Goal: Task Accomplishment & Management: Manage account settings

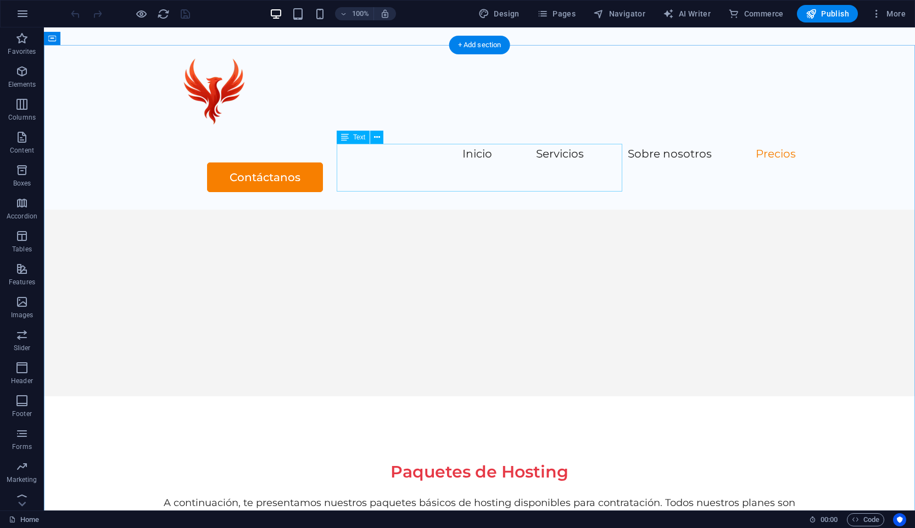
scroll to position [1870, 0]
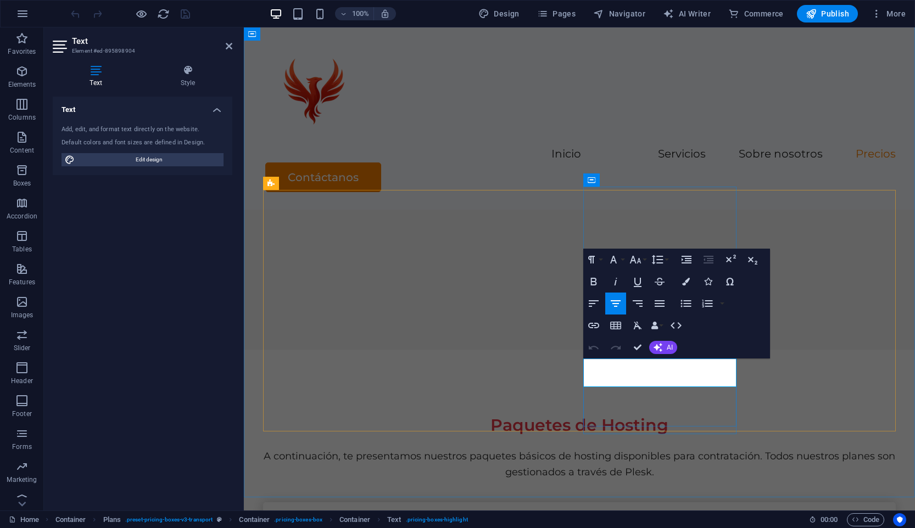
click at [597, 281] on icon "button" at bounding box center [593, 281] width 13 height 13
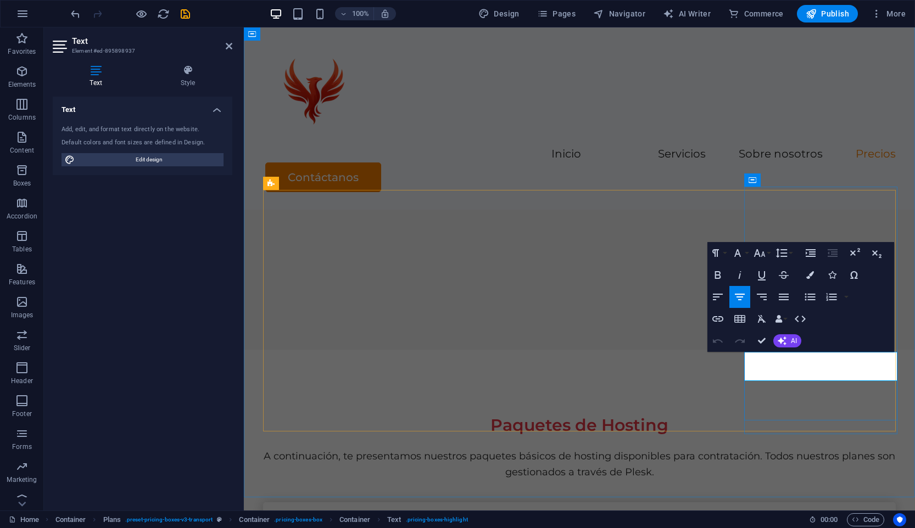
click at [714, 276] on icon "button" at bounding box center [717, 274] width 13 height 13
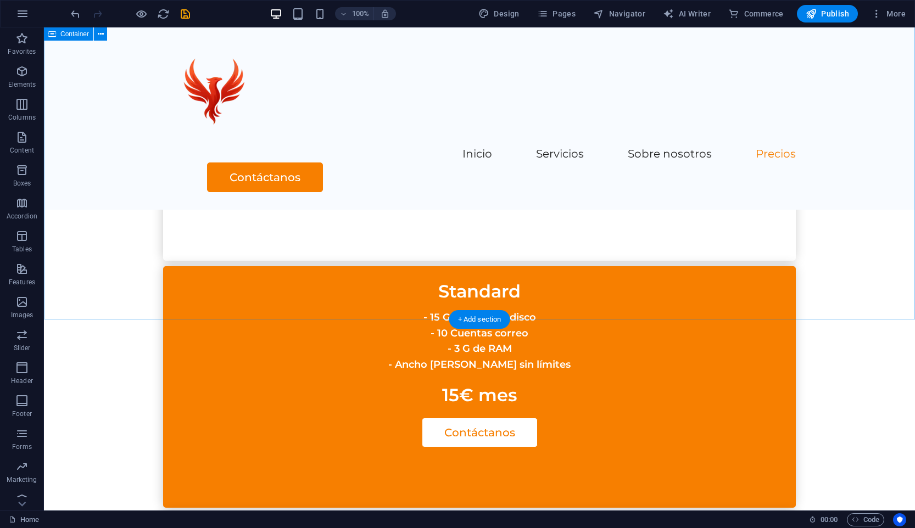
scroll to position [2635, 0]
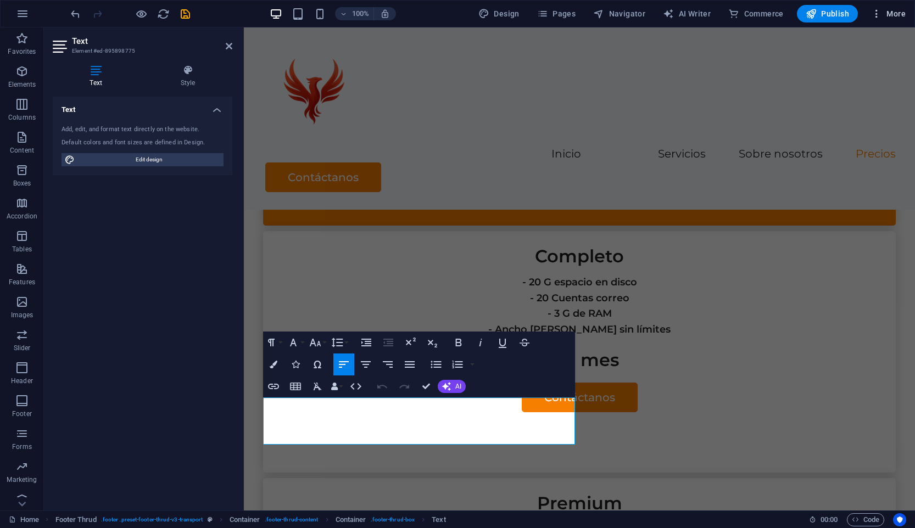
click at [897, 12] on span "More" at bounding box center [888, 13] width 35 height 11
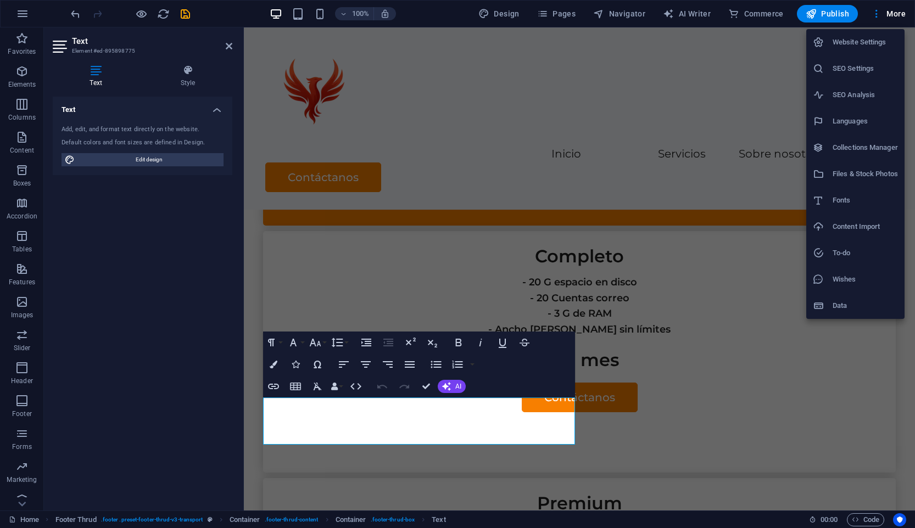
click at [851, 38] on h6 "Website Settings" at bounding box center [864, 42] width 65 height 13
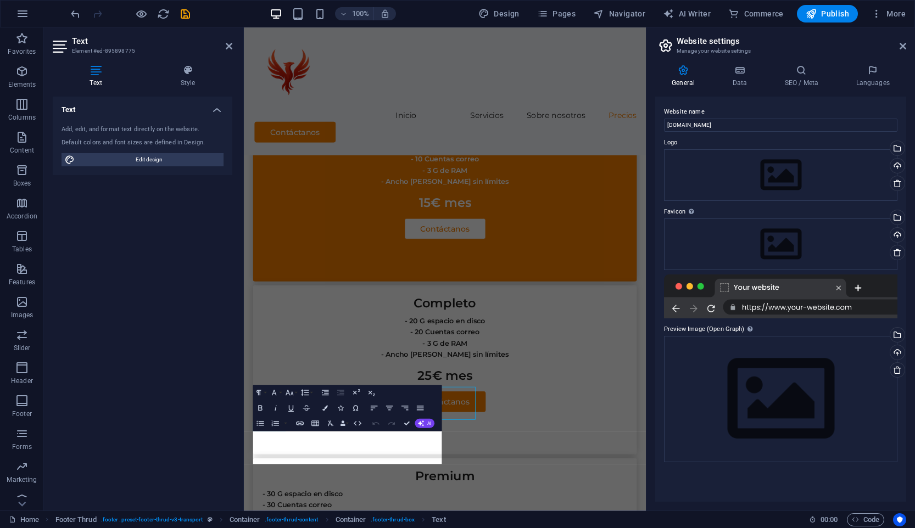
scroll to position [2491, 0]
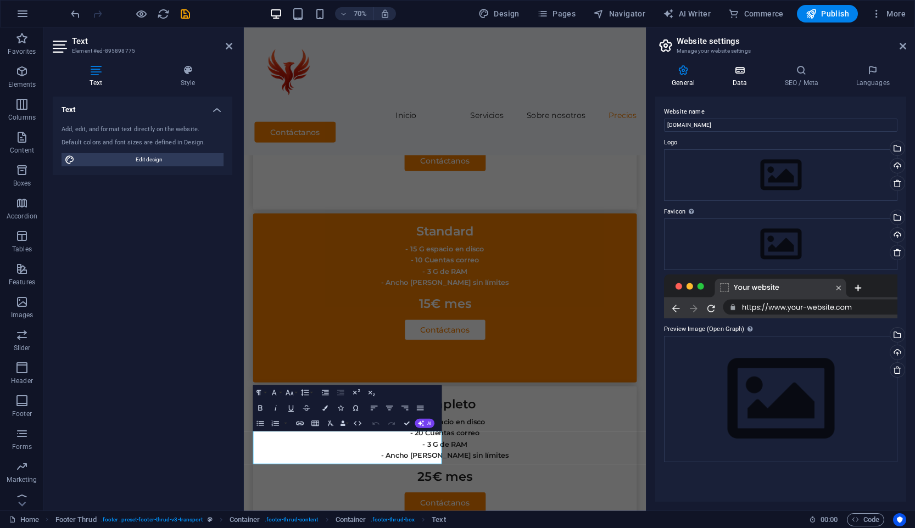
click at [735, 74] on icon at bounding box center [739, 70] width 48 height 11
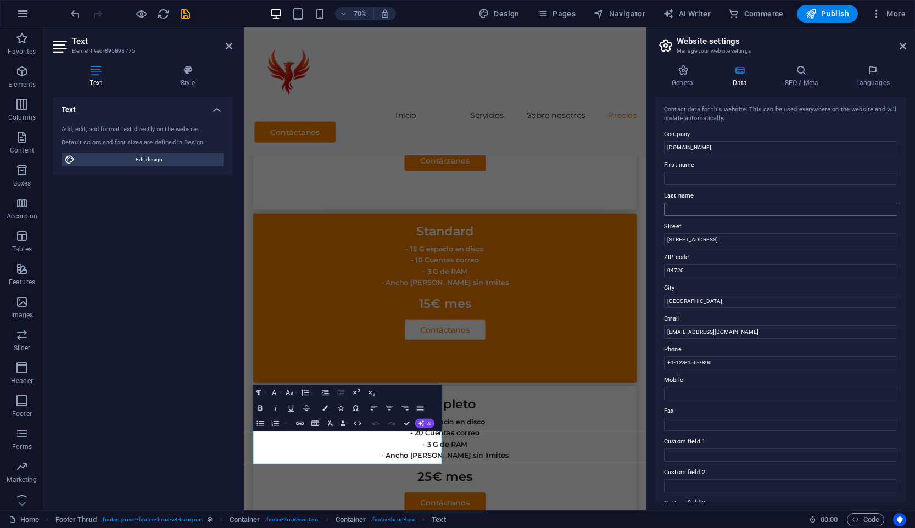
scroll to position [122, 0]
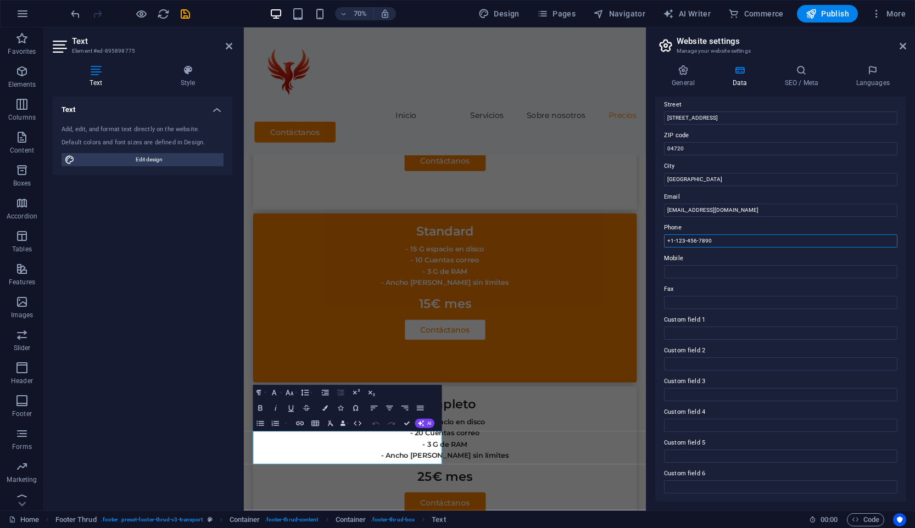
click at [720, 238] on input "+1-123-456-7890" at bounding box center [780, 240] width 233 height 13
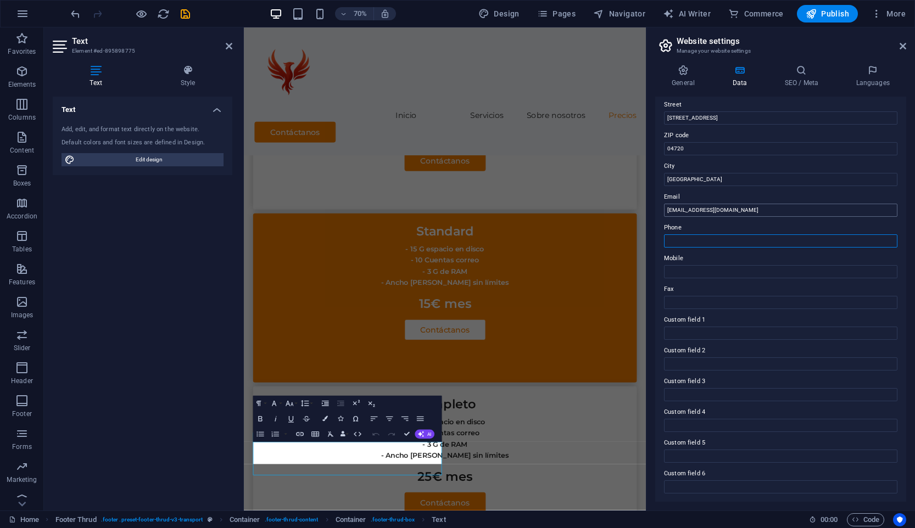
scroll to position [2475, 0]
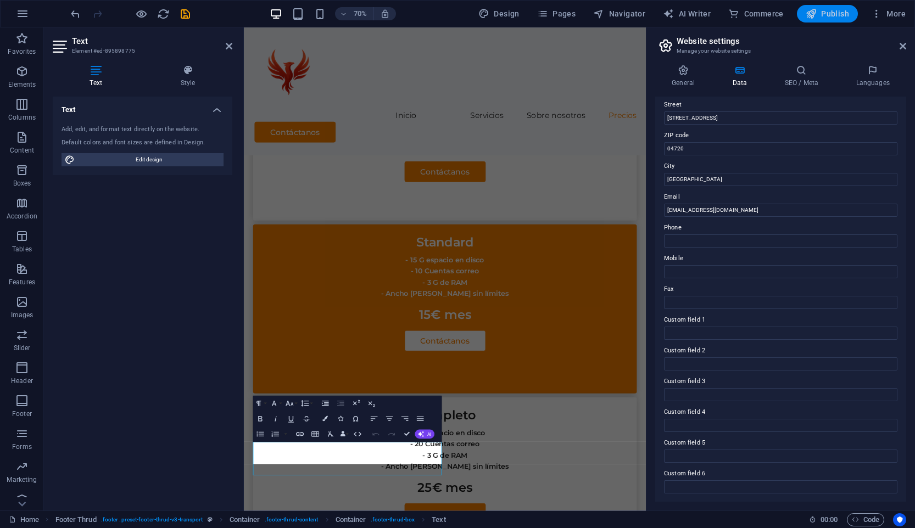
click at [841, 14] on span "Publish" at bounding box center [826, 13] width 43 height 11
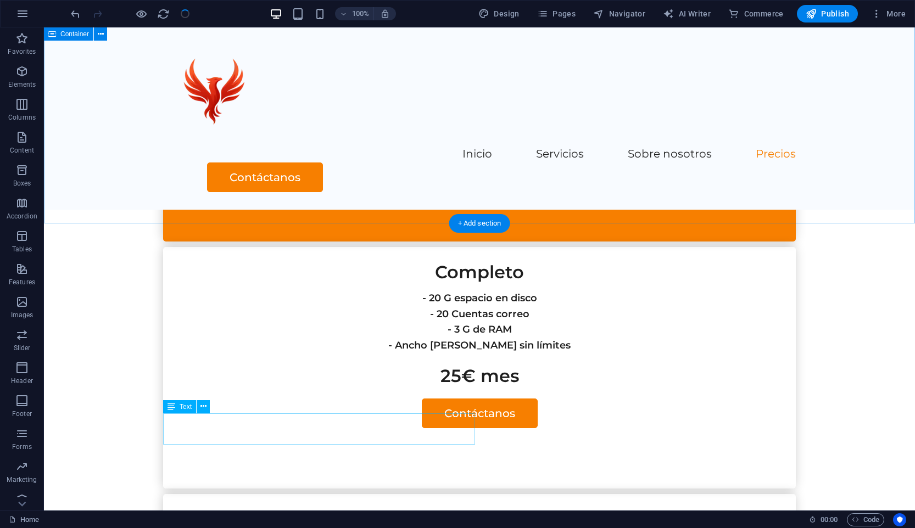
scroll to position [2635, 0]
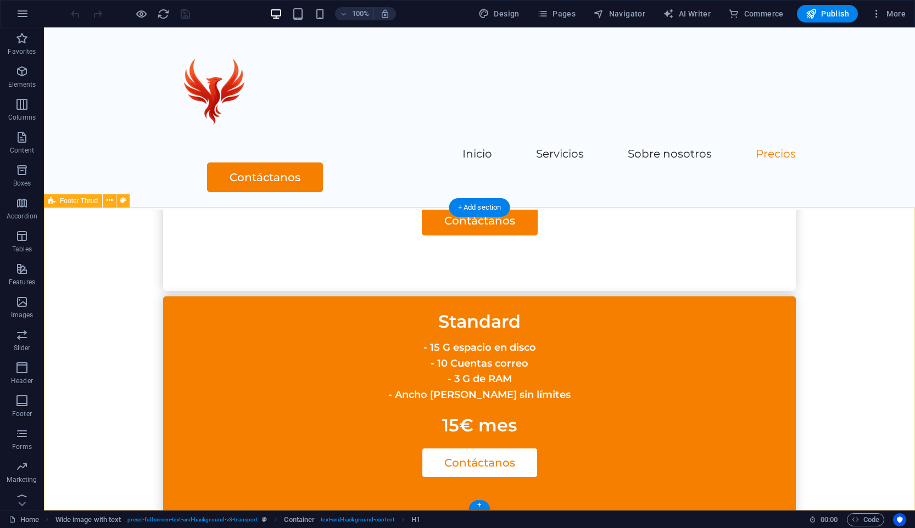
scroll to position [2635, 0]
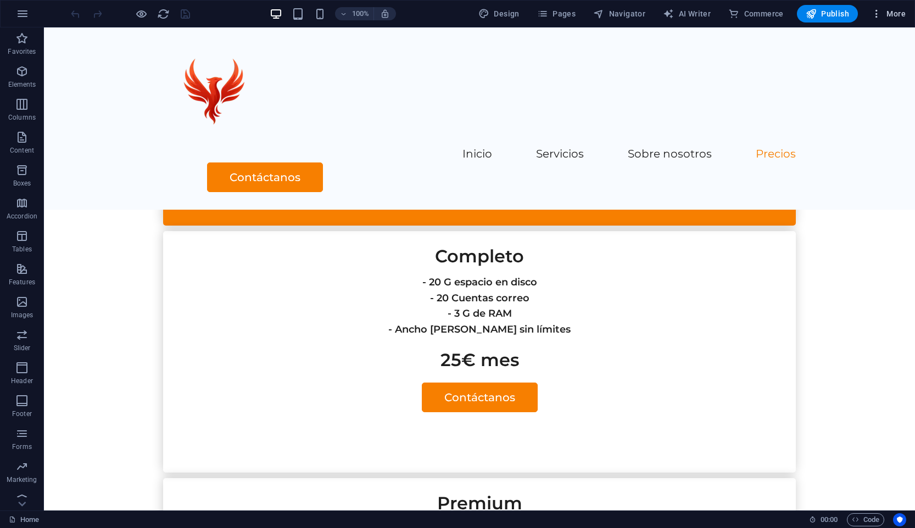
click at [892, 15] on span "More" at bounding box center [888, 13] width 35 height 11
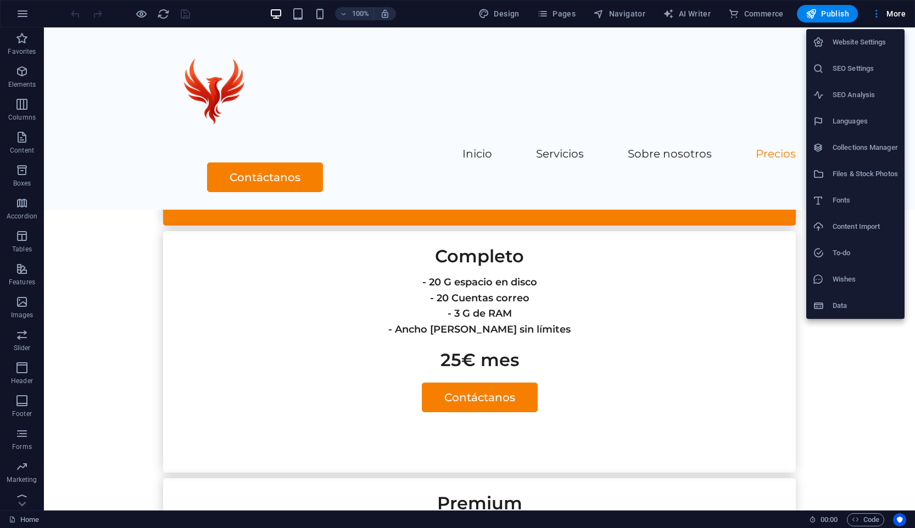
click at [864, 42] on h6 "Website Settings" at bounding box center [864, 42] width 65 height 13
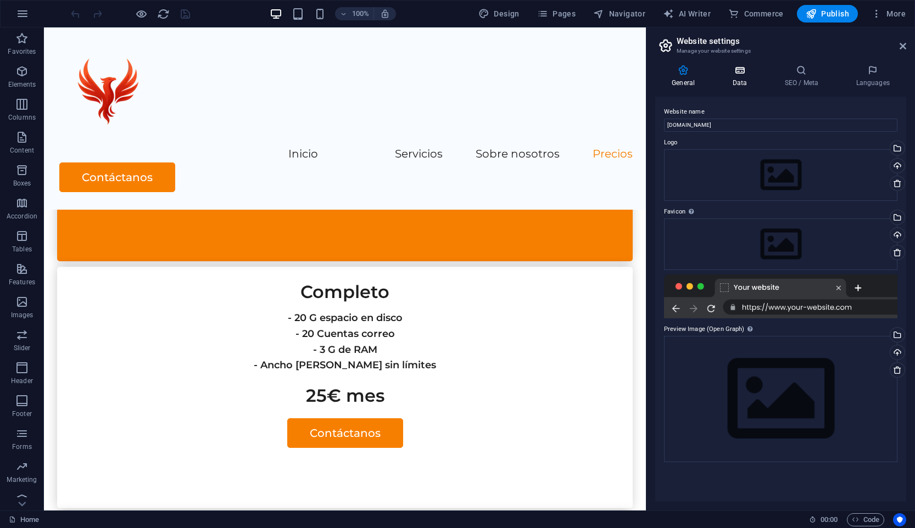
click at [732, 86] on h4 "Data" at bounding box center [741, 76] width 52 height 23
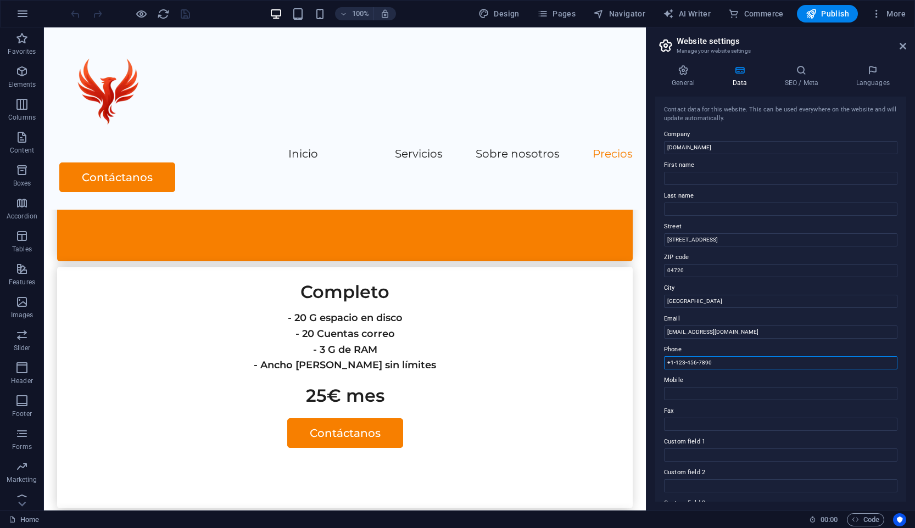
click at [701, 362] on input "+1-123-456-7890" at bounding box center [780, 362] width 233 height 13
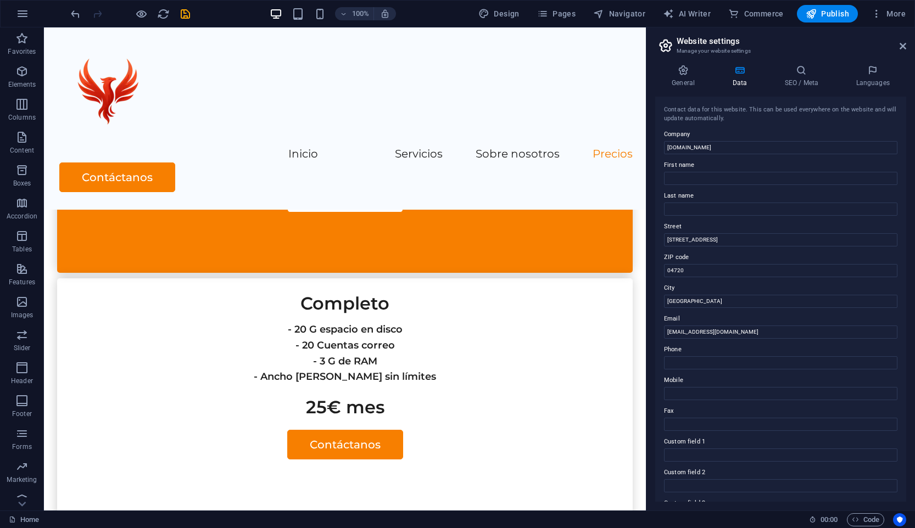
click at [190, 21] on div at bounding box center [130, 14] width 123 height 18
click at [183, 15] on icon "save" at bounding box center [185, 14] width 13 height 13
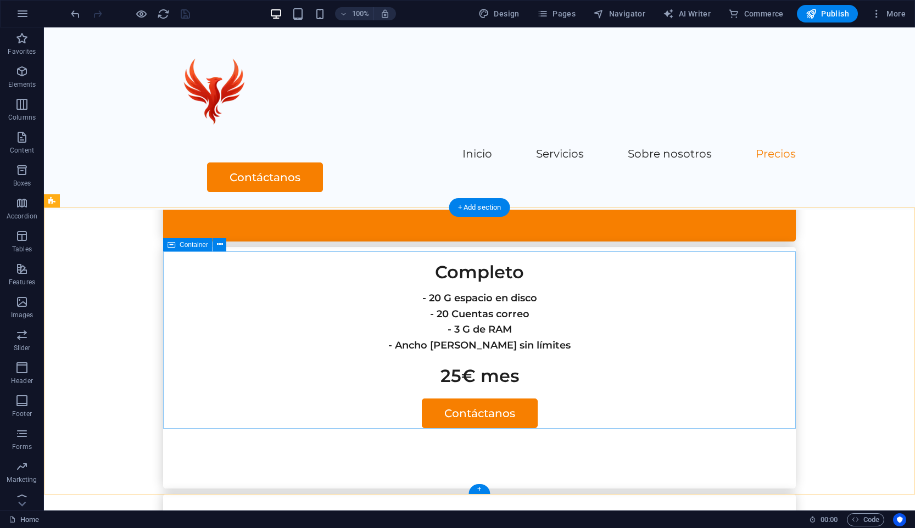
scroll to position [2635, 0]
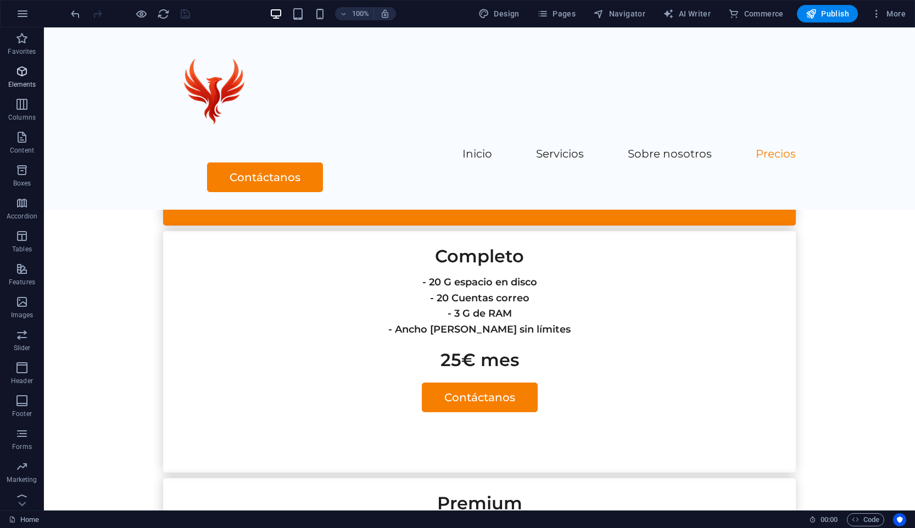
click at [19, 76] on icon "button" at bounding box center [21, 71] width 13 height 13
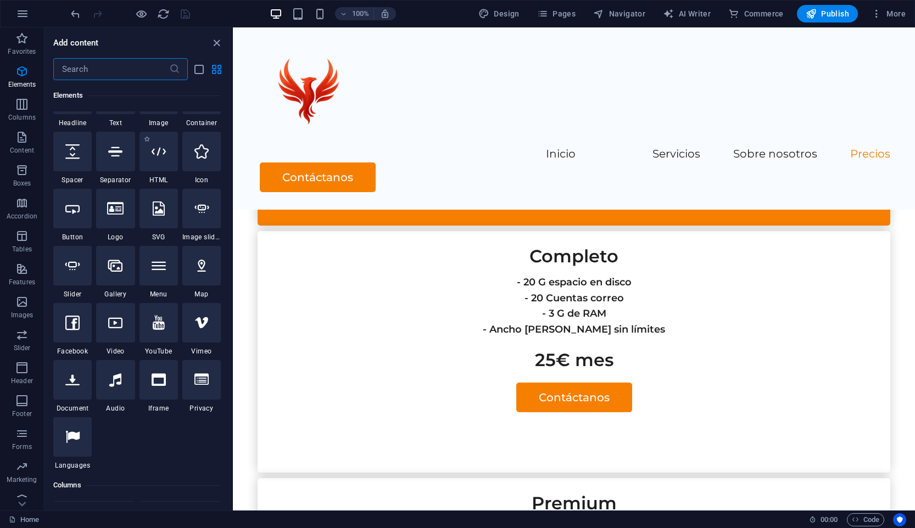
scroll to position [154, 0]
click at [32, 243] on span "Tables" at bounding box center [22, 243] width 44 height 26
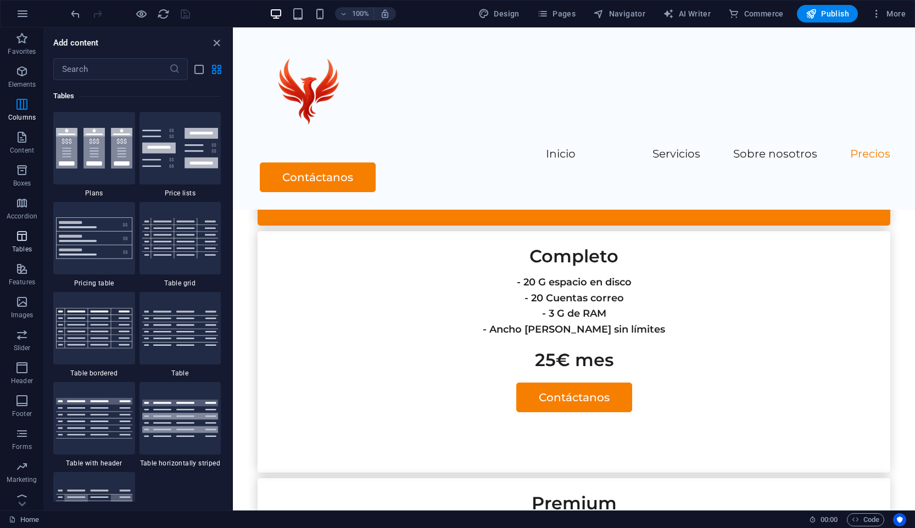
scroll to position [3803, 0]
click at [30, 210] on span "Accordion" at bounding box center [22, 210] width 44 height 26
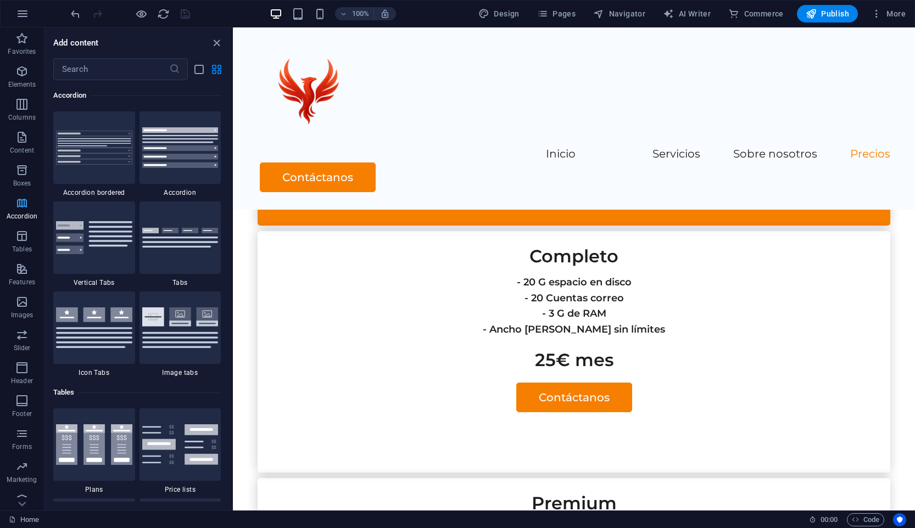
scroll to position [3506, 0]
click at [26, 283] on p "Features" at bounding box center [22, 282] width 26 height 9
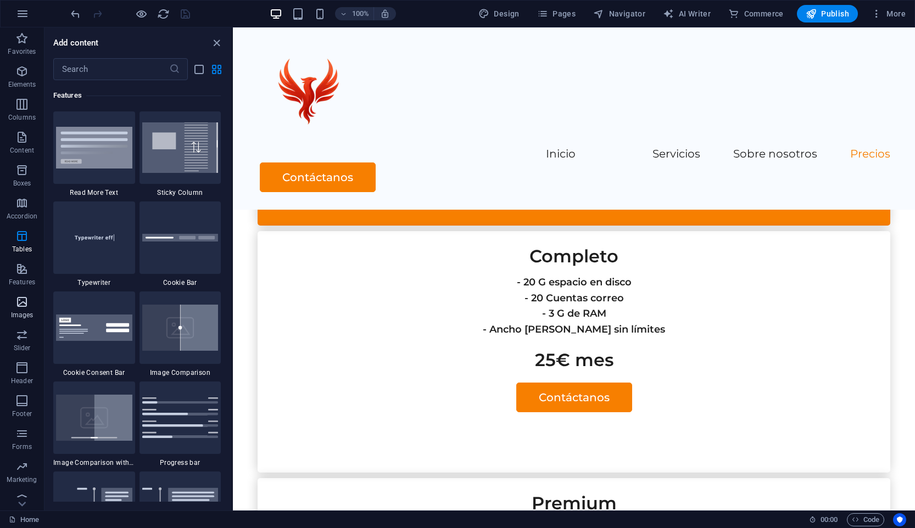
click at [24, 304] on icon "button" at bounding box center [21, 301] width 13 height 13
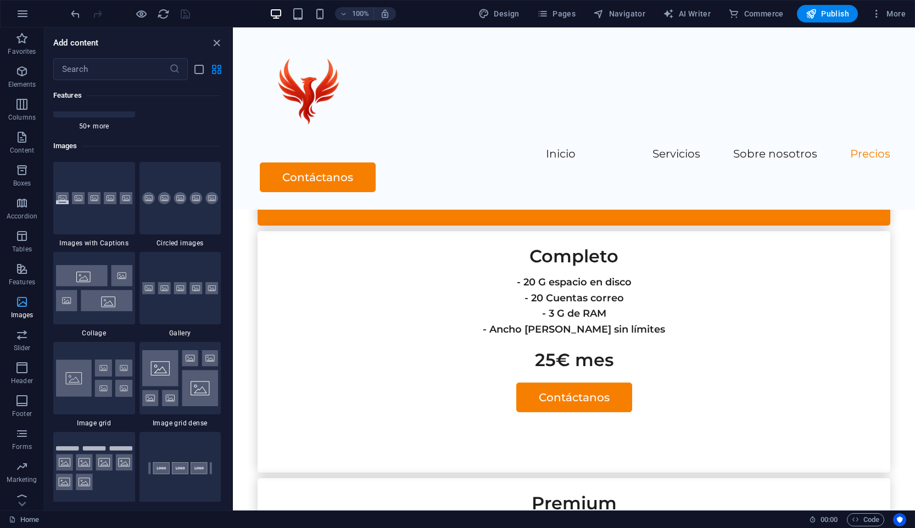
scroll to position [5567, 0]
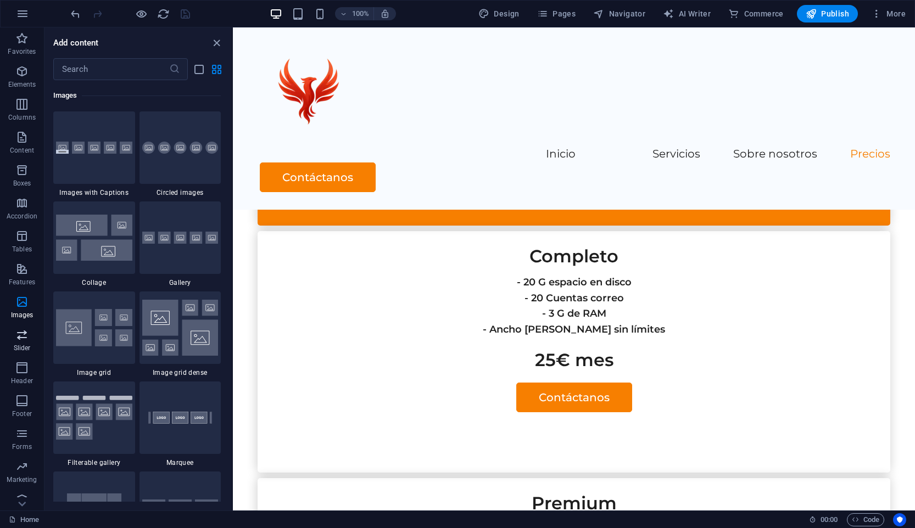
click at [26, 331] on icon "button" at bounding box center [21, 334] width 13 height 13
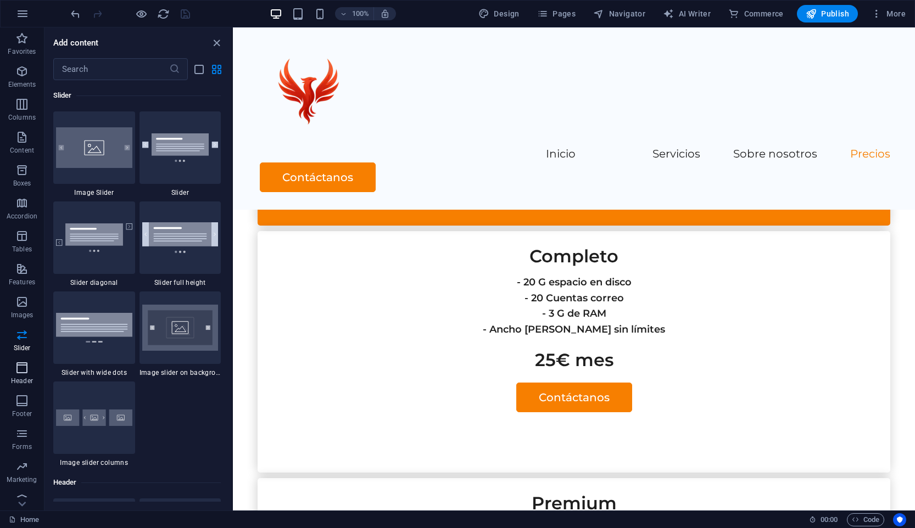
click at [25, 360] on button "Header" at bounding box center [22, 373] width 44 height 33
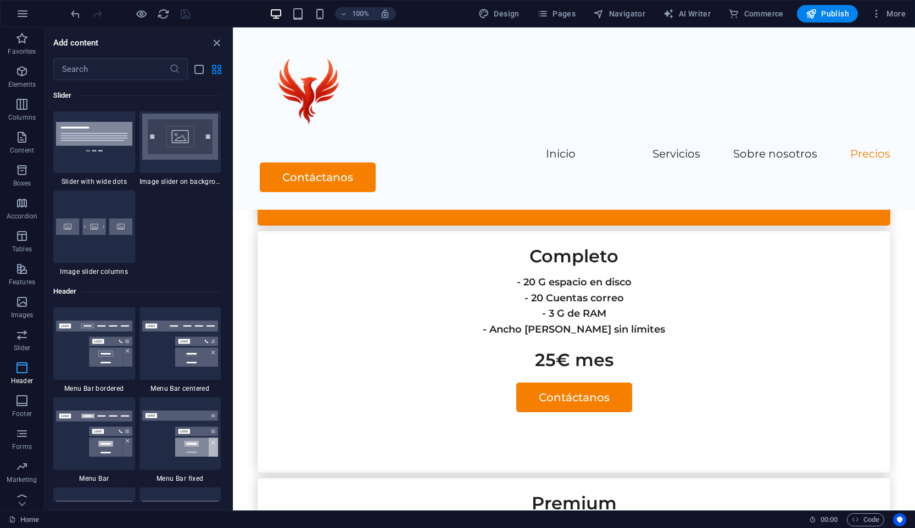
scroll to position [6612, 0]
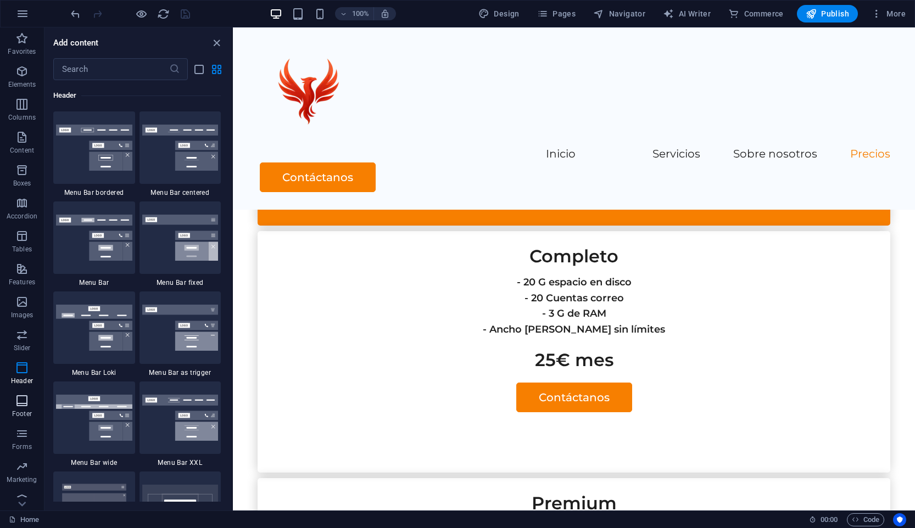
click at [26, 408] on span "Footer" at bounding box center [22, 407] width 44 height 26
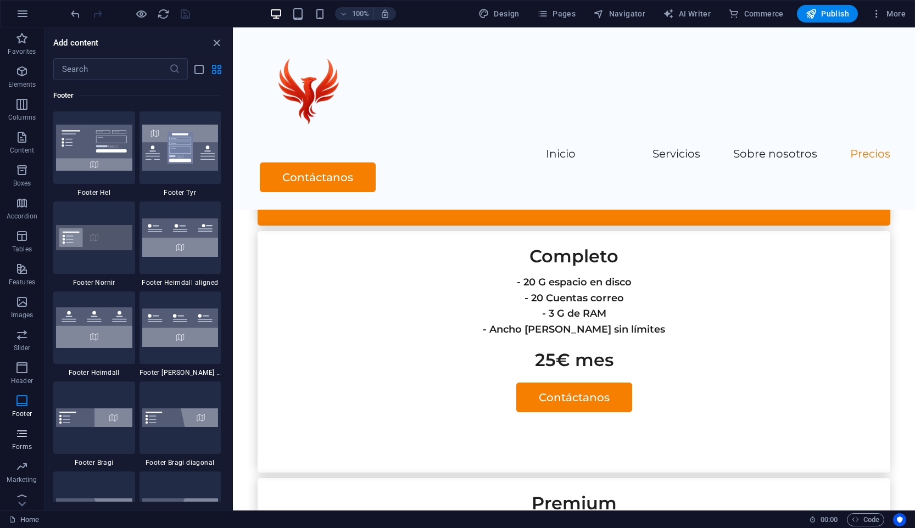
click at [29, 432] on span "Forms" at bounding box center [22, 440] width 44 height 26
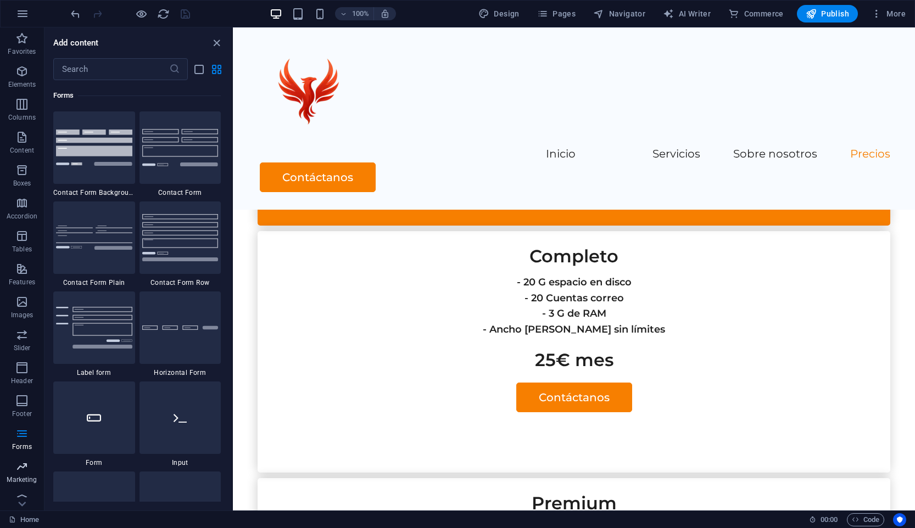
click at [30, 474] on span "Marketing" at bounding box center [22, 473] width 44 height 26
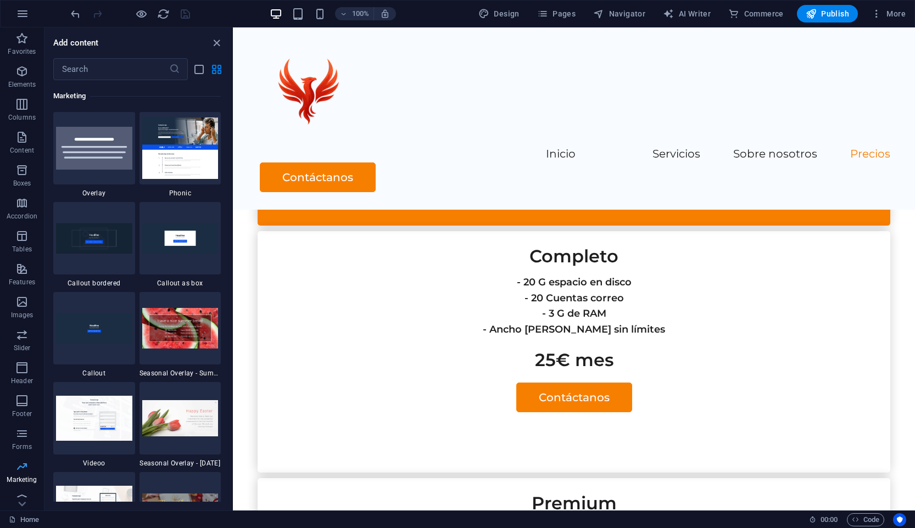
scroll to position [8944, 0]
click at [15, 148] on p "Content" at bounding box center [22, 150] width 24 height 9
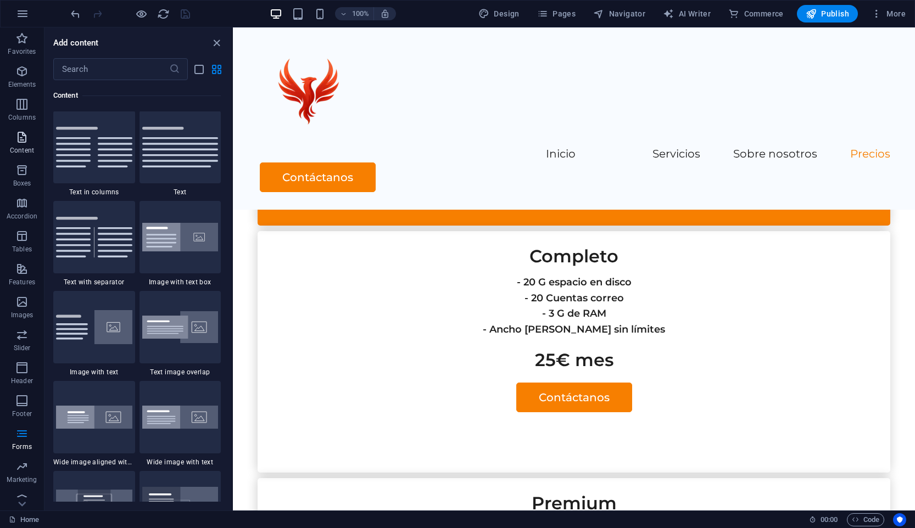
scroll to position [1921, 0]
click at [23, 91] on button "Elements" at bounding box center [22, 76] width 44 height 33
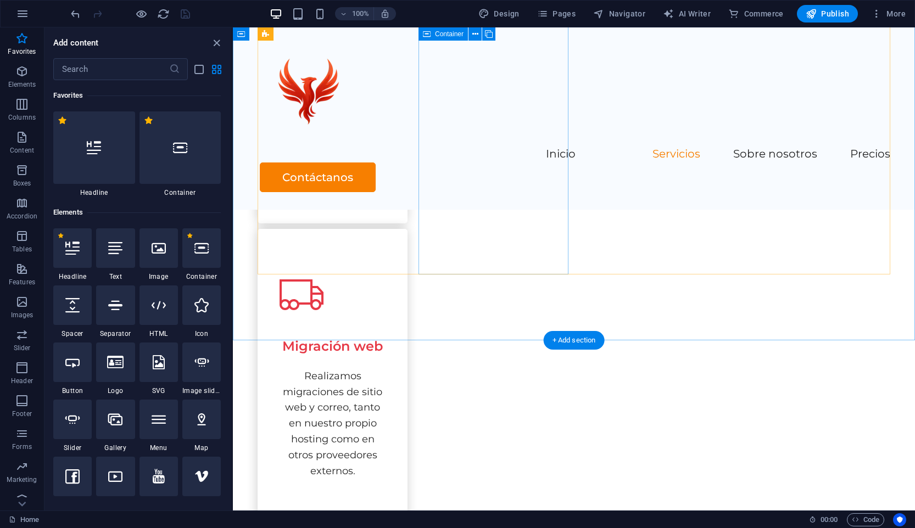
scroll to position [563, 0]
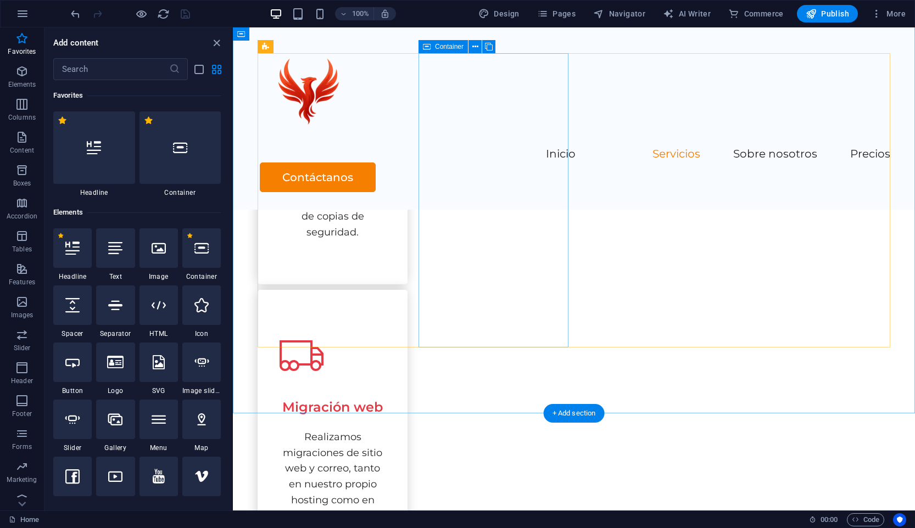
click at [407, 290] on div "Migración web Realizamos migraciones de sitio web y correo, tanto en nuestro pr…" at bounding box center [333, 437] width 150 height 294
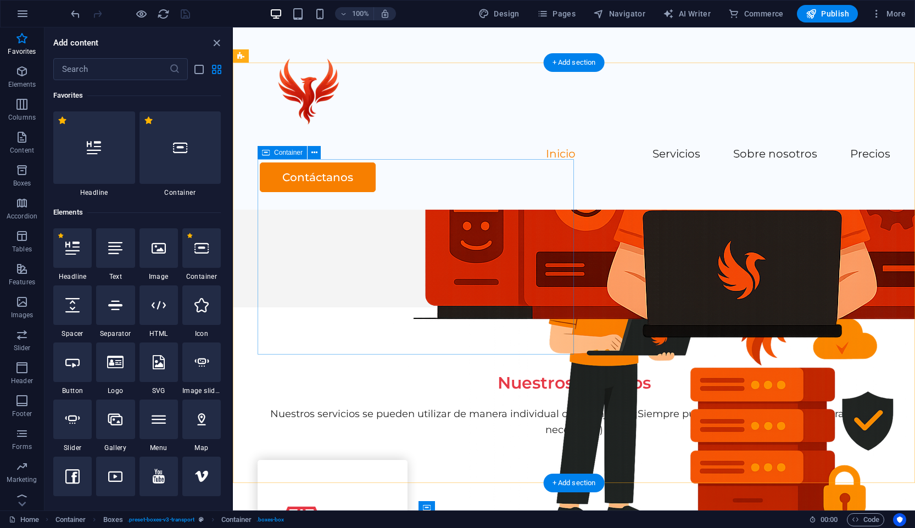
scroll to position [0, 0]
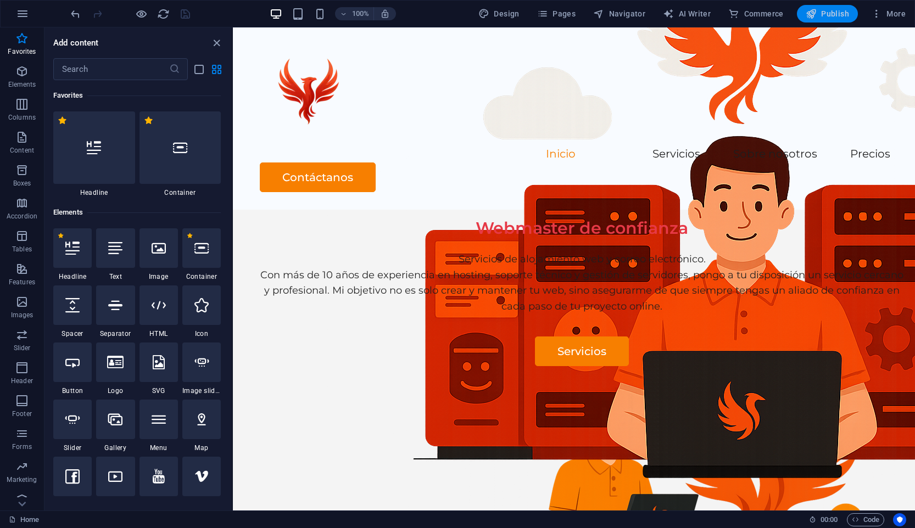
click at [837, 18] on span "Publish" at bounding box center [826, 13] width 43 height 11
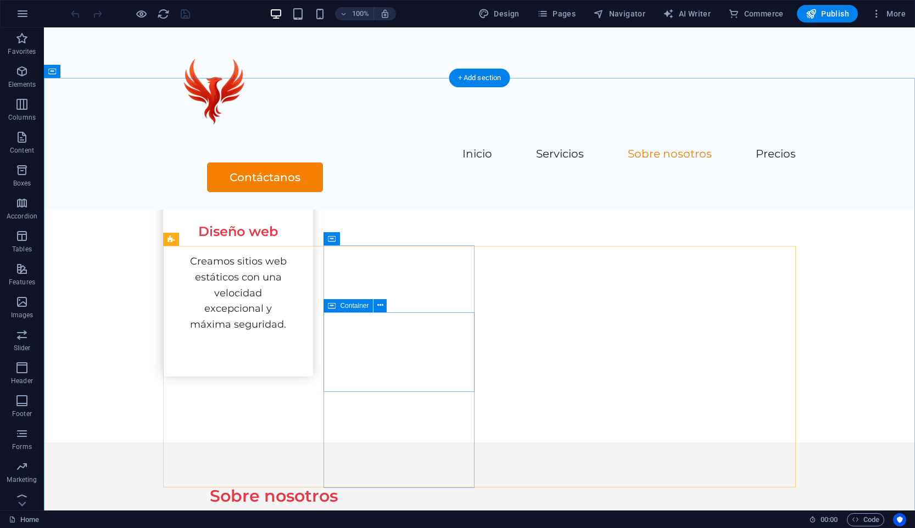
scroll to position [1356, 0]
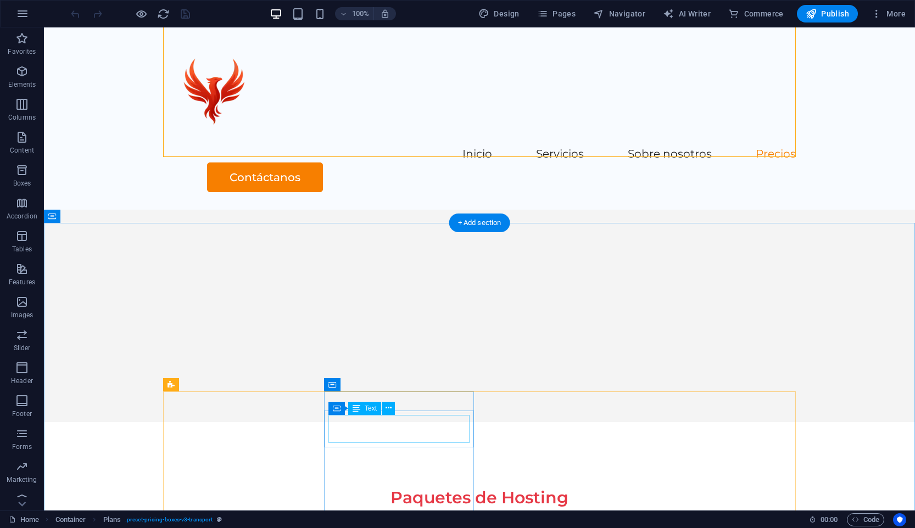
scroll to position [1849, 0]
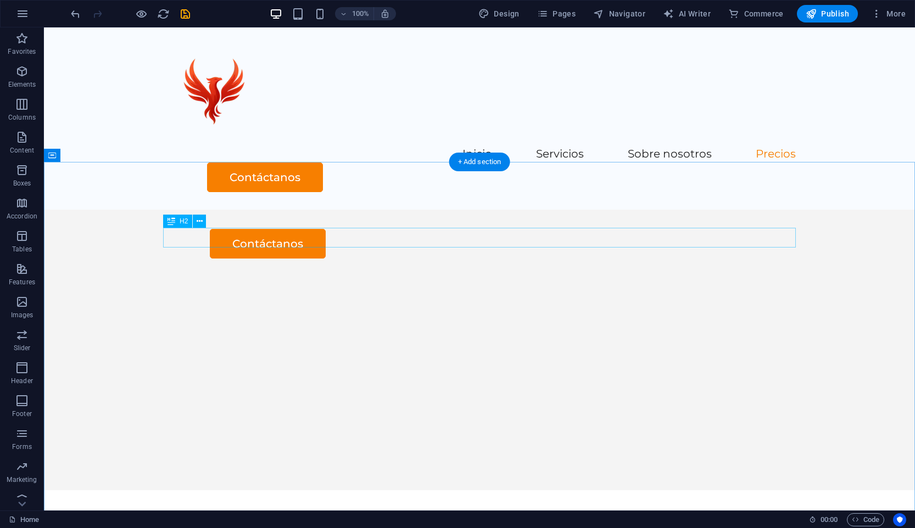
scroll to position [1731, 0]
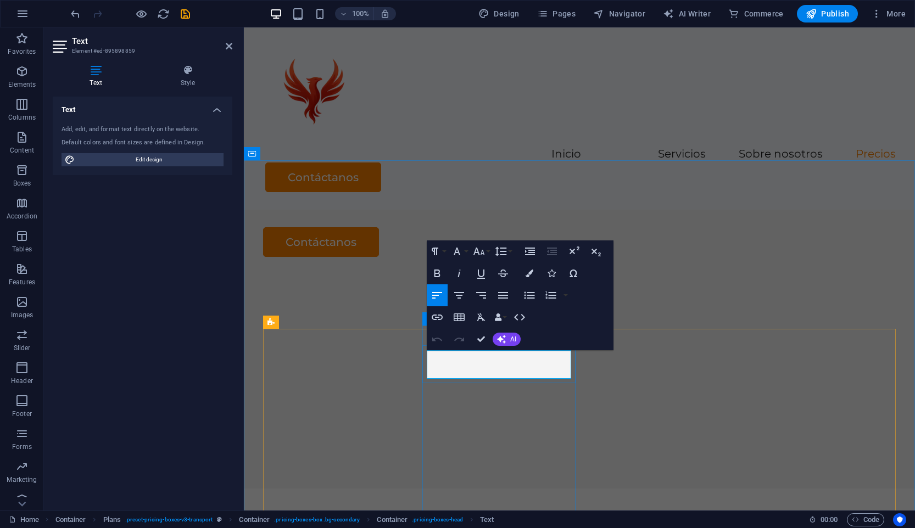
click at [529, 277] on icon "button" at bounding box center [529, 274] width 8 height 8
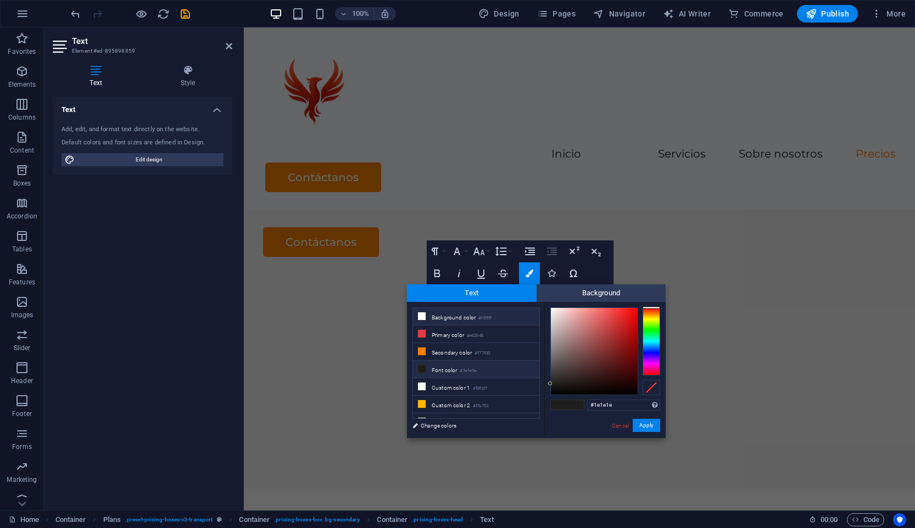
click at [463, 315] on li "Background color #ffffff" at bounding box center [476, 317] width 126 height 18
type input "#ffffff"
click at [637, 426] on button "Apply" at bounding box center [646, 425] width 27 height 13
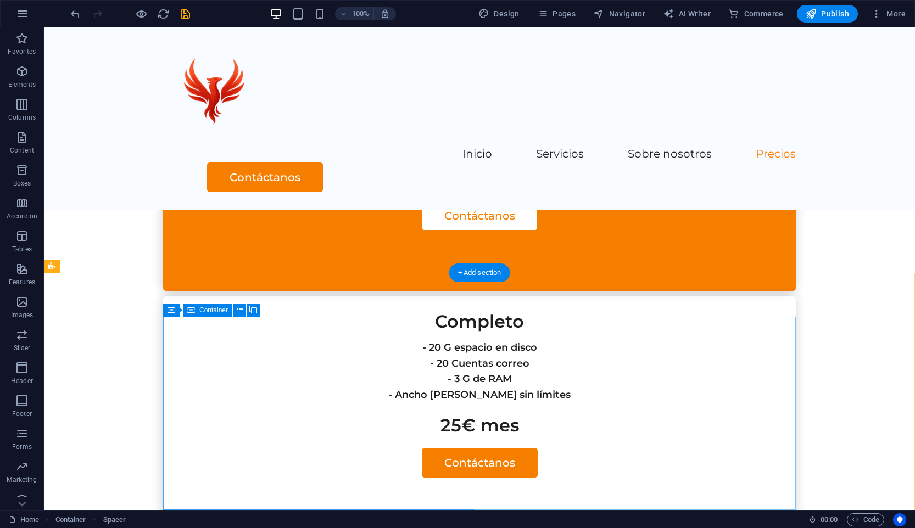
scroll to position [2635, 0]
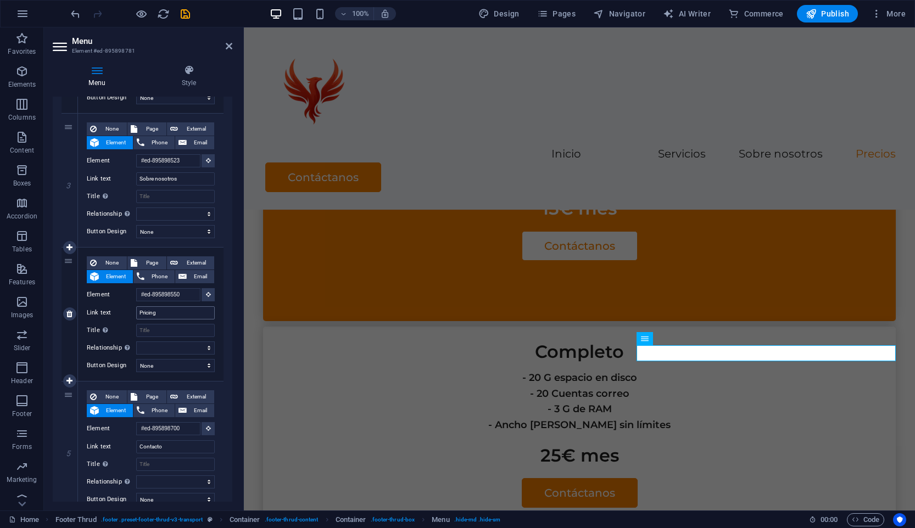
scroll to position [2498, 0]
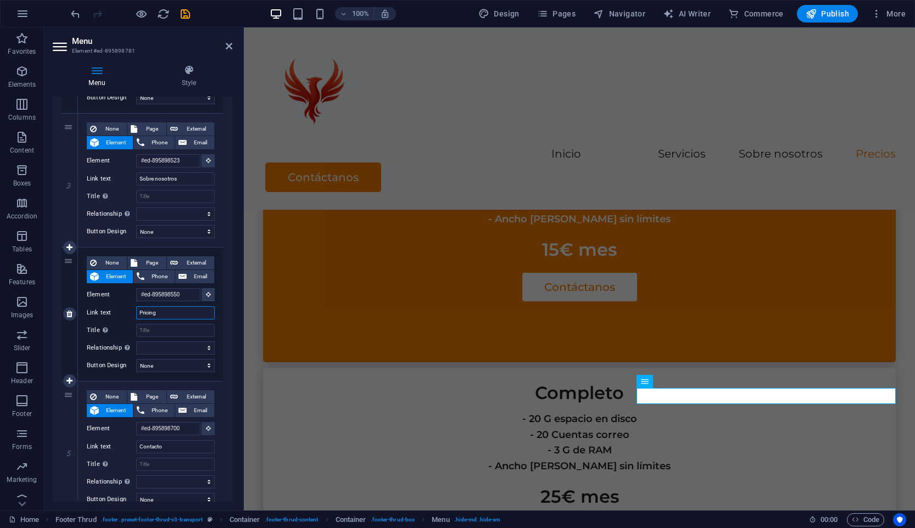
click at [182, 310] on input "Pricing" at bounding box center [175, 312] width 79 height 13
type input "Precios"
select select
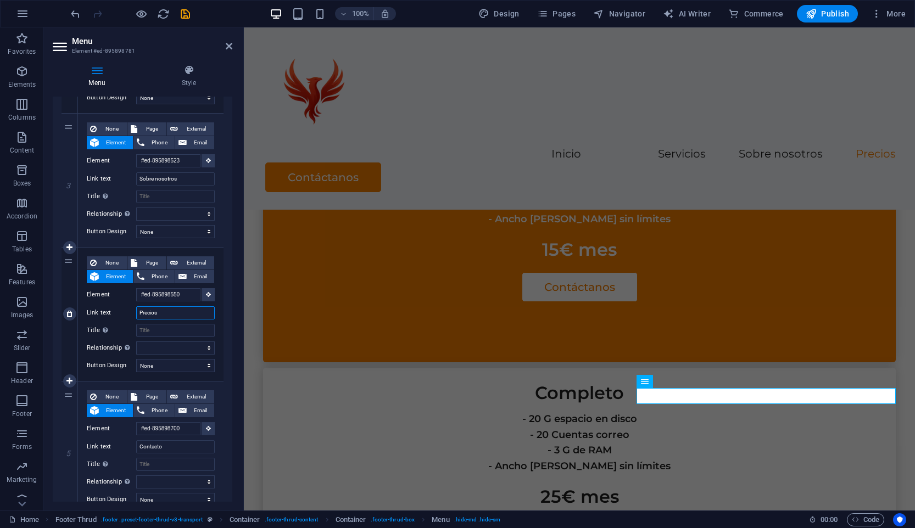
select select
type input "Precios"
click at [190, 12] on icon "save" at bounding box center [185, 14] width 13 height 13
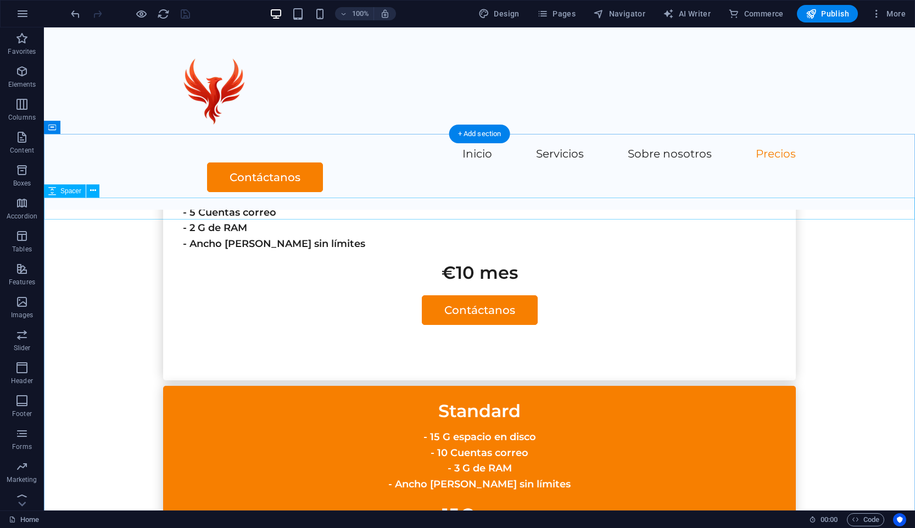
scroll to position [2287, 0]
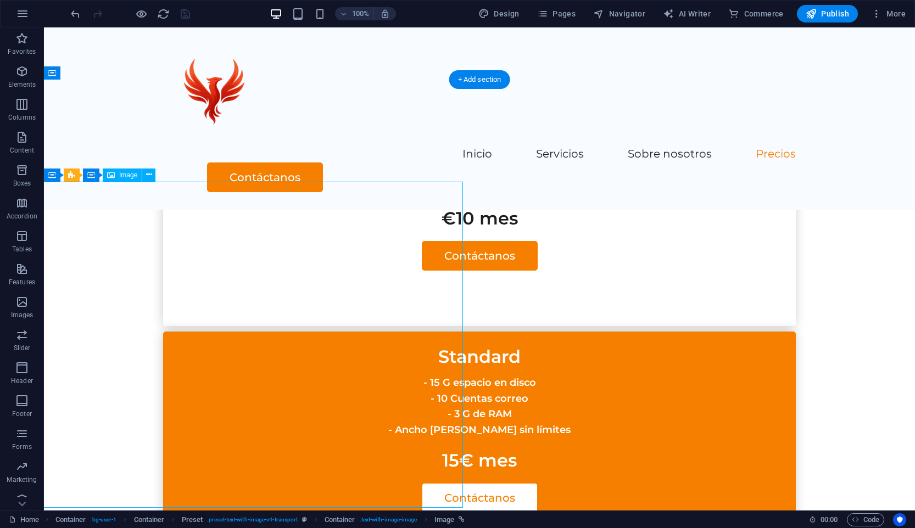
select select "vw"
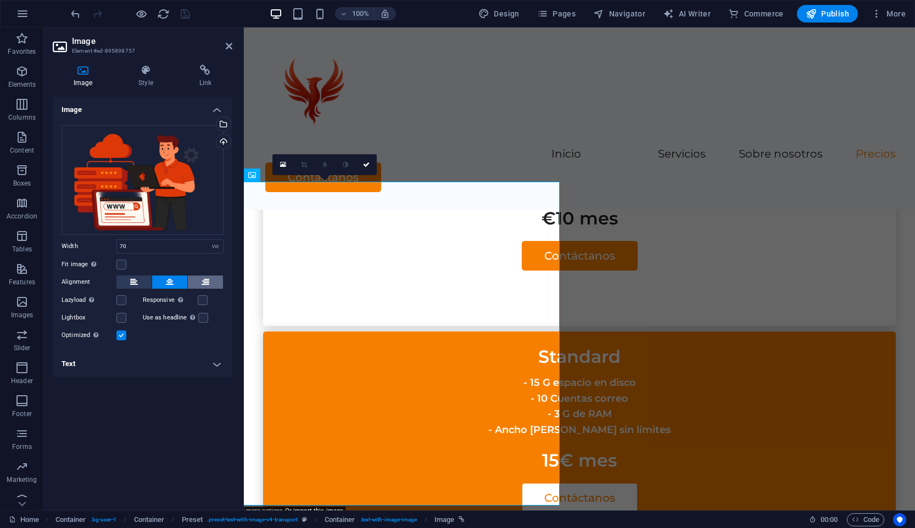
click at [204, 277] on icon at bounding box center [206, 282] width 8 height 13
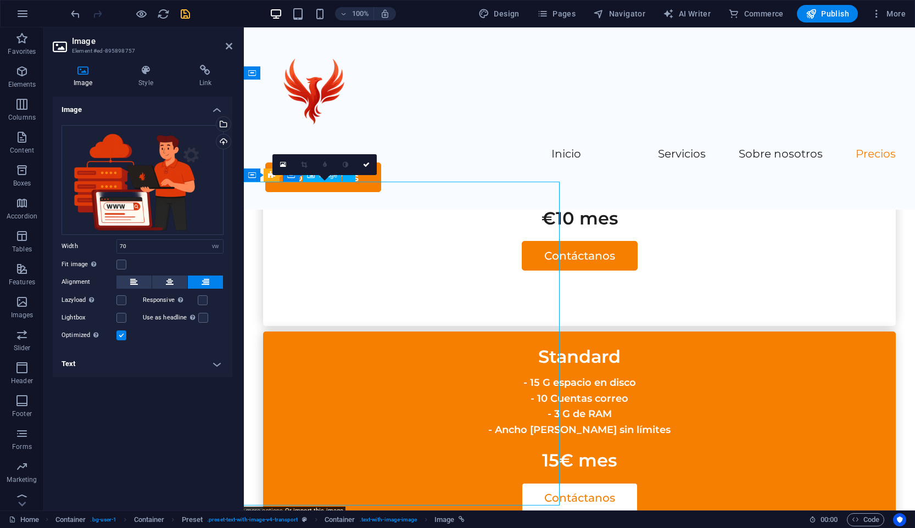
drag, startPoint x: 346, startPoint y: 243, endPoint x: 423, endPoint y: 245, distance: 77.4
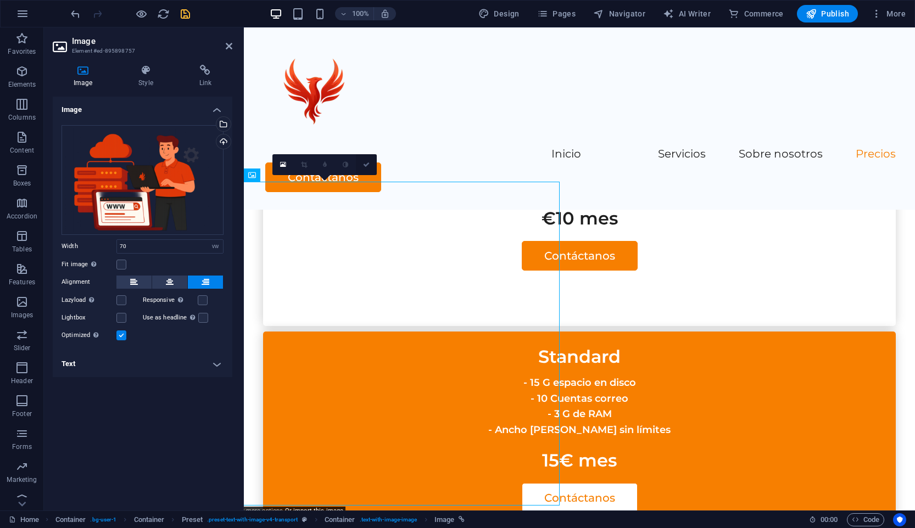
click at [366, 159] on link at bounding box center [366, 164] width 21 height 21
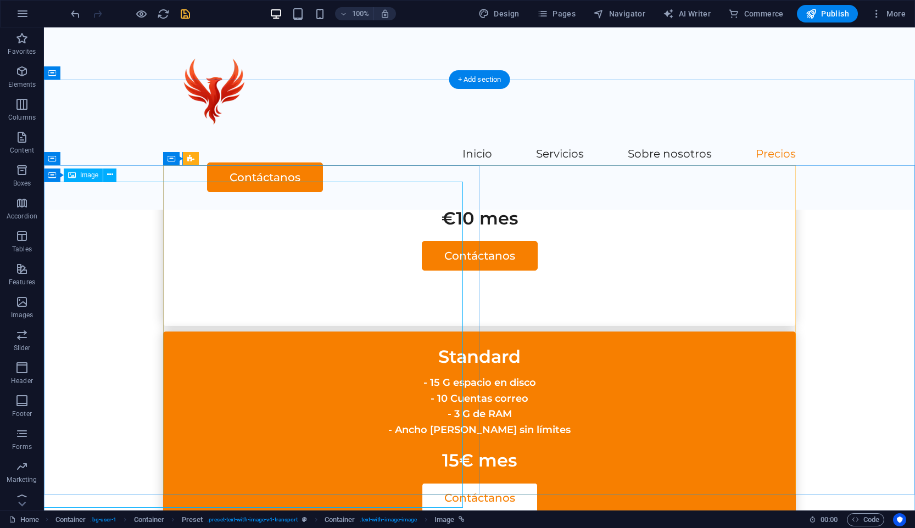
click at [109, 172] on icon at bounding box center [110, 175] width 6 height 12
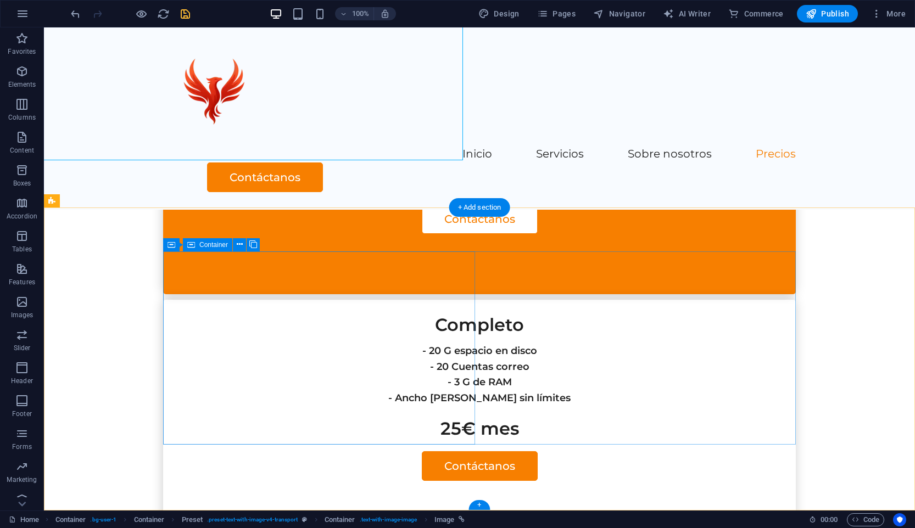
scroll to position [2635, 0]
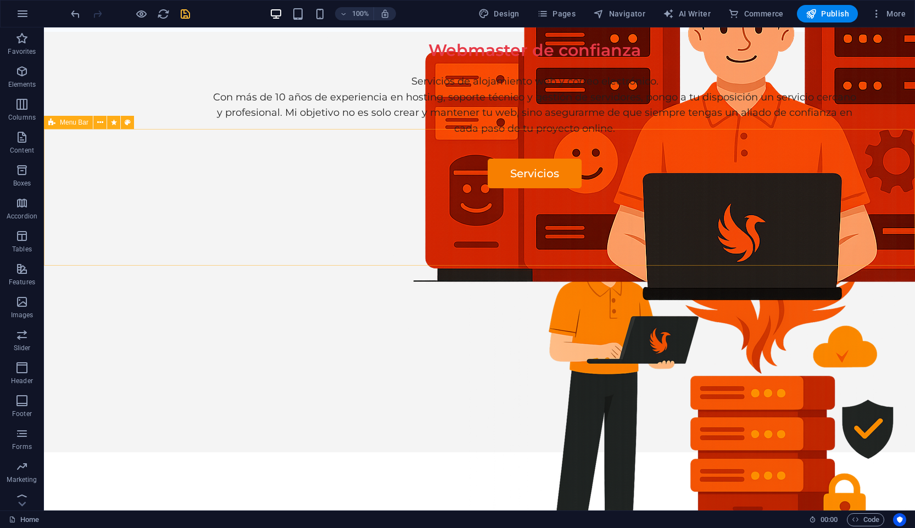
scroll to position [0, 0]
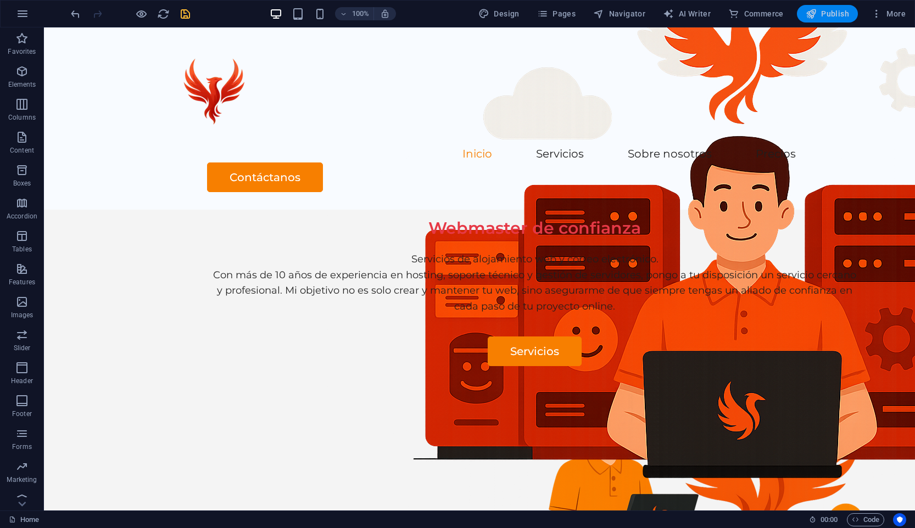
click at [821, 13] on span "Publish" at bounding box center [826, 13] width 43 height 11
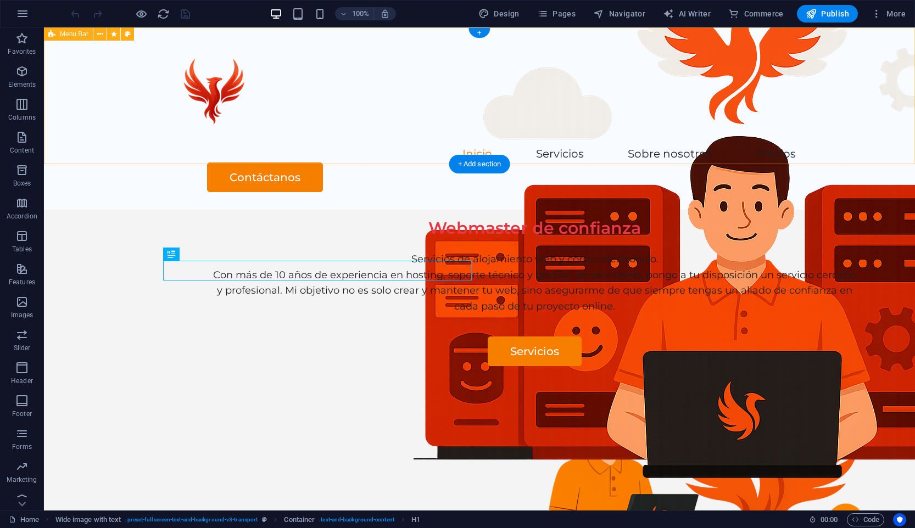
click at [899, 25] on div "100% Design Pages Navigator AI Writer Commerce Publish More" at bounding box center [458, 14] width 914 height 26
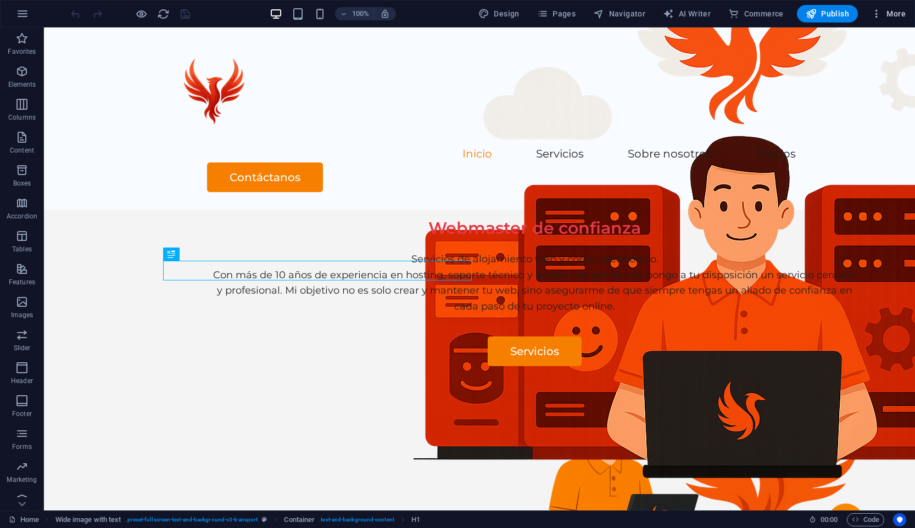
click at [899, 22] on button "More" at bounding box center [887, 14] width 43 height 18
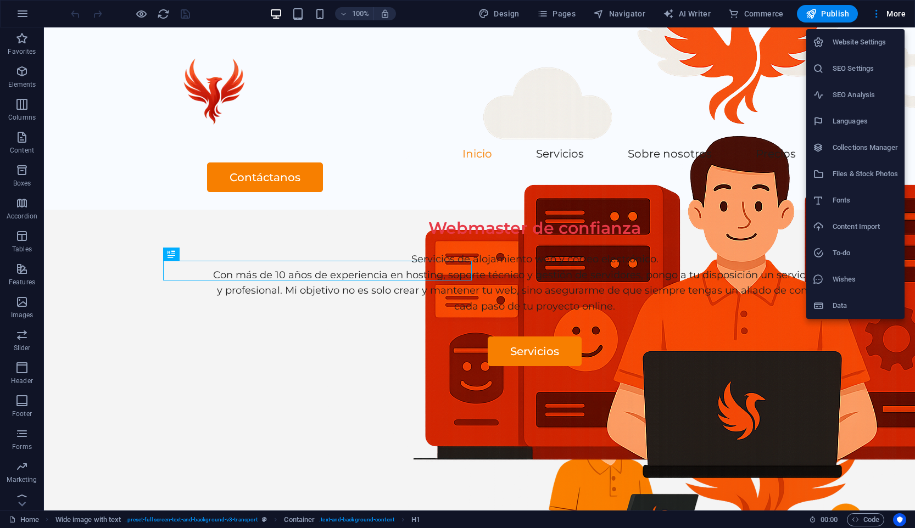
click at [859, 44] on h6 "Website Settings" at bounding box center [864, 42] width 65 height 13
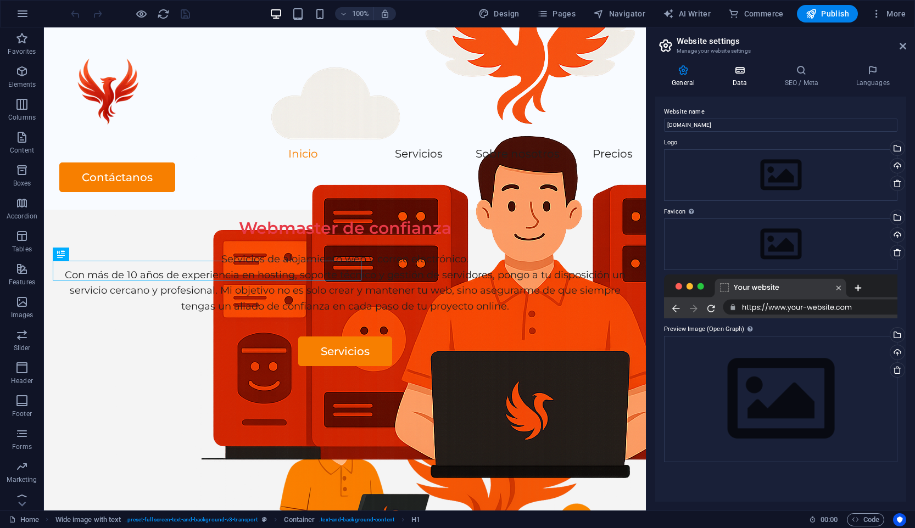
click at [753, 68] on icon at bounding box center [739, 70] width 48 height 11
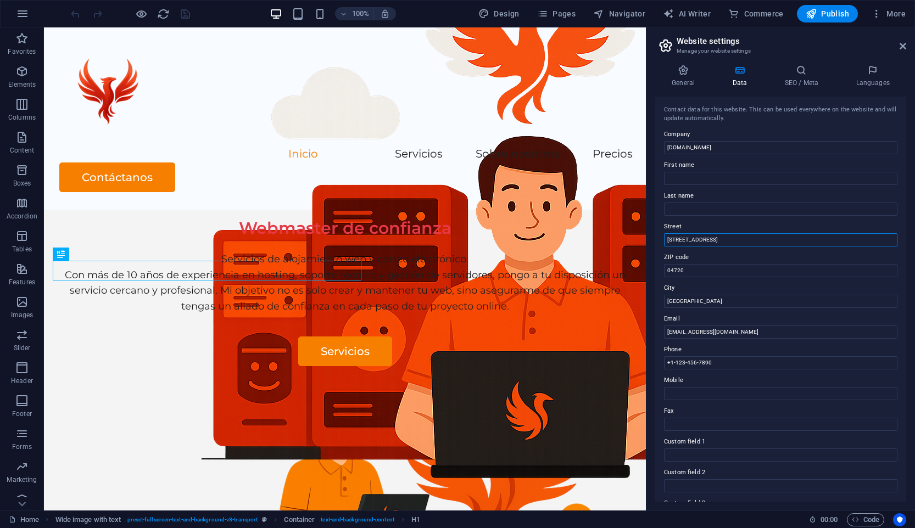
click at [714, 238] on input "[STREET_ADDRESS]" at bounding box center [780, 239] width 233 height 13
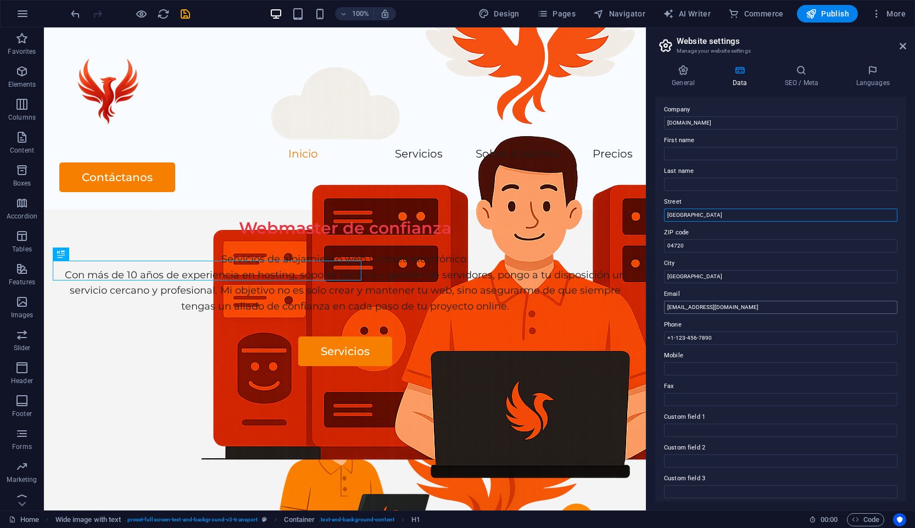
scroll to position [41, 0]
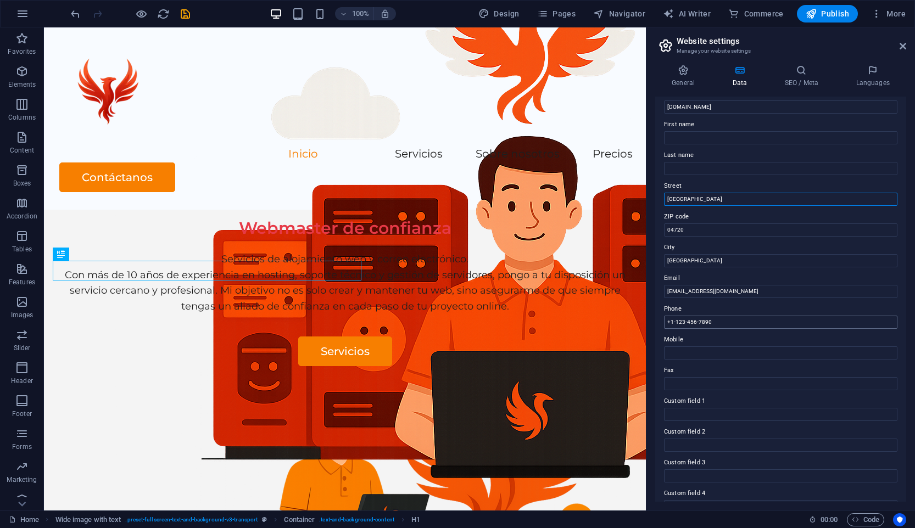
type input "[GEOGRAPHIC_DATA]"
click at [724, 322] on input "+1-123-456-7890" at bounding box center [780, 322] width 233 height 13
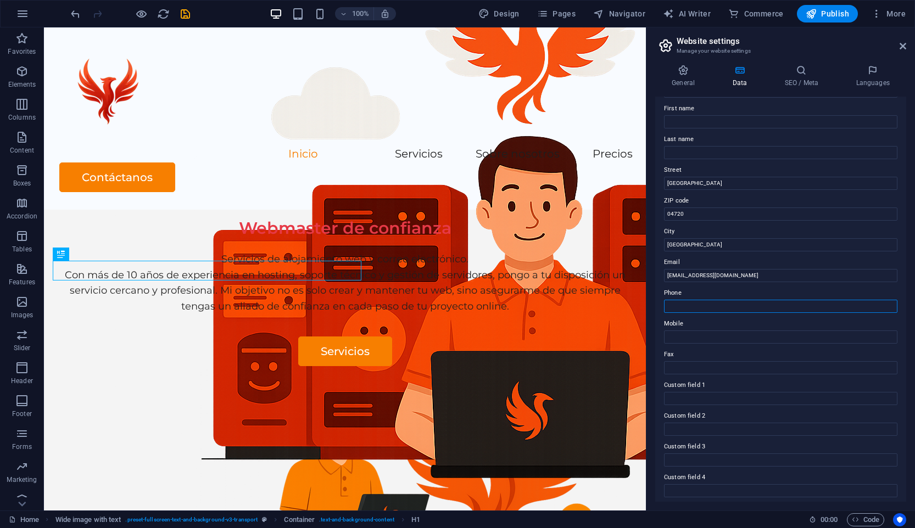
scroll to position [0, 0]
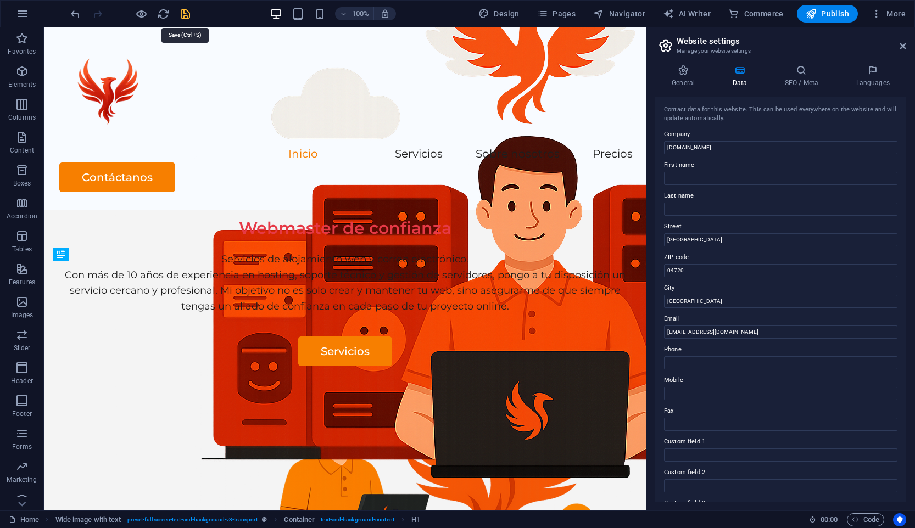
click at [183, 15] on icon "save" at bounding box center [185, 14] width 13 height 13
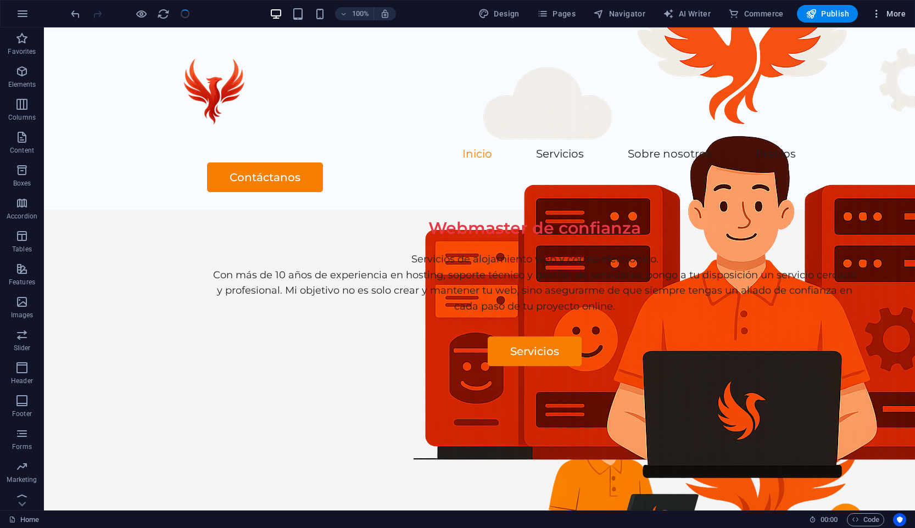
click at [890, 10] on span "More" at bounding box center [888, 13] width 35 height 11
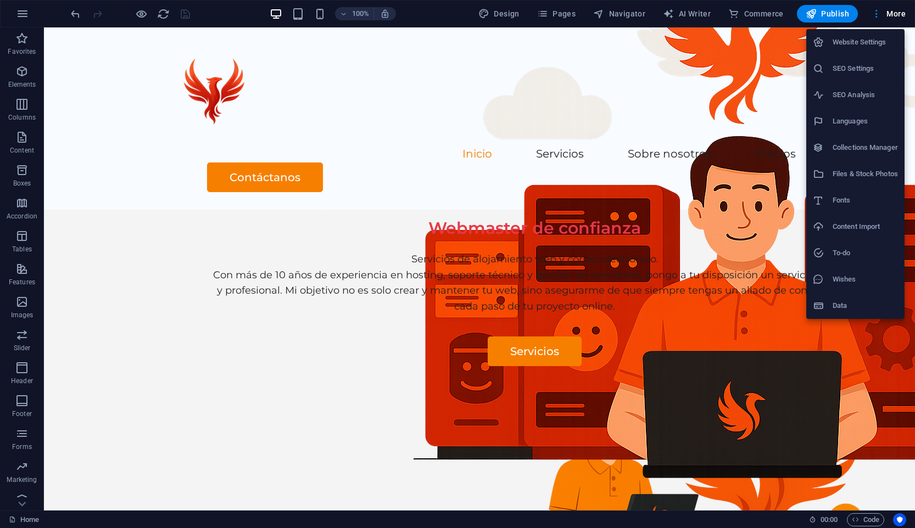
click at [854, 54] on li "Website Settings" at bounding box center [855, 42] width 98 height 26
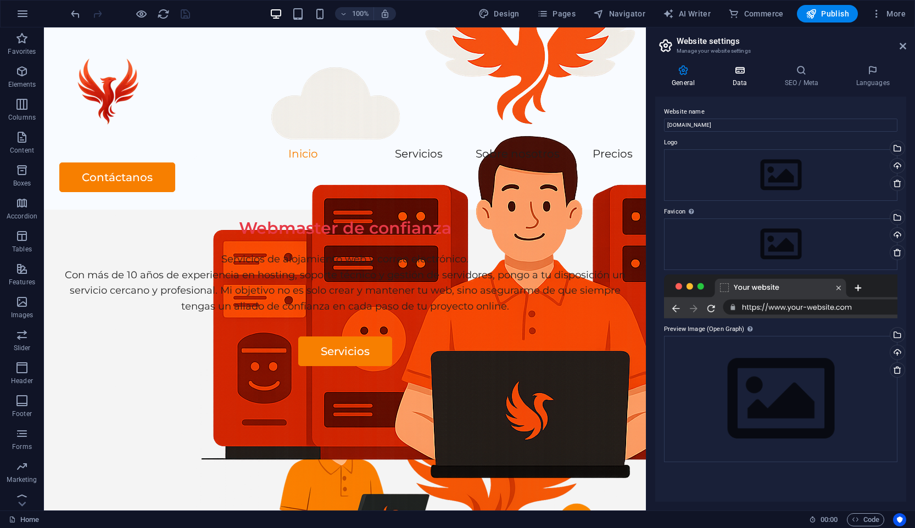
click at [755, 76] on h4 "Data" at bounding box center [741, 76] width 52 height 23
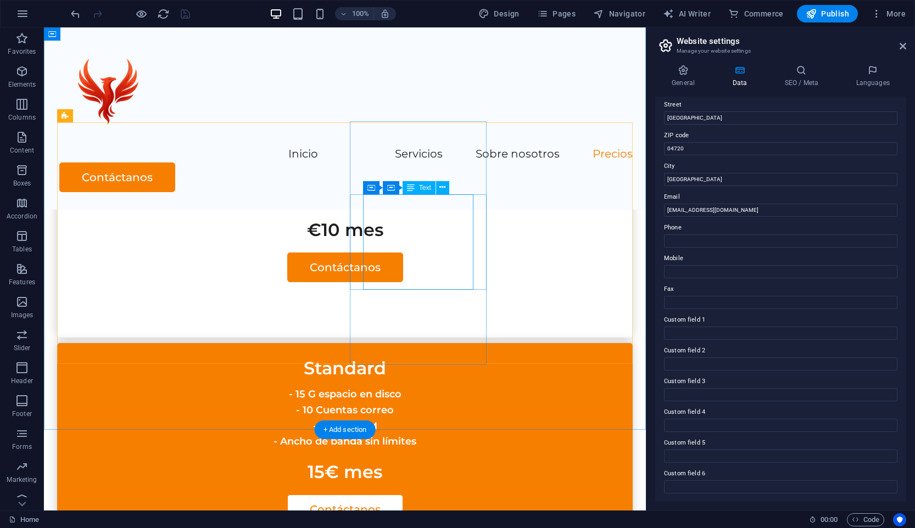
scroll to position [2678, 0]
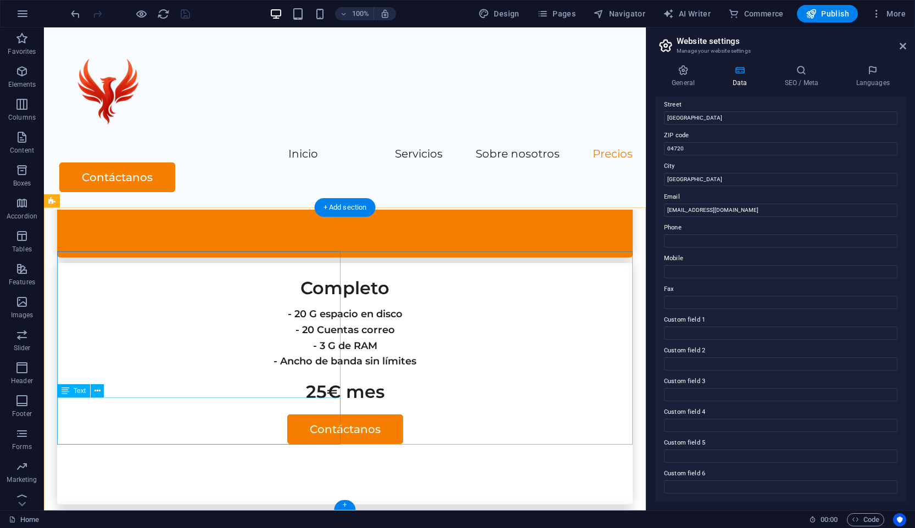
drag, startPoint x: 128, startPoint y: 422, endPoint x: 172, endPoint y: 450, distance: 51.8
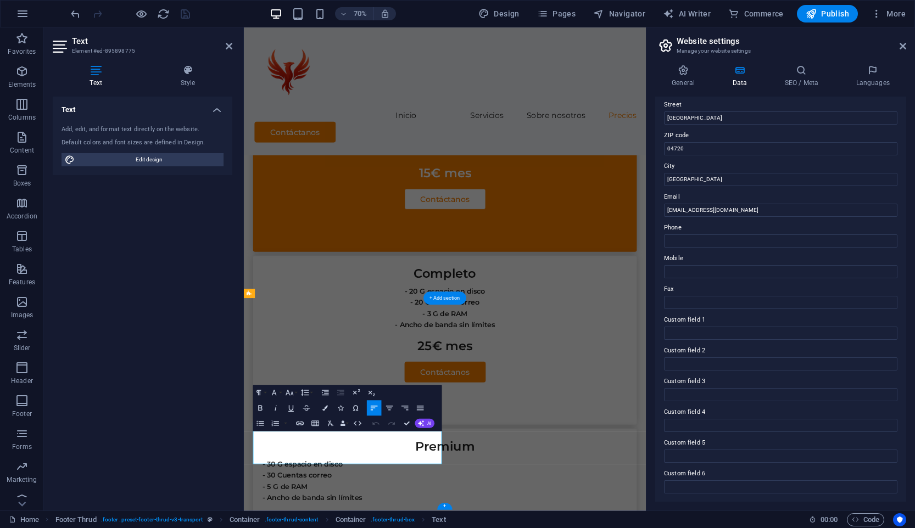
scroll to position [2491, 0]
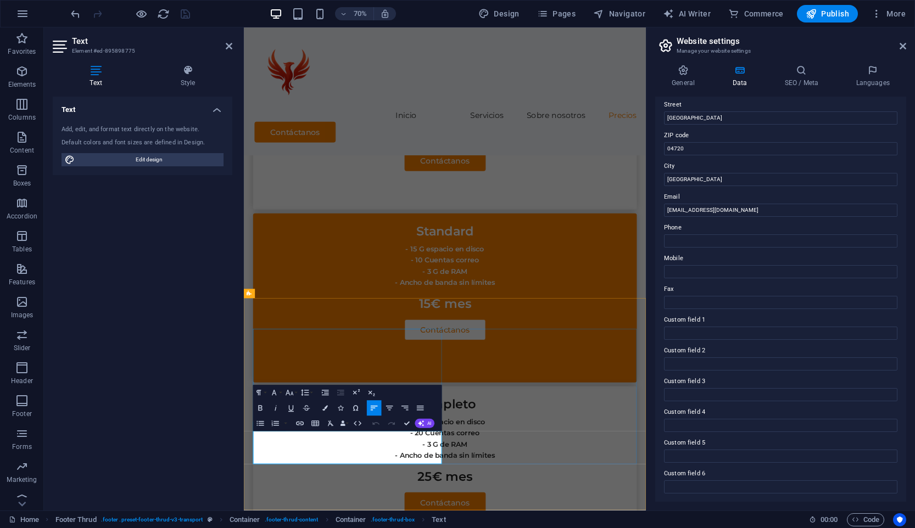
click at [173, 155] on span "Edit design" at bounding box center [149, 159] width 142 height 13
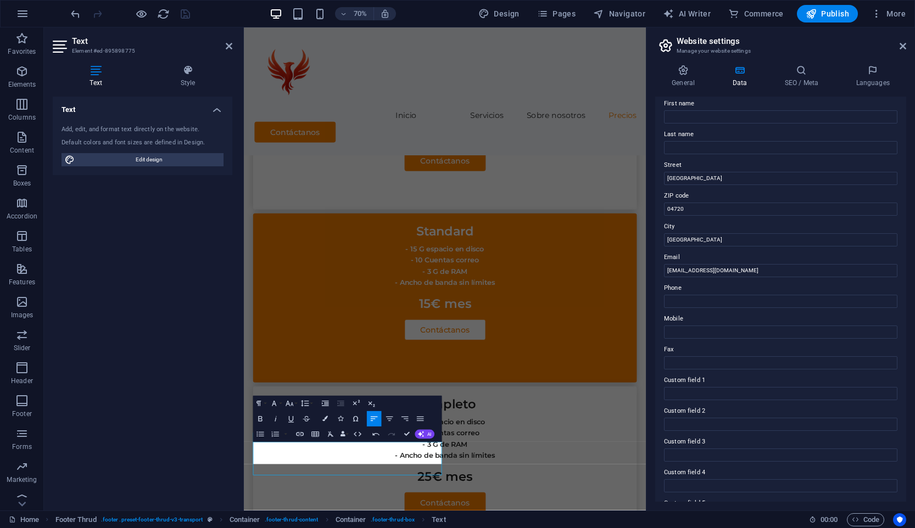
scroll to position [2475, 0]
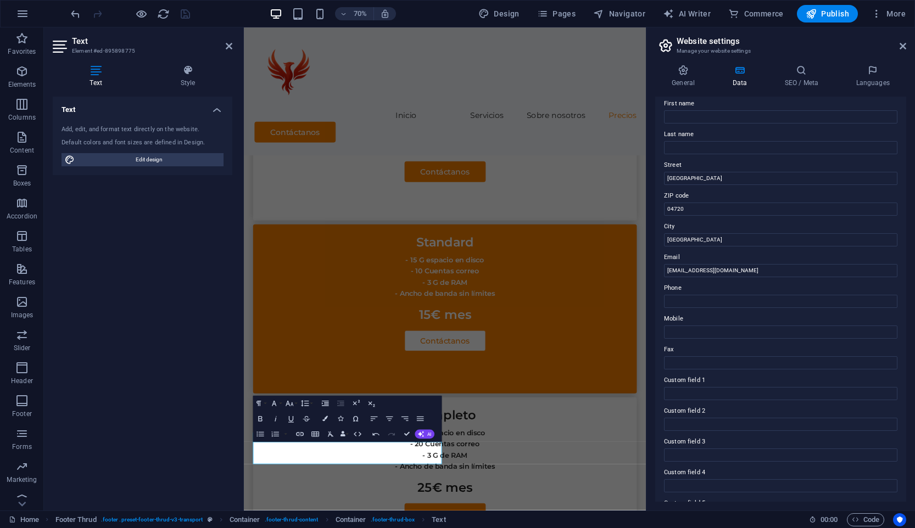
click at [223, 44] on h2 "Text" at bounding box center [152, 41] width 160 height 10
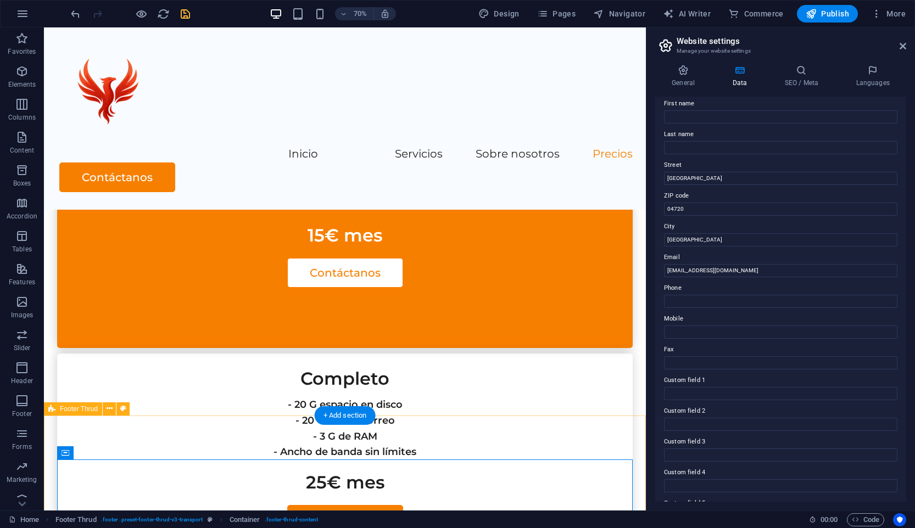
scroll to position [2662, 0]
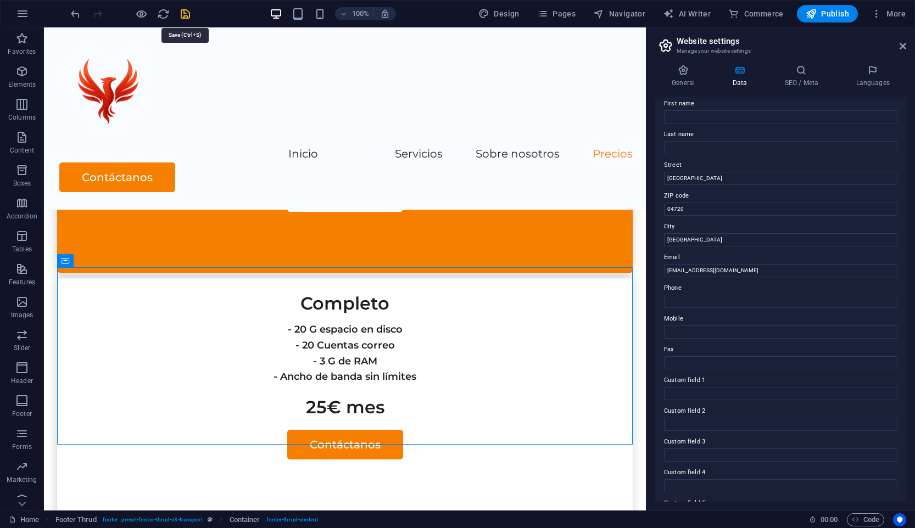
click at [189, 13] on icon "save" at bounding box center [185, 14] width 13 height 13
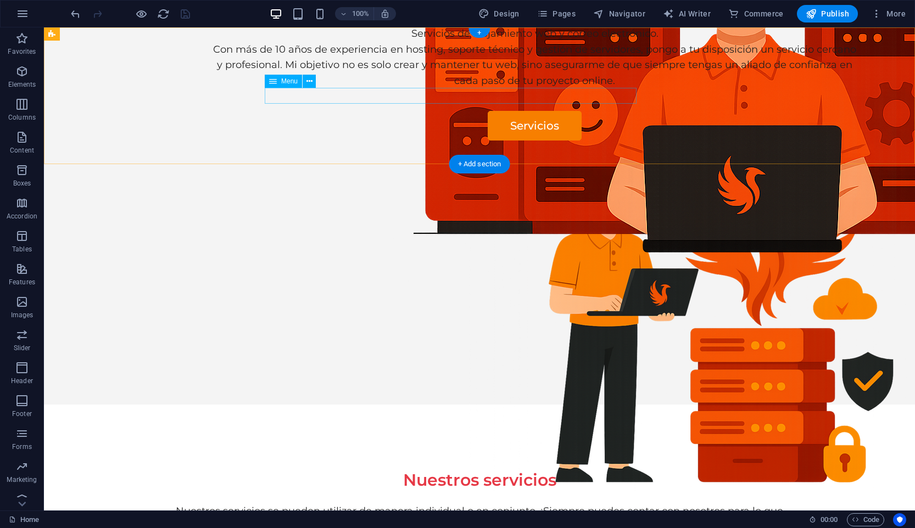
scroll to position [0, 0]
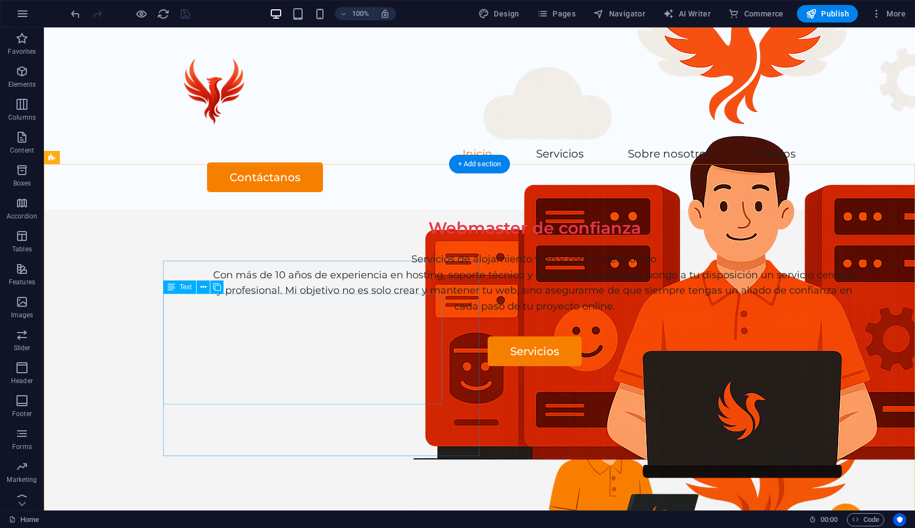
click at [355, 315] on div "Servicios de alojamiento web y correo electrónico. Con más de 10 años de experi…" at bounding box center [535, 282] width 650 height 63
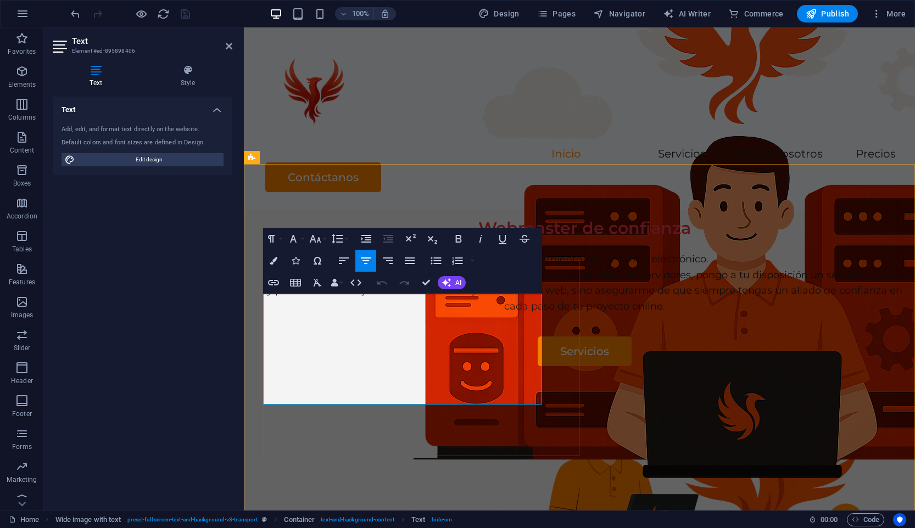
click at [444, 315] on p "Servicios de alojamiento web y correo electrónico. Con más de 10 años de experi…" at bounding box center [584, 282] width 643 height 63
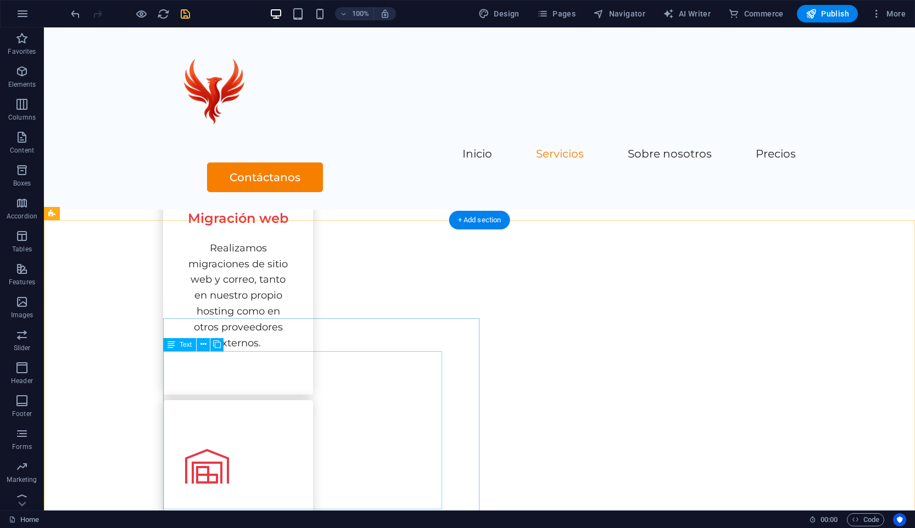
scroll to position [758, 0]
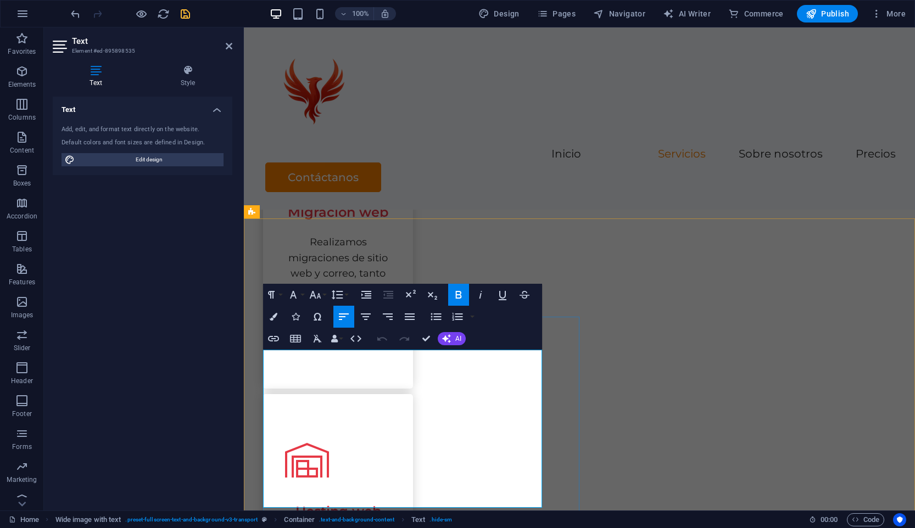
drag, startPoint x: 361, startPoint y: 358, endPoint x: 278, endPoint y: 361, distance: 83.0
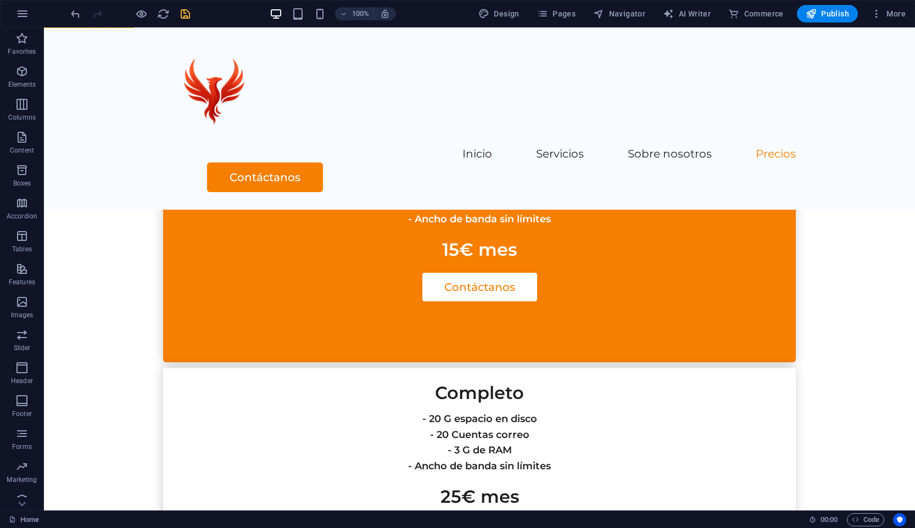
scroll to position [2497, 0]
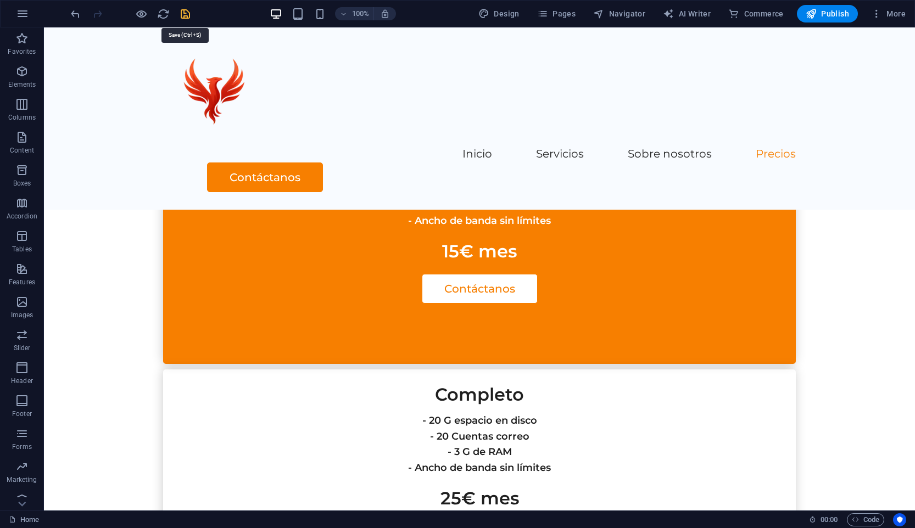
click at [185, 13] on icon "save" at bounding box center [185, 14] width 13 height 13
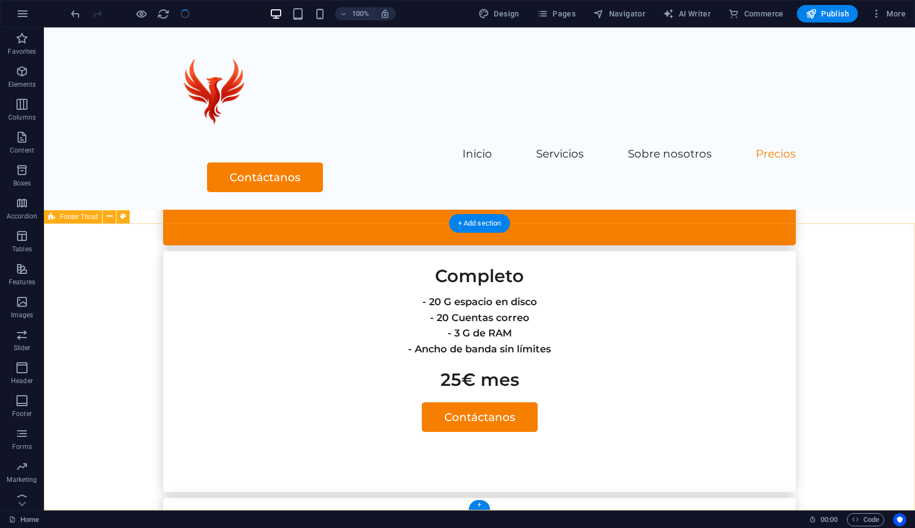
scroll to position [2619, 0]
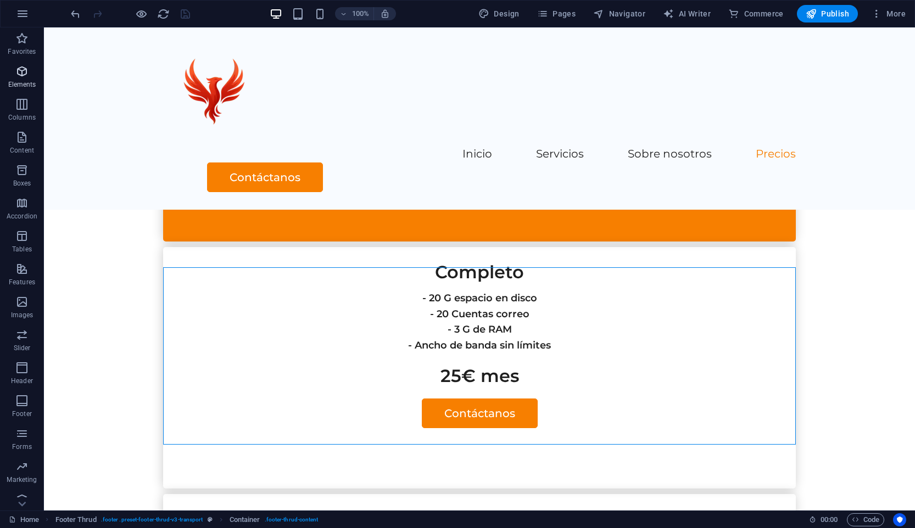
click at [18, 69] on icon "button" at bounding box center [21, 71] width 13 height 13
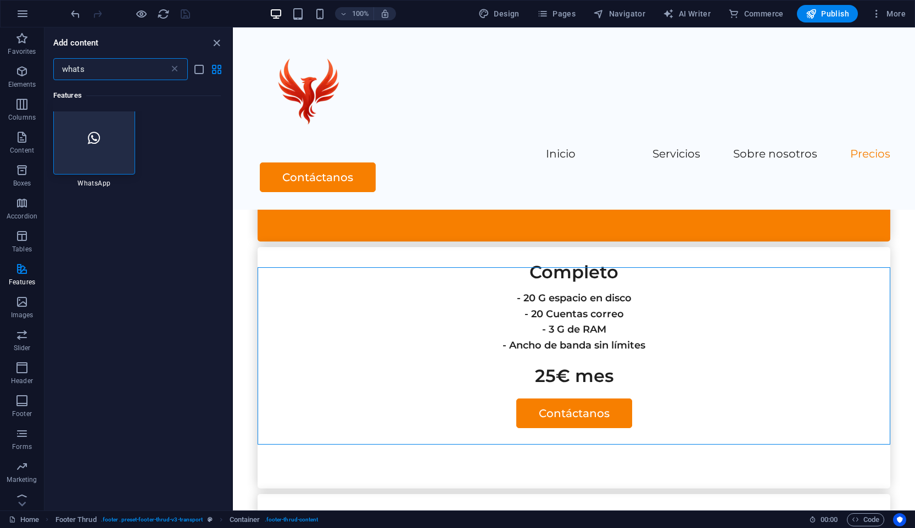
scroll to position [0, 0]
type input "whats"
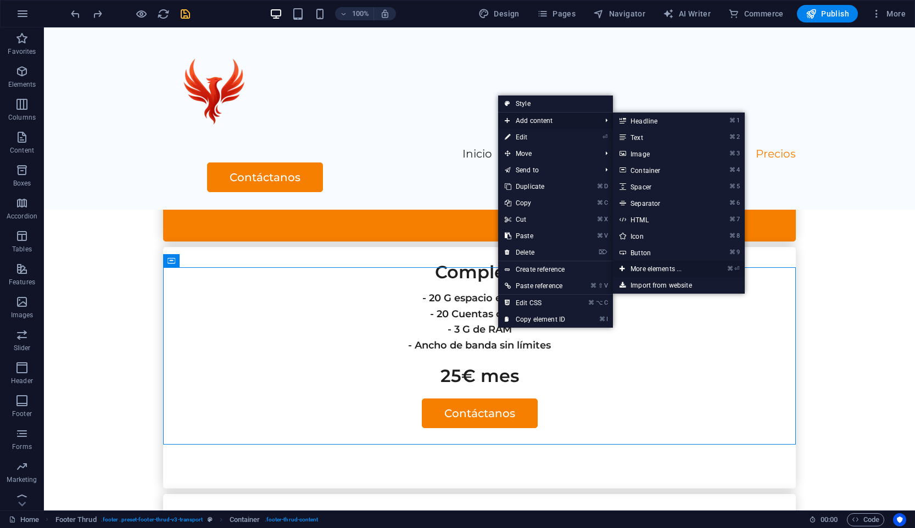
click at [683, 268] on link "⌘ ⏎ More elements ..." at bounding box center [658, 269] width 91 height 16
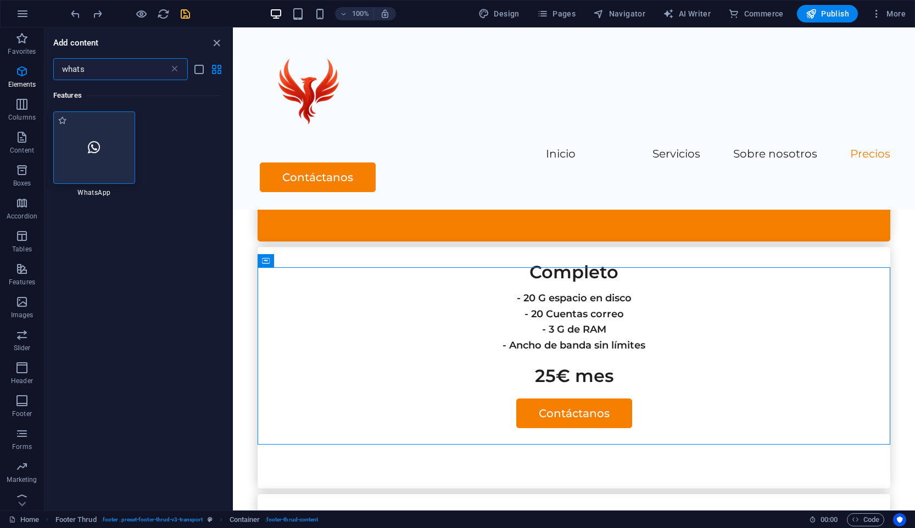
click at [128, 147] on div at bounding box center [94, 147] width 82 height 72
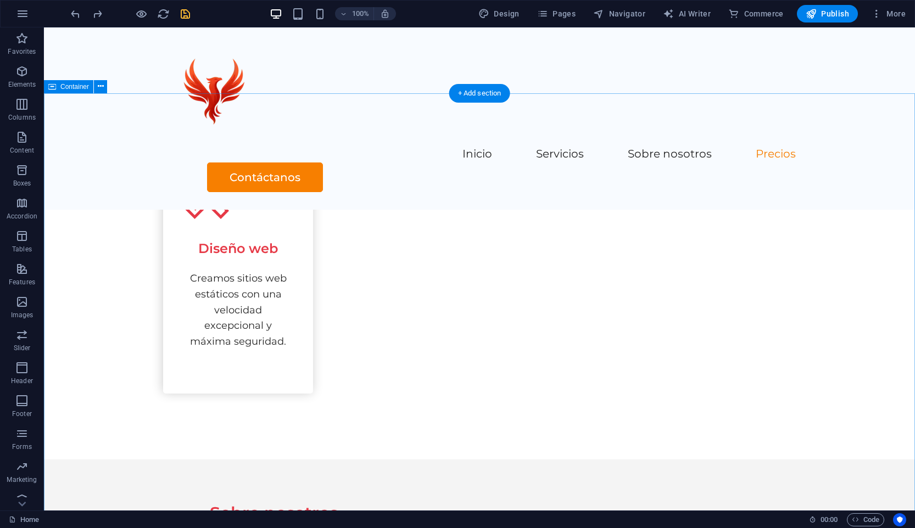
scroll to position [1322, 0]
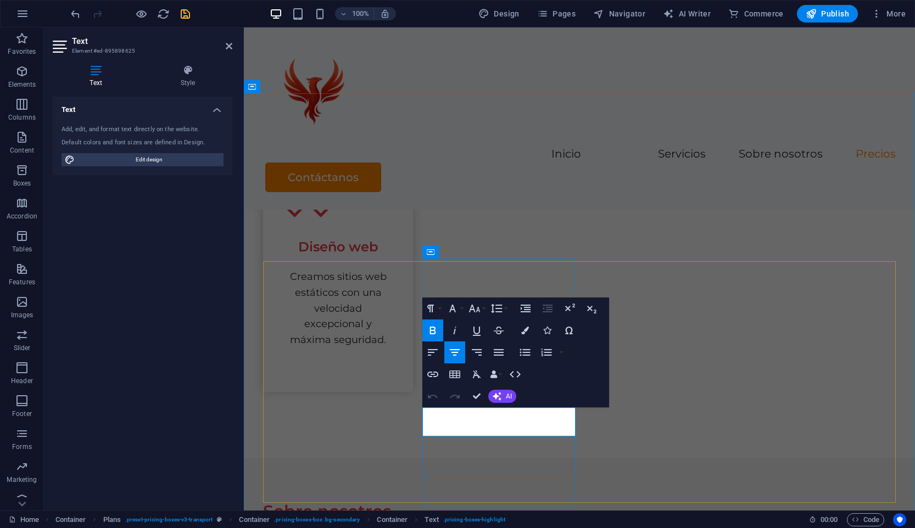
click at [629, 432] on button at bounding box center [632, 429] width 13 height 13
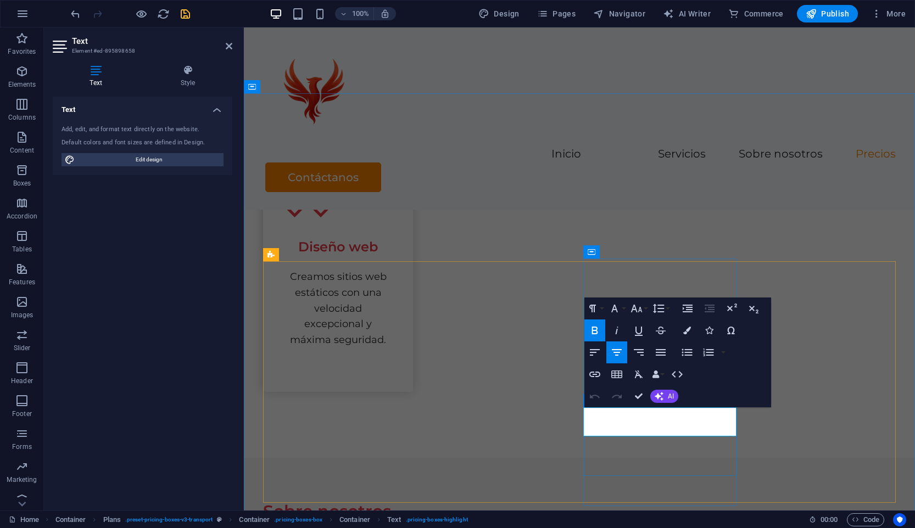
drag, startPoint x: 636, startPoint y: 419, endPoint x: 622, endPoint y: 419, distance: 14.8
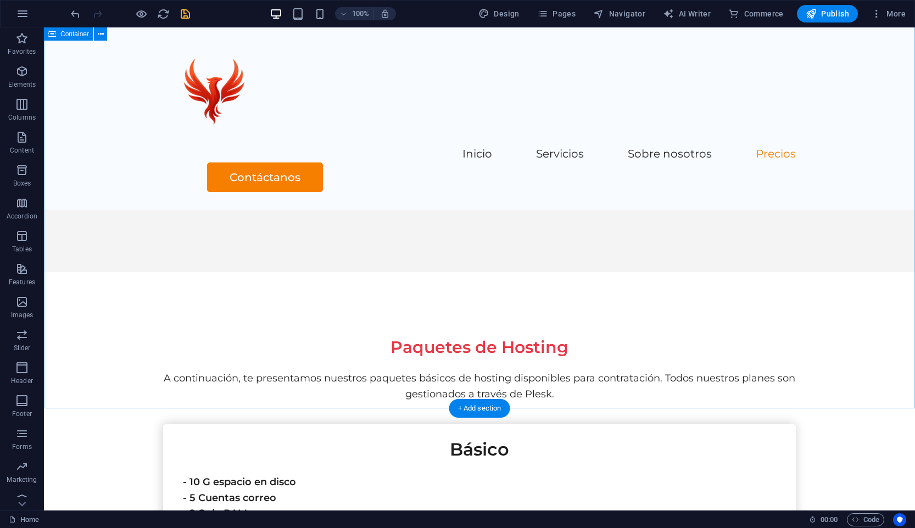
scroll to position [1958, 0]
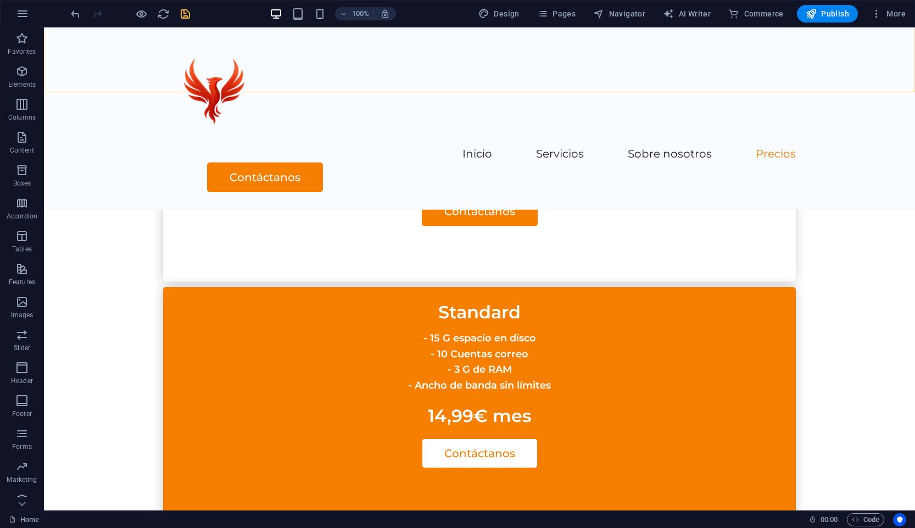
scroll to position [2619, 0]
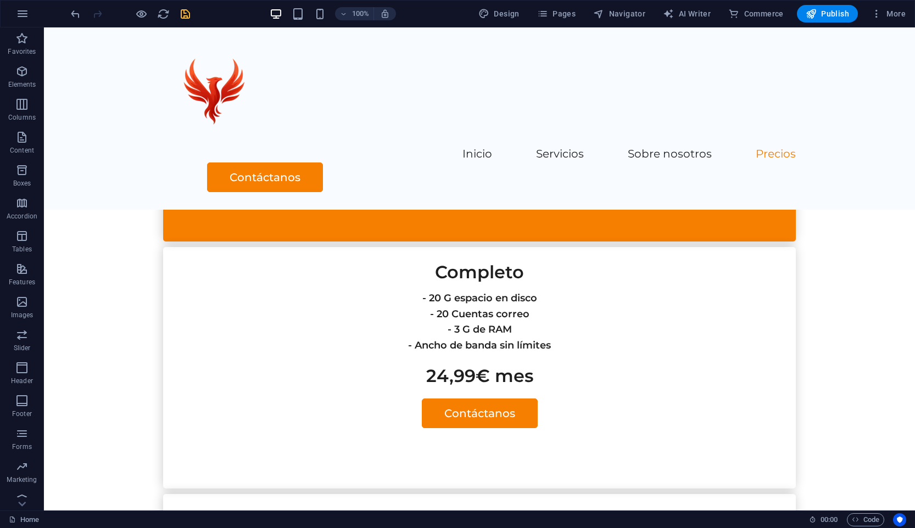
click at [188, 21] on div at bounding box center [130, 14] width 123 height 18
click at [188, 18] on icon "save" at bounding box center [185, 14] width 13 height 13
click at [822, 20] on button "Publish" at bounding box center [827, 14] width 61 height 18
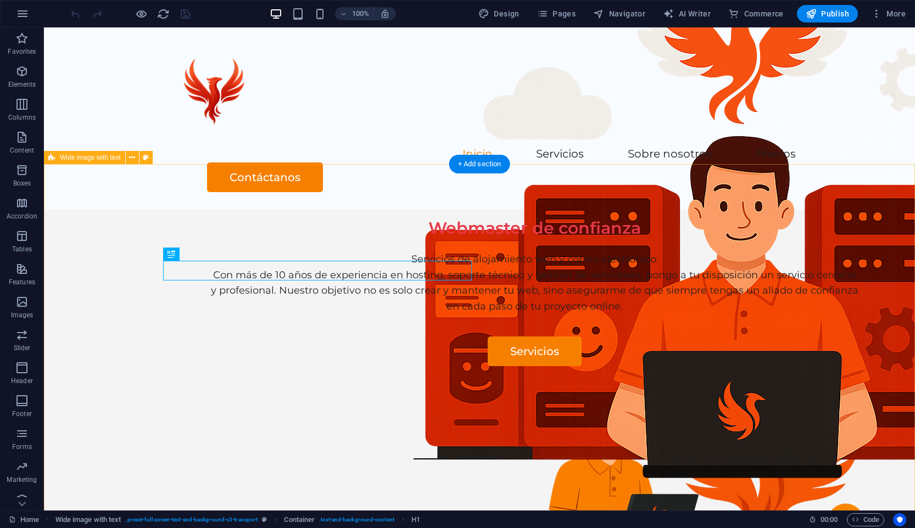
click at [401, 210] on div "Webmaster de confianza Servicios de alojamiento web y correo electrónico. Con m…" at bounding box center [479, 420] width 871 height 421
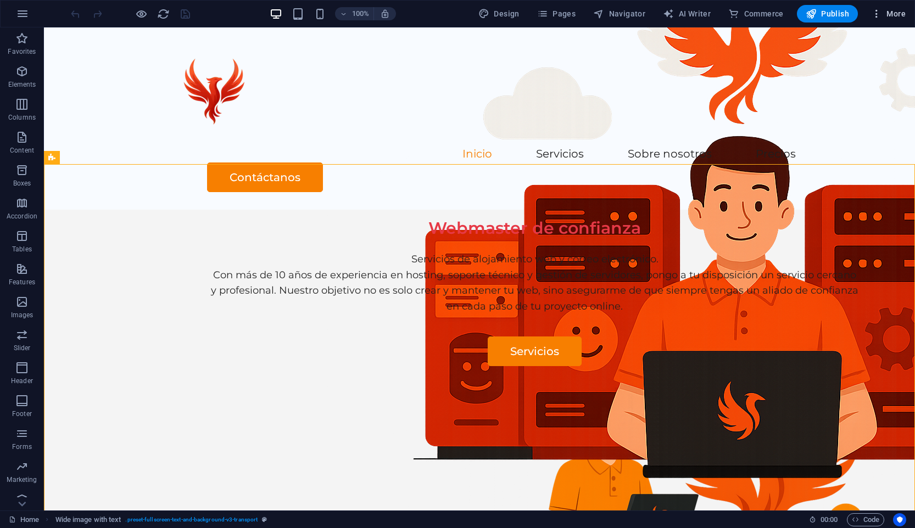
click at [889, 14] on span "More" at bounding box center [888, 13] width 35 height 11
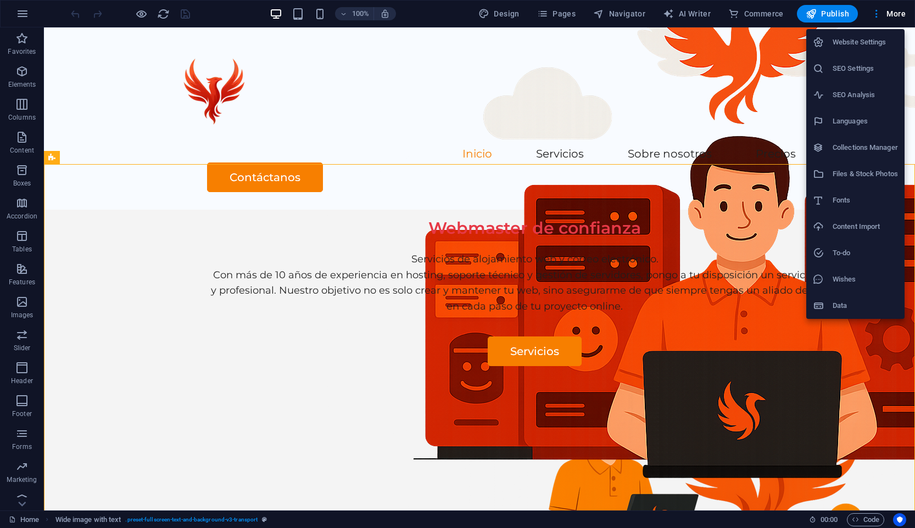
click at [855, 46] on h6 "Website Settings" at bounding box center [864, 42] width 65 height 13
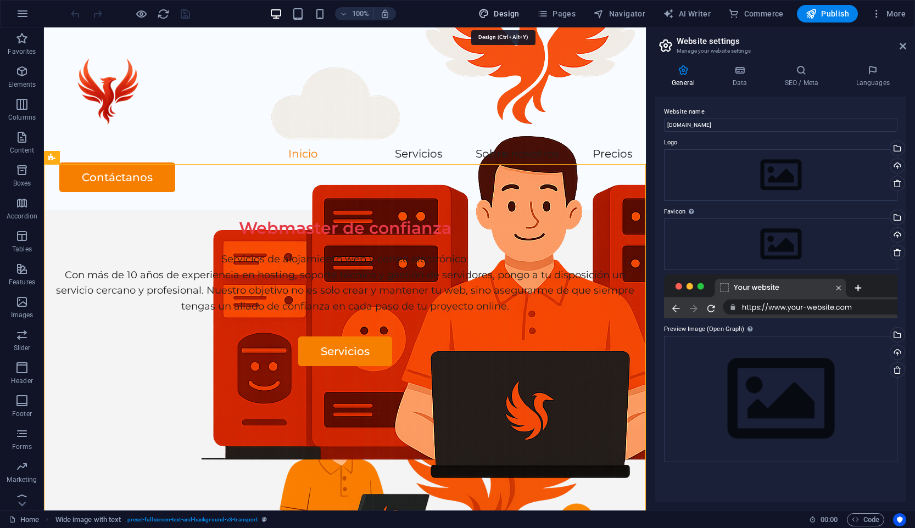
click at [519, 12] on span "Design" at bounding box center [498, 13] width 41 height 11
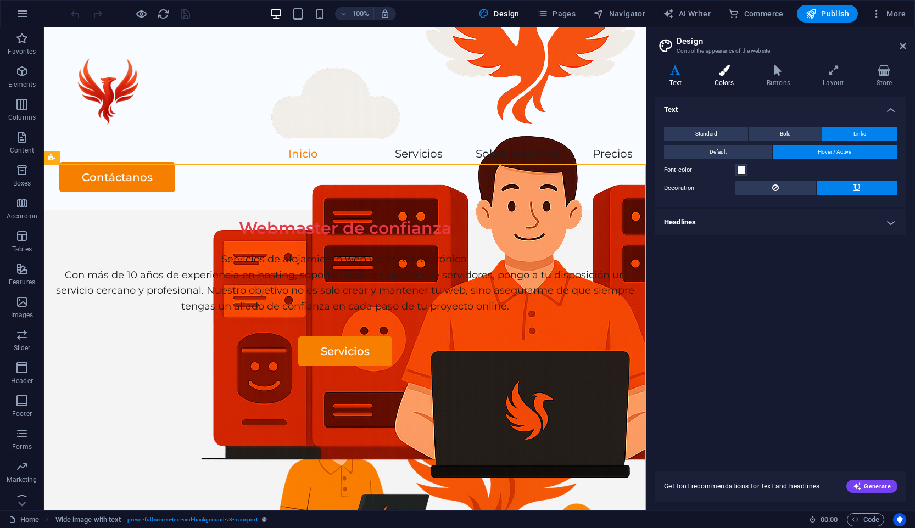
click at [724, 82] on h4 "Colors" at bounding box center [726, 76] width 52 height 23
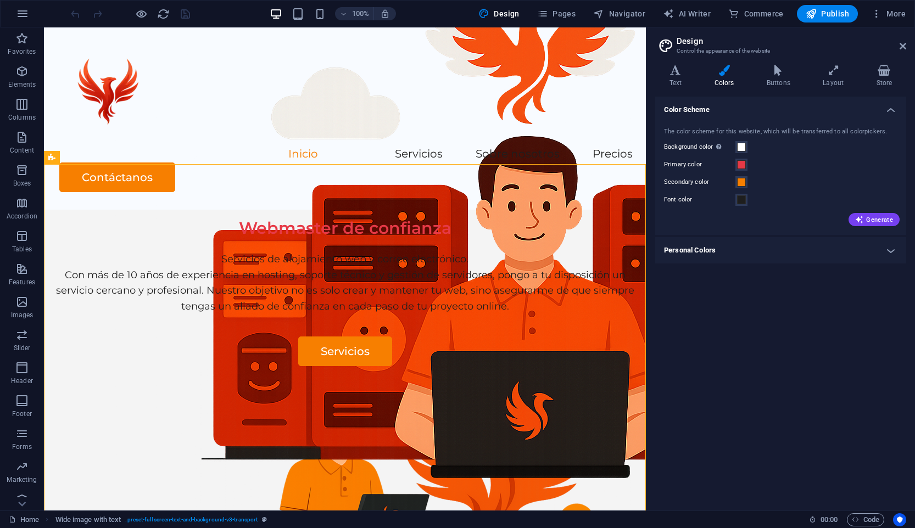
click at [834, 256] on h4 "Personal Colors" at bounding box center [780, 250] width 251 height 26
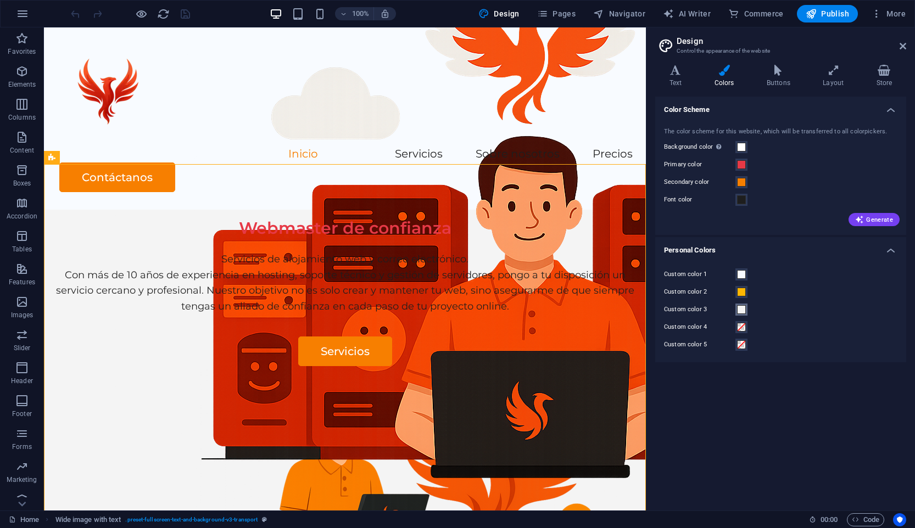
click at [744, 311] on span at bounding box center [741, 309] width 9 height 9
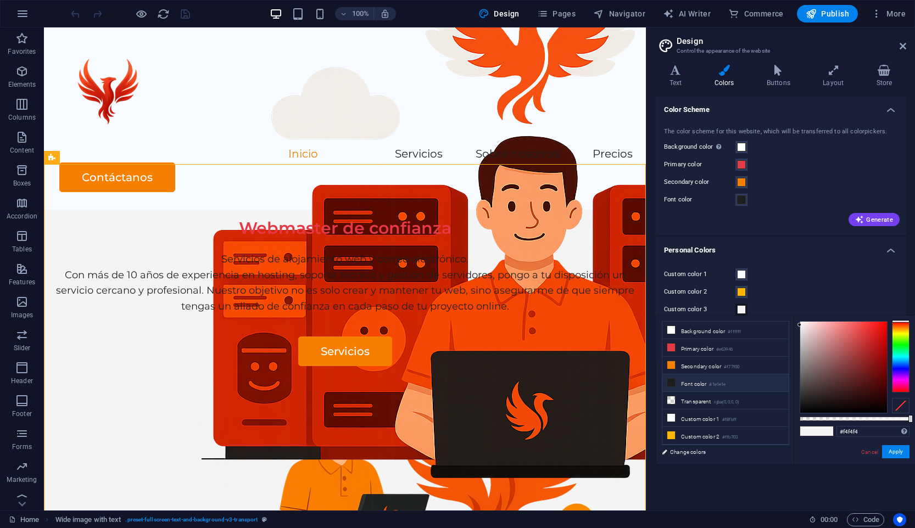
scroll to position [14, 0]
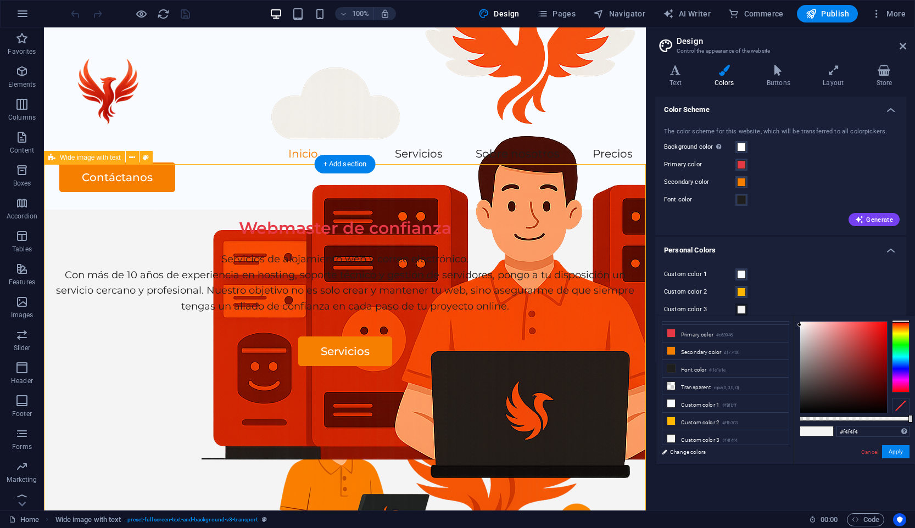
click at [155, 210] on div "Webmaster de confianza Servicios de alojamiento web y correo electrónico. Con m…" at bounding box center [345, 420] width 602 height 421
click at [150, 210] on div "Webmaster de confianza Servicios de alojamiento web y correo electrónico. Con m…" at bounding box center [345, 420] width 602 height 421
click at [126, 210] on div "Webmaster de confianza Servicios de alojamiento web y correo electrónico. Con m…" at bounding box center [345, 420] width 602 height 421
select select "px"
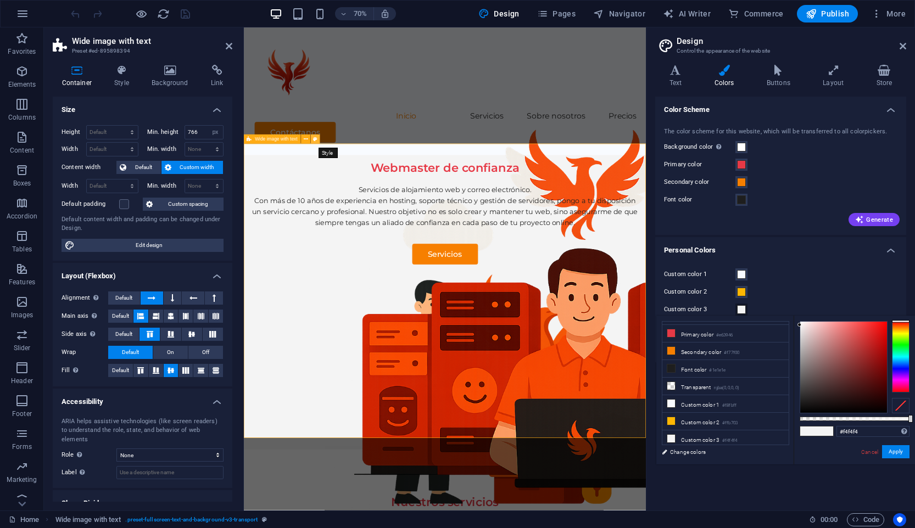
click at [318, 141] on button at bounding box center [315, 139] width 9 height 9
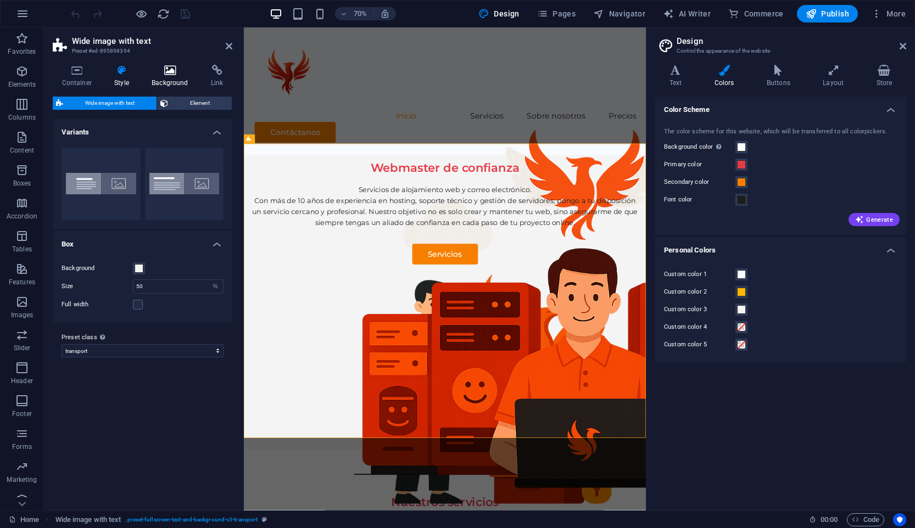
click at [156, 77] on h4 "Background" at bounding box center [172, 76] width 59 height 23
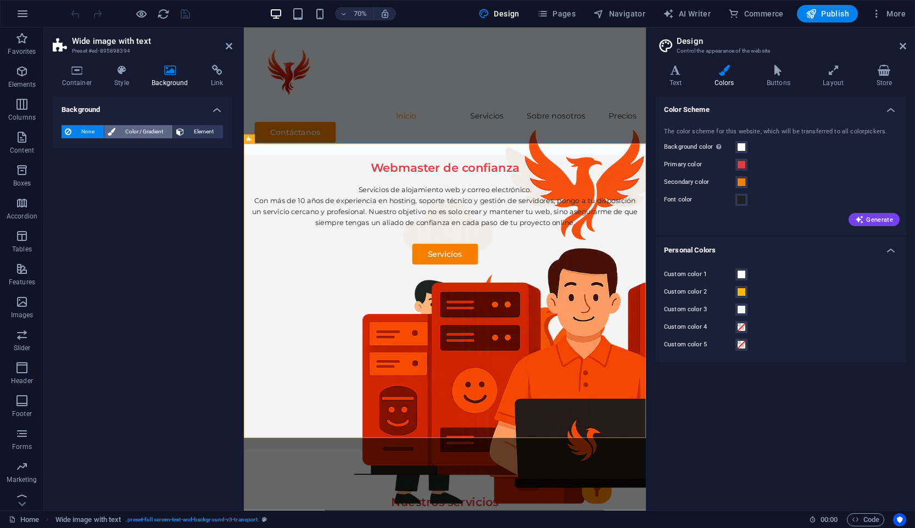
click at [146, 131] on span "Color / Gradient" at bounding box center [144, 131] width 51 height 13
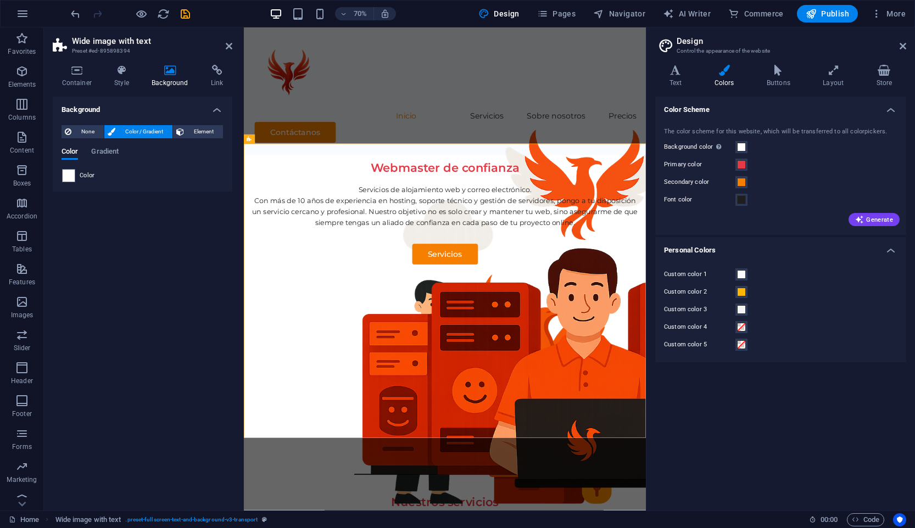
click at [75, 175] on div "Color" at bounding box center [142, 175] width 161 height 13
click at [71, 175] on span at bounding box center [69, 176] width 12 height 12
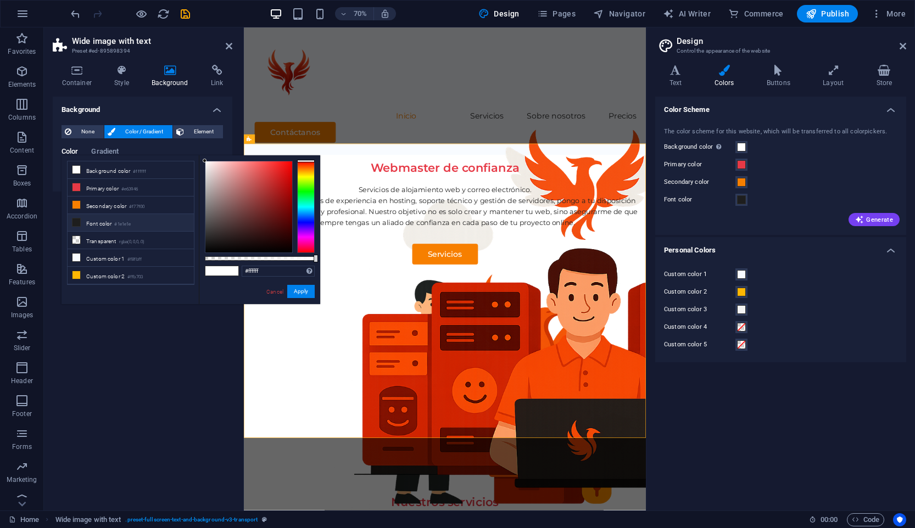
scroll to position [15, 0]
click at [127, 255] on li "Custom color 2 #ffb703" at bounding box center [131, 260] width 126 height 18
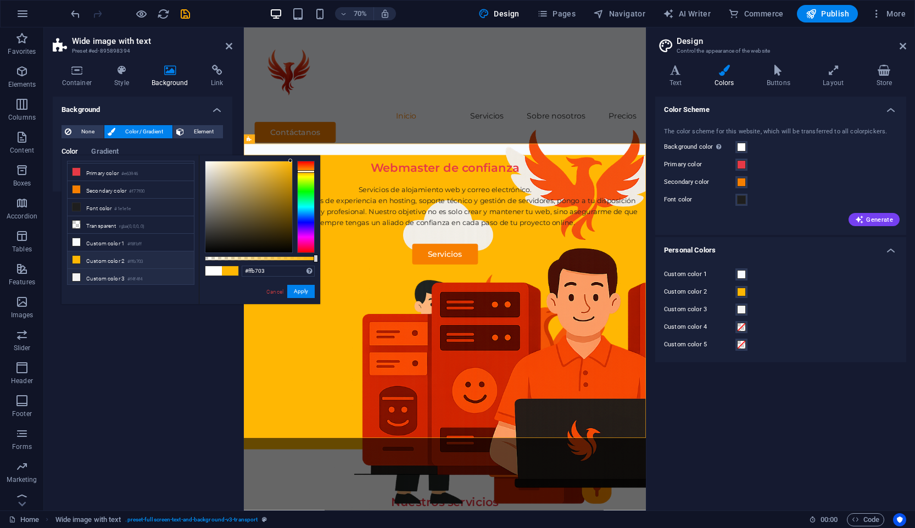
click at [140, 276] on small "#f4f4f4" at bounding box center [134, 280] width 15 height 8
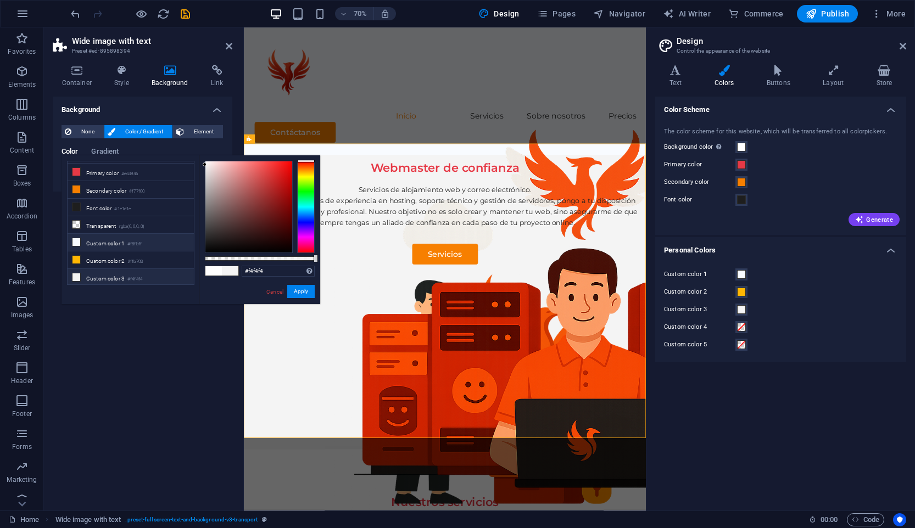
click at [140, 248] on li "Custom color 1 #f8fbff" at bounding box center [131, 243] width 126 height 18
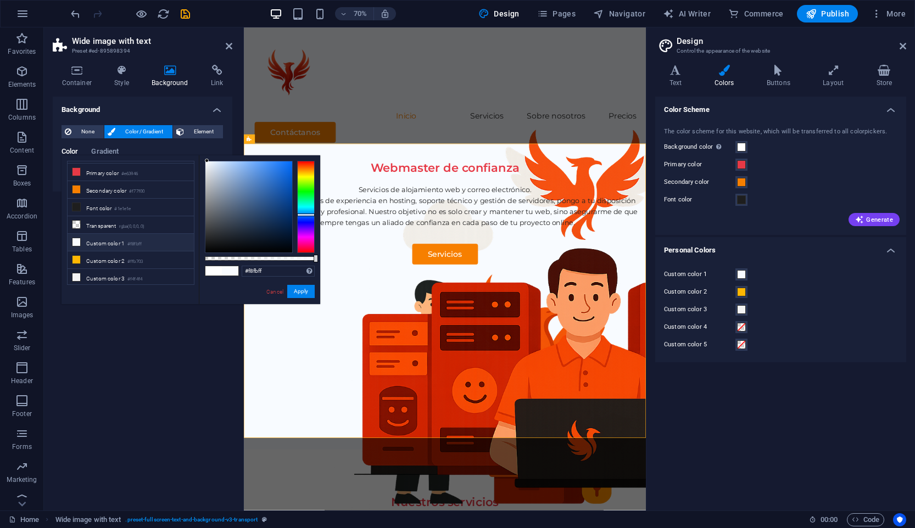
click at [140, 236] on li "Custom color 1 #f8fbff" at bounding box center [131, 243] width 126 height 18
click at [124, 226] on small "rgba(0,0,0,.0)" at bounding box center [132, 227] width 26 height 8
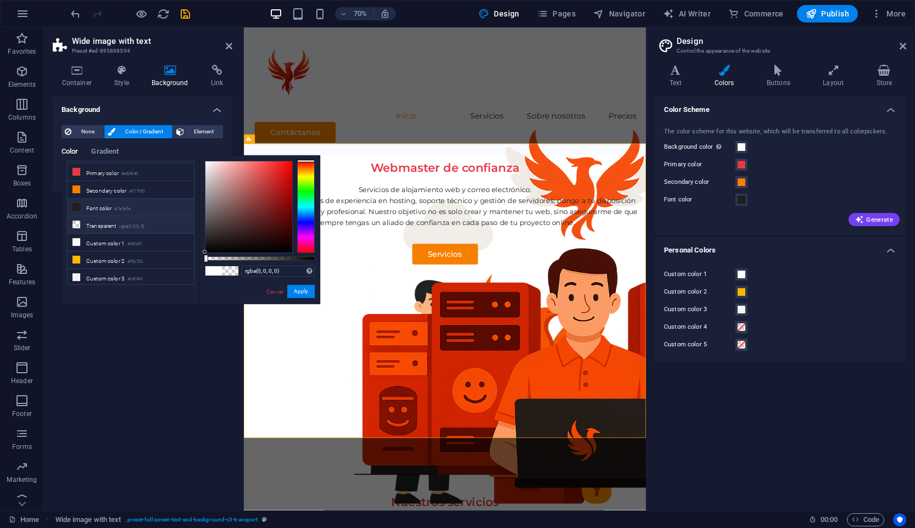
click at [120, 209] on small "#1e1e1e" at bounding box center [122, 209] width 16 height 8
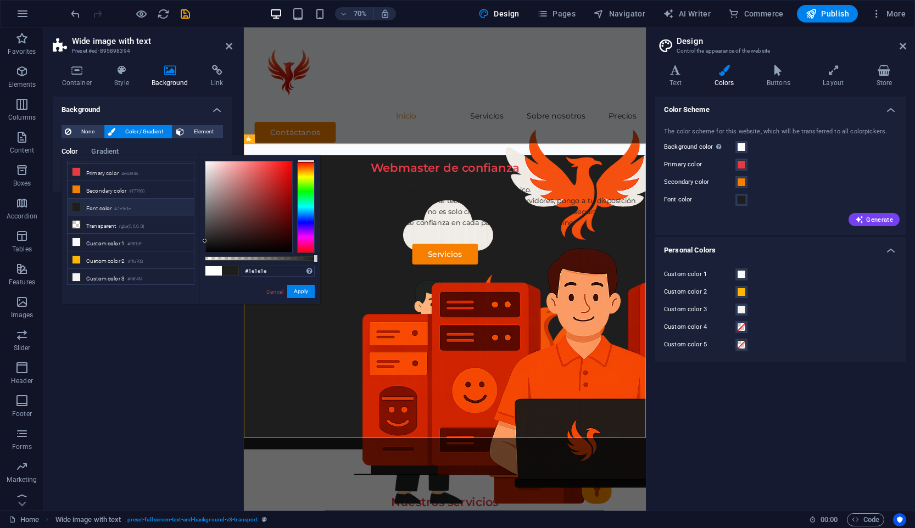
click at [120, 200] on li "Font color #1e1e1e" at bounding box center [131, 208] width 126 height 18
click at [120, 192] on li "Secondary color #f77f00" at bounding box center [131, 190] width 126 height 18
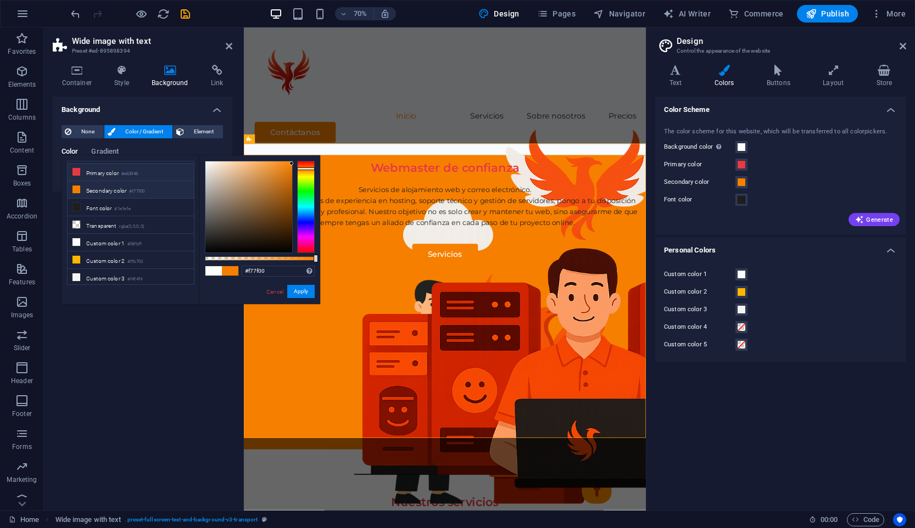
click at [124, 176] on li "Primary color #e63946" at bounding box center [131, 173] width 126 height 18
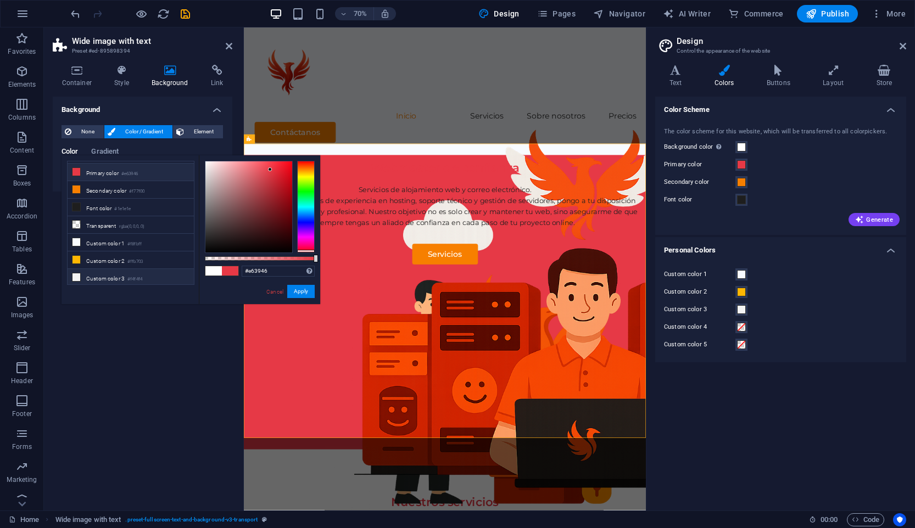
click at [140, 271] on li "Custom color 3 #f4f4f4" at bounding box center [131, 278] width 126 height 18
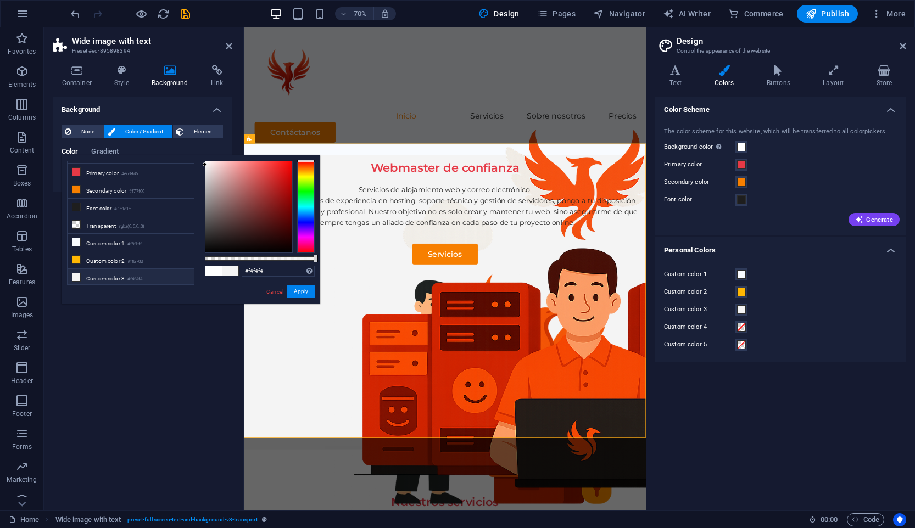
click at [906, 51] on aside "Design Control the appearance of the website Variants Text Colors Buttons Layou…" at bounding box center [780, 268] width 269 height 483
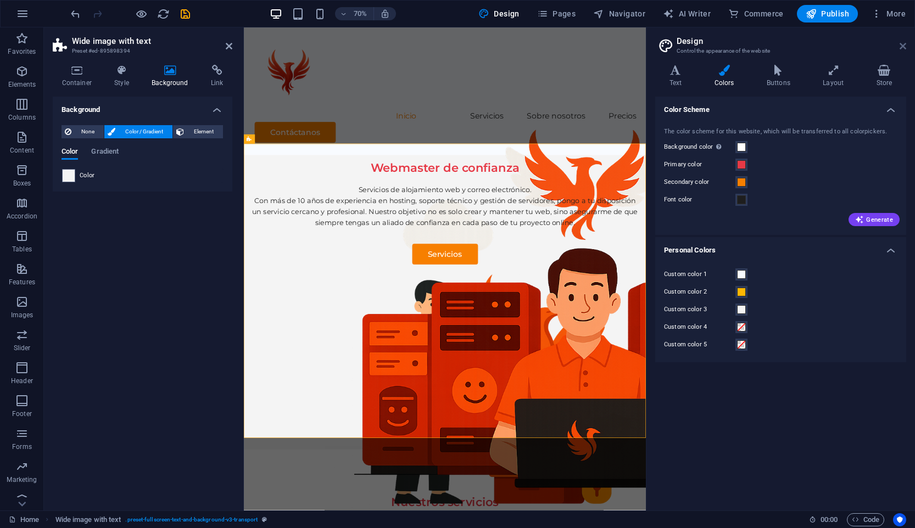
click at [902, 46] on icon at bounding box center [902, 46] width 7 height 9
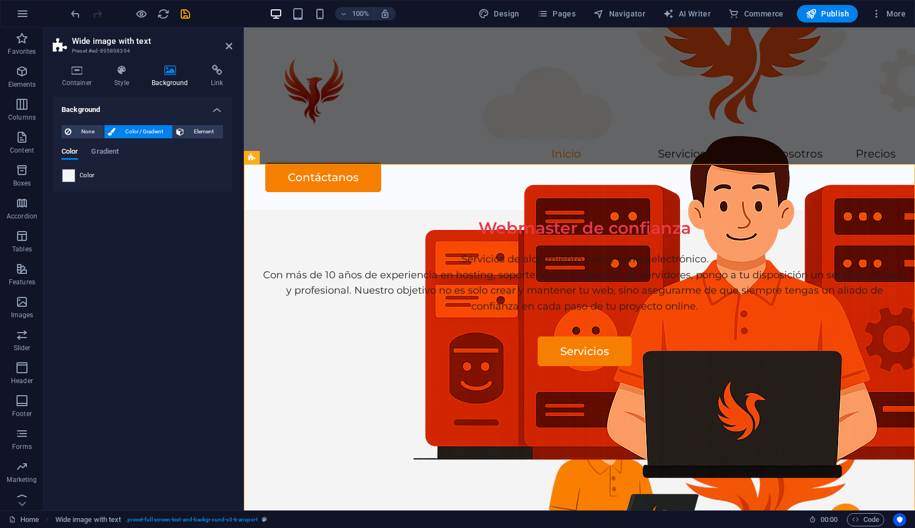
click at [110, 187] on div "None Color / Gradient Element Stretch background to full-width Color overlay Pl…" at bounding box center [143, 153] width 180 height 75
click at [81, 175] on span "Color" at bounding box center [87, 175] width 15 height 9
click at [64, 171] on span at bounding box center [69, 176] width 12 height 12
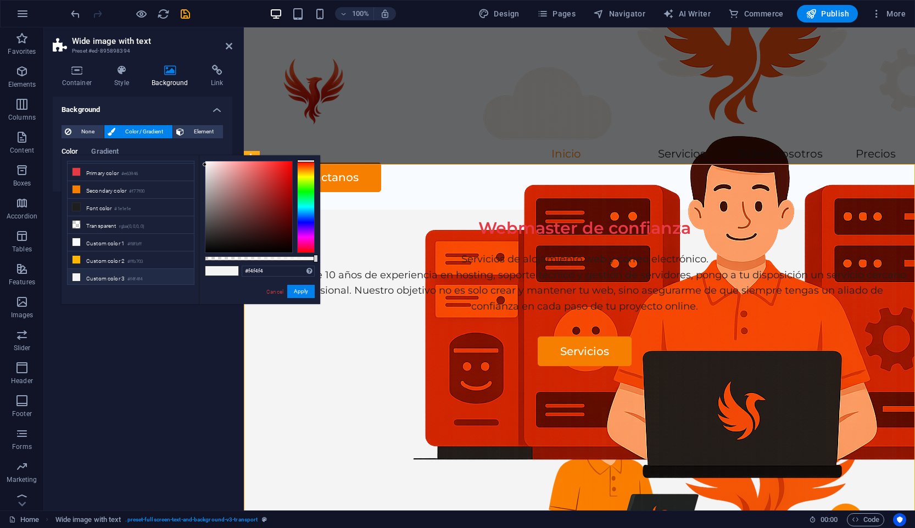
click at [64, 171] on div "less Background color #ffffff Primary color #e63946 Secondary color #f77f00 Fon…" at bounding box center [190, 229] width 259 height 149
click at [117, 199] on li "Font color #1e1e1e" at bounding box center [131, 208] width 126 height 18
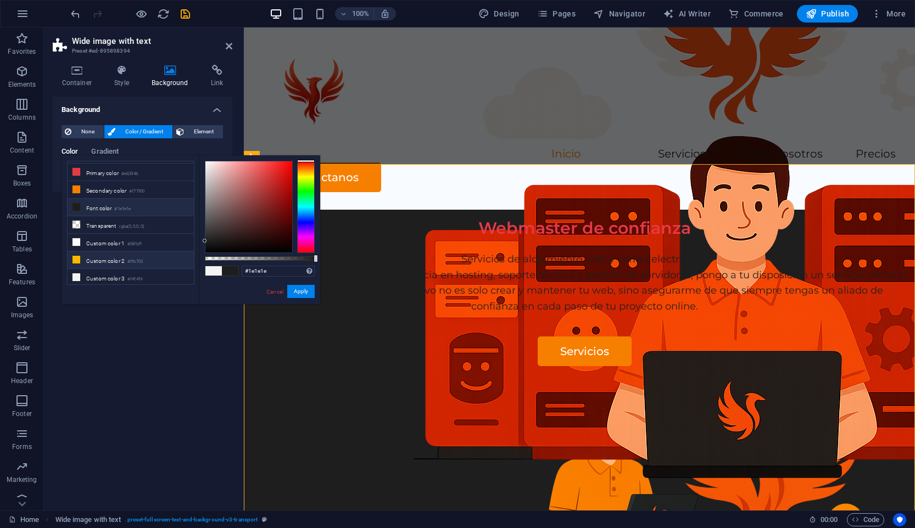
click at [116, 259] on li "Custom color 2 #ffb703" at bounding box center [131, 260] width 126 height 18
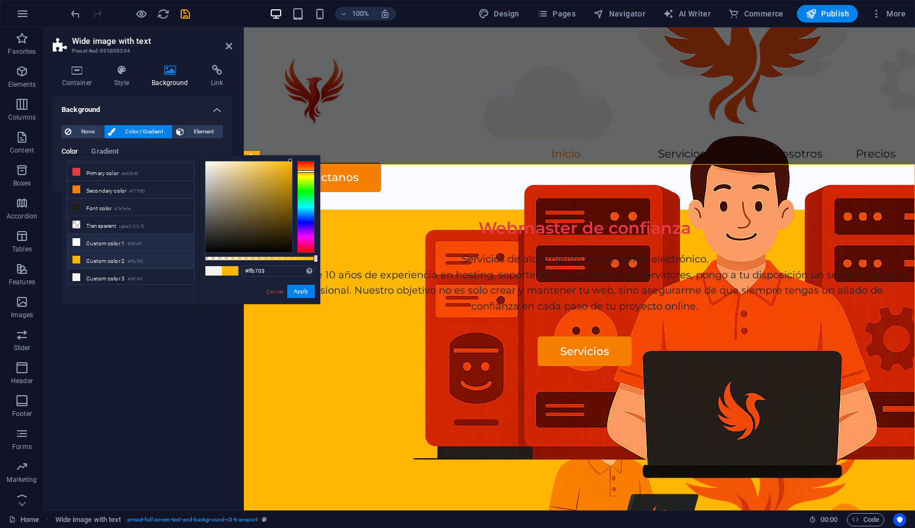
click at [134, 242] on small "#f8fbff" at bounding box center [134, 244] width 14 height 8
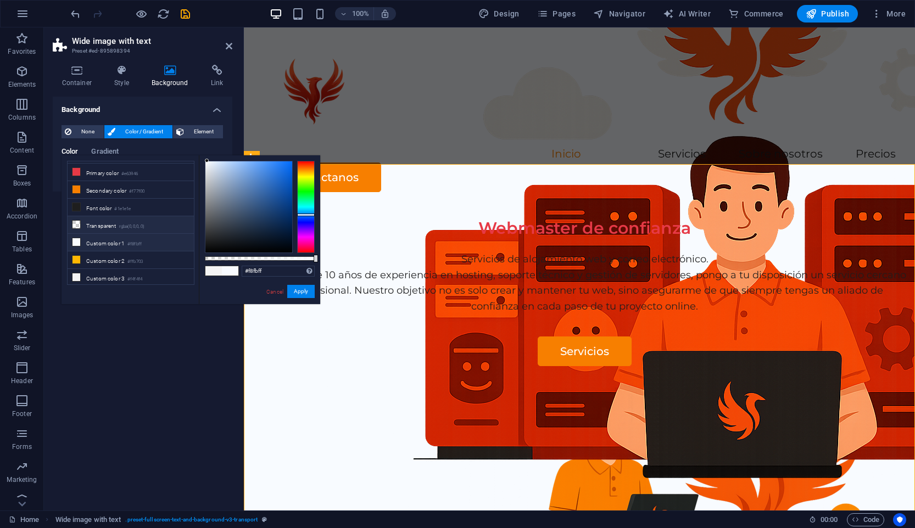
click at [133, 230] on li "Transparent rgba(0,0,0,.0)" at bounding box center [131, 225] width 126 height 18
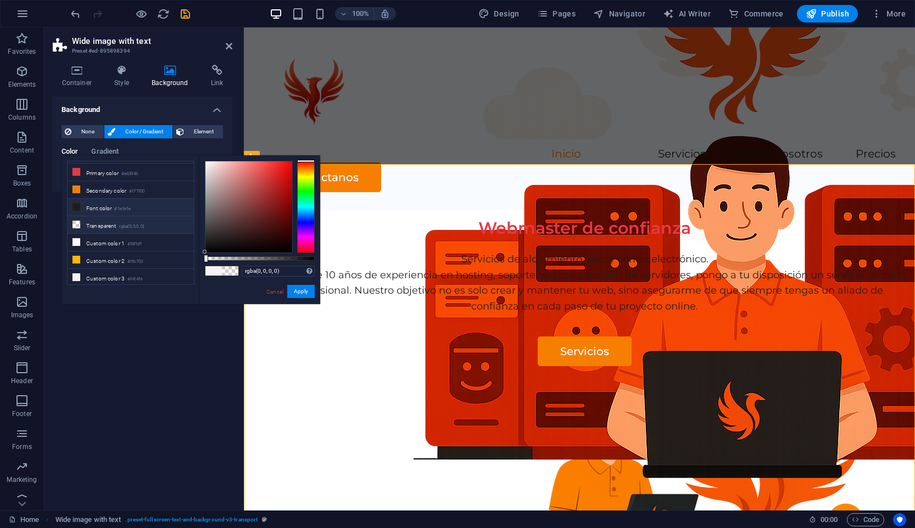
click at [119, 210] on small "#1e1e1e" at bounding box center [122, 209] width 16 height 8
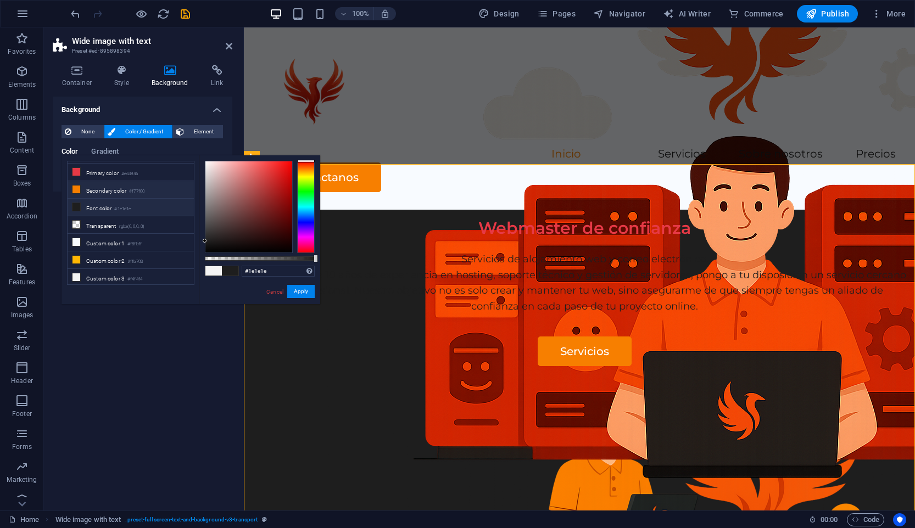
click at [118, 192] on li "Secondary color #f77f00" at bounding box center [131, 190] width 126 height 18
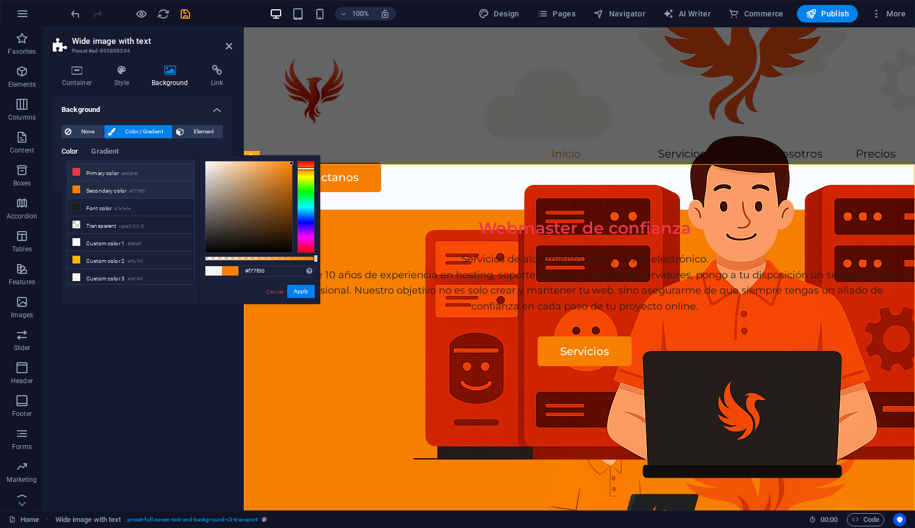
click at [118, 173] on li "Primary color #e63946" at bounding box center [131, 173] width 126 height 18
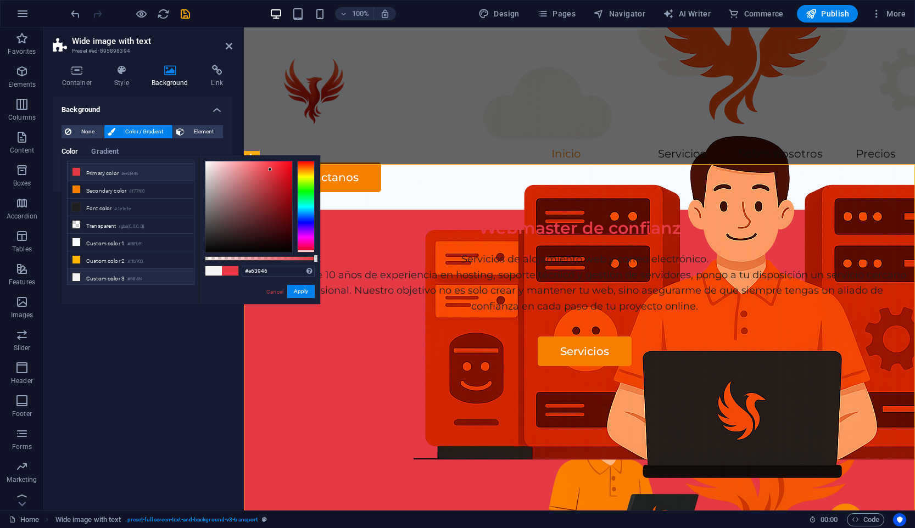
click at [141, 270] on li "Custom color 3 #f4f4f4" at bounding box center [131, 278] width 126 height 18
type input "#f4f4f4"
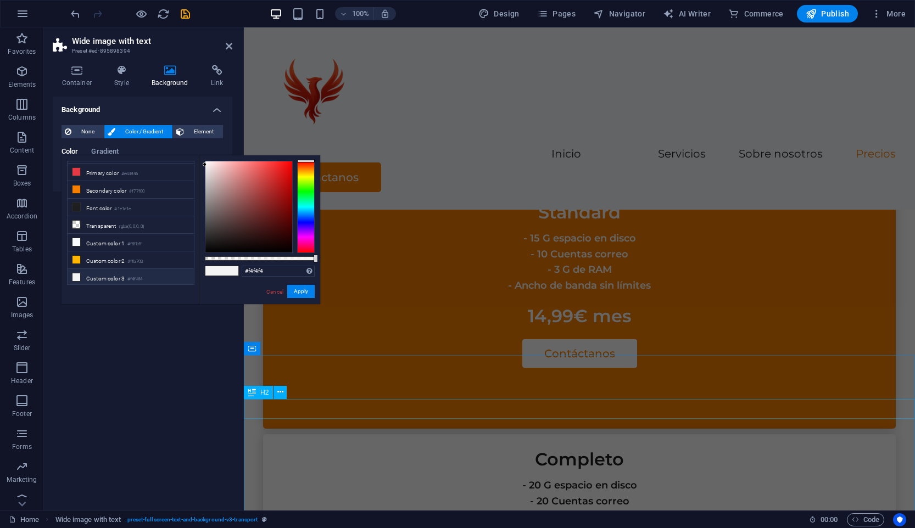
scroll to position [2619, 0]
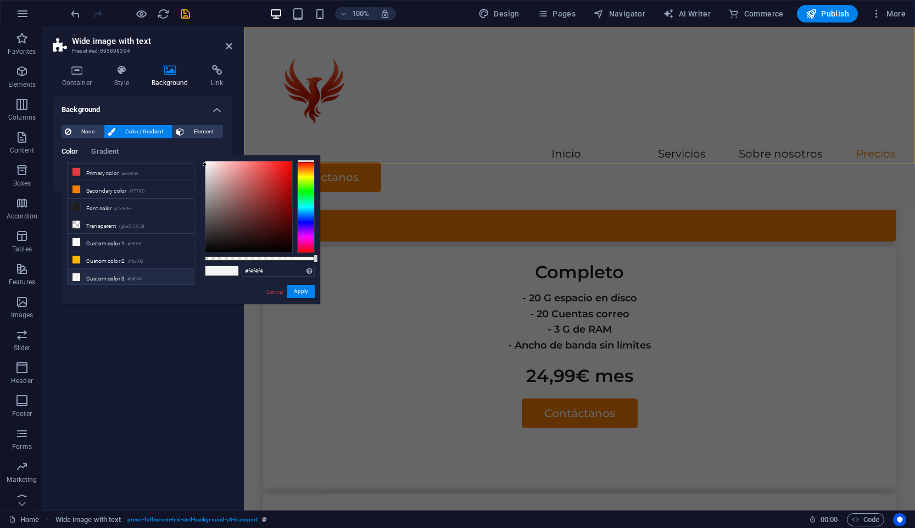
click at [511, 68] on div "Inicio Servicios Sobre nosotros Precios Contáctanos" at bounding box center [579, 118] width 671 height 182
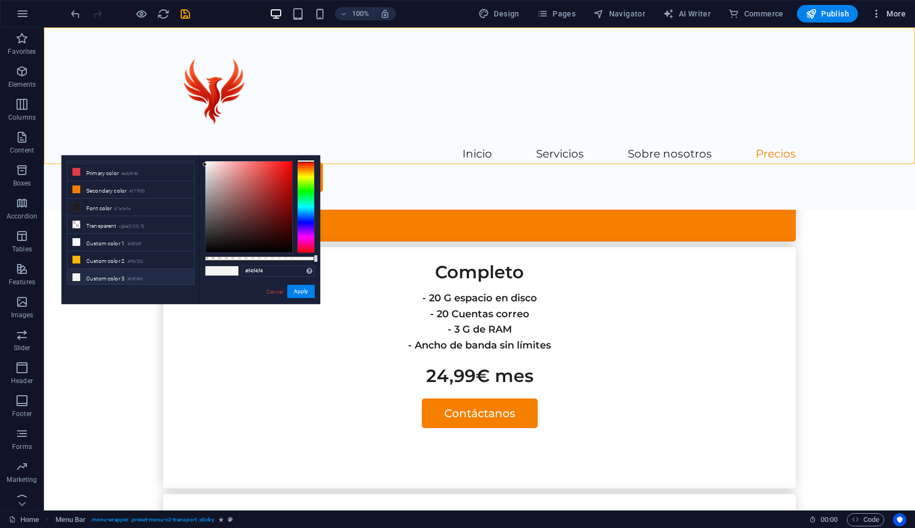
click at [899, 18] on span "More" at bounding box center [888, 13] width 35 height 11
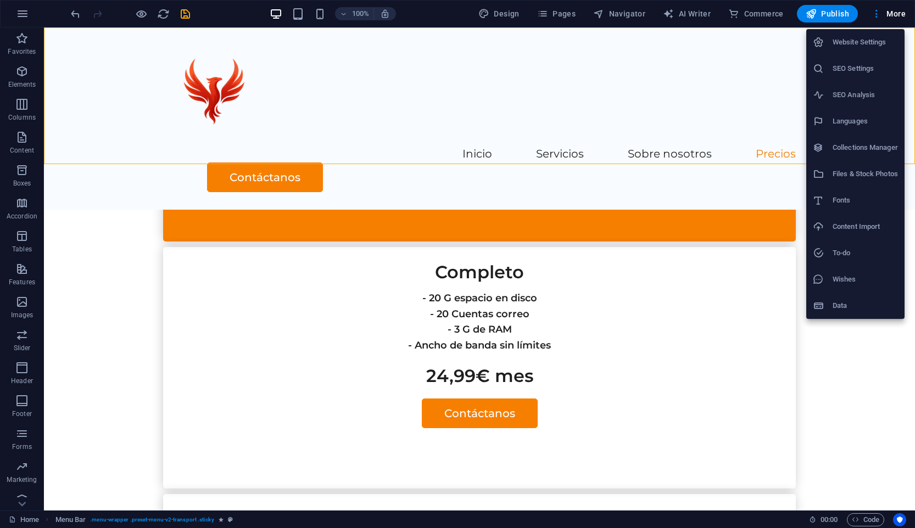
click at [863, 47] on h6 "Website Settings" at bounding box center [864, 42] width 65 height 13
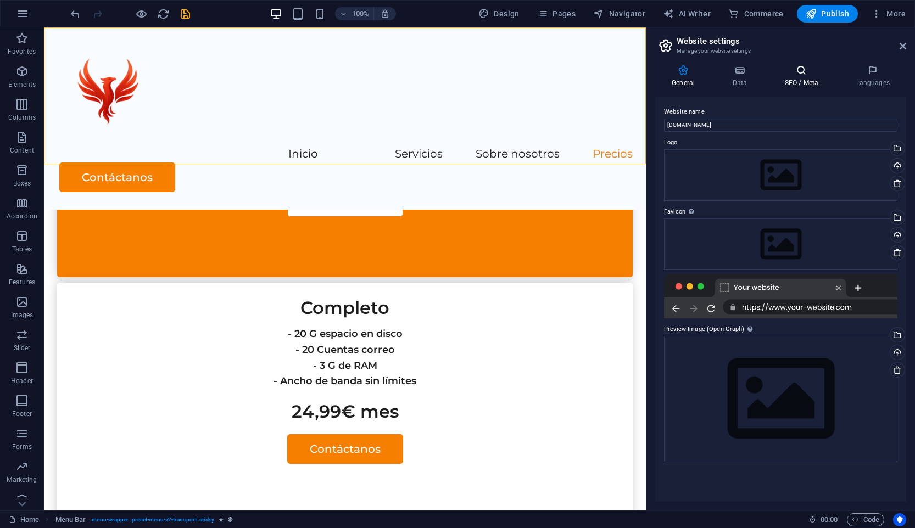
click at [788, 71] on icon at bounding box center [801, 70] width 67 height 11
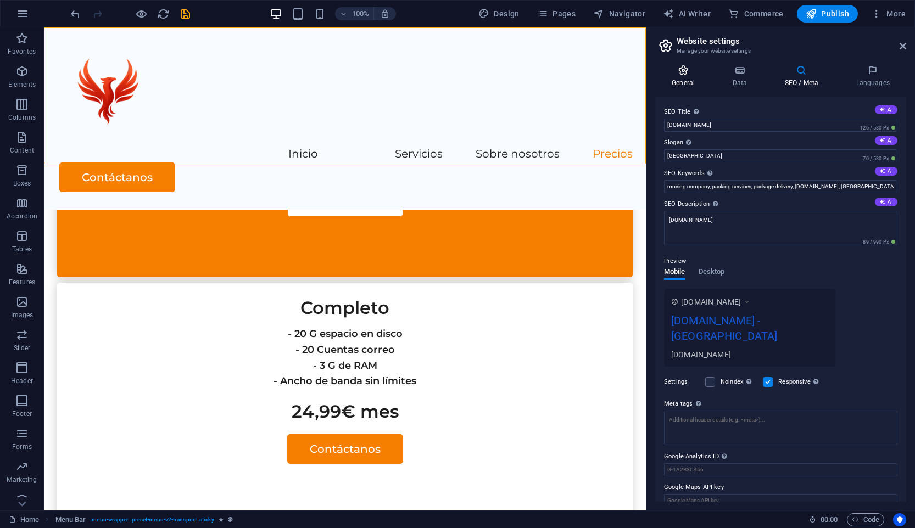
click at [682, 86] on h4 "General" at bounding box center [685, 76] width 60 height 23
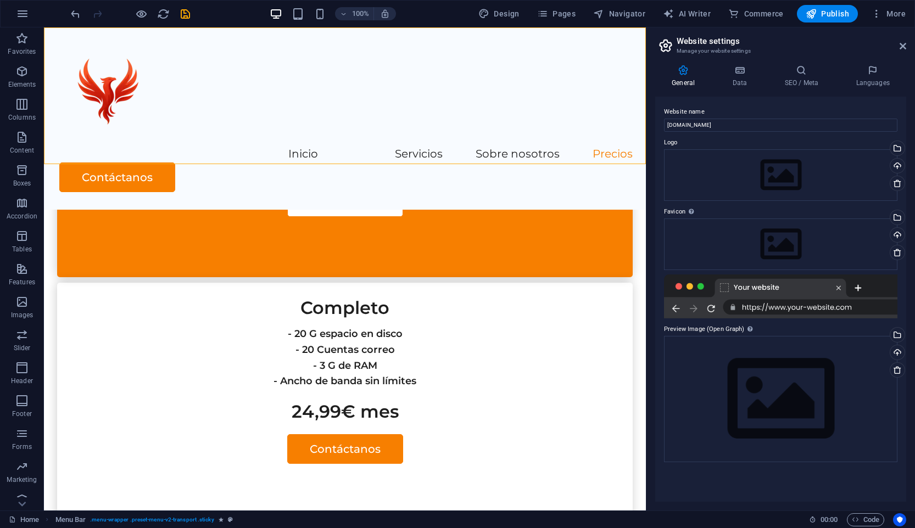
click at [723, 285] on div at bounding box center [780, 297] width 233 height 44
click at [799, 172] on div "Drag files here, click to choose files or select files from Files or our free s…" at bounding box center [780, 175] width 233 height 52
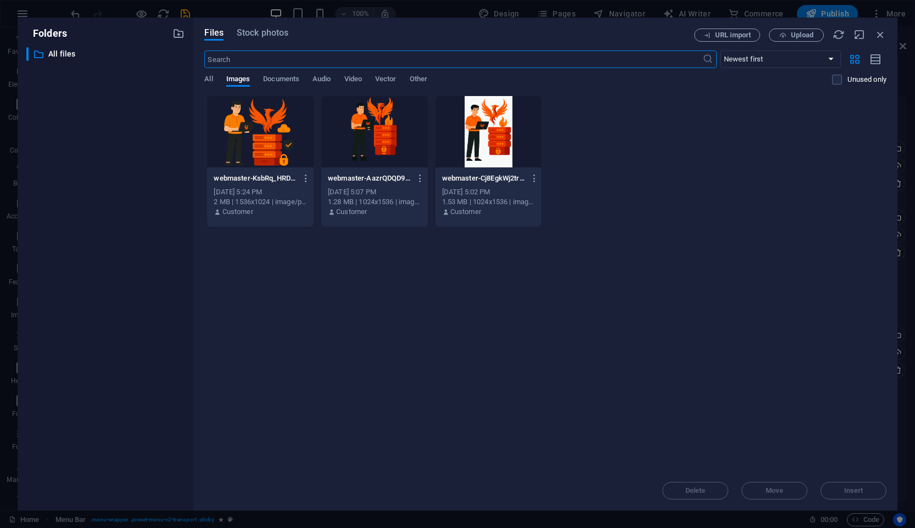
scroll to position [2361, 0]
click at [791, 33] on span "Upload" at bounding box center [802, 35] width 23 height 7
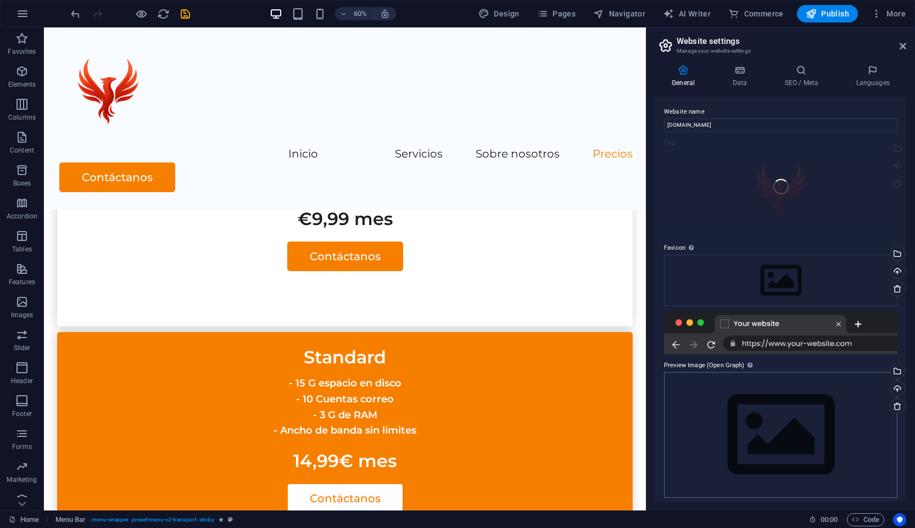
scroll to position [2658, 0]
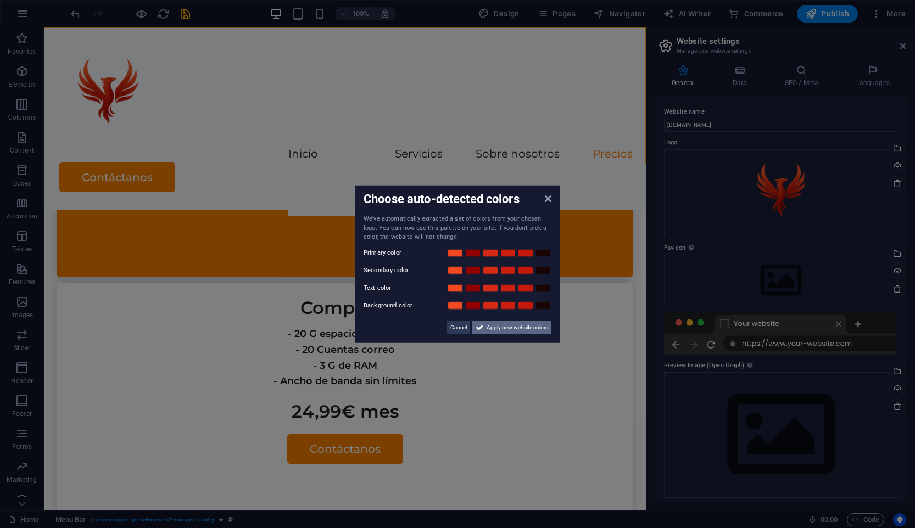
click at [503, 327] on span "Apply new website colors" at bounding box center [516, 327] width 61 height 13
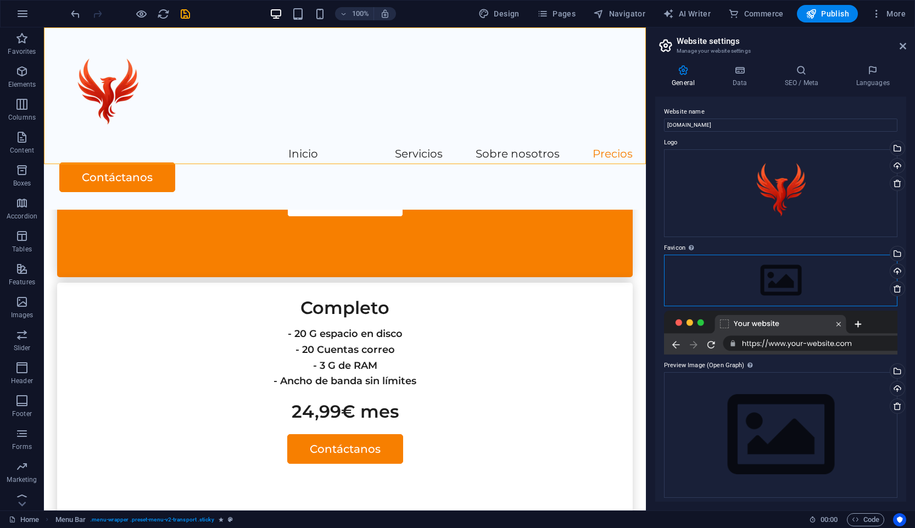
click at [763, 284] on div "Drag files here, click to choose files or select files from Files or our free s…" at bounding box center [780, 281] width 233 height 52
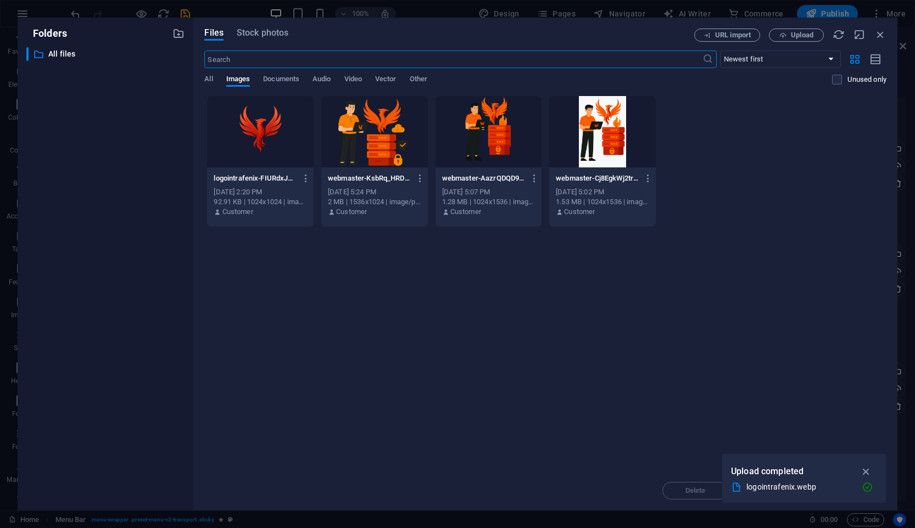
scroll to position [2361, 0]
click at [250, 130] on div at bounding box center [260, 131] width 107 height 71
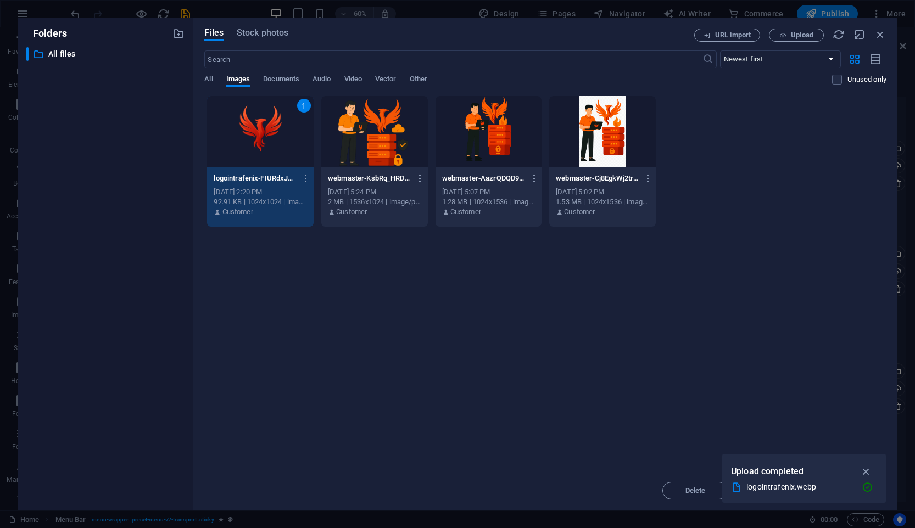
click at [266, 134] on div "1" at bounding box center [260, 131] width 107 height 71
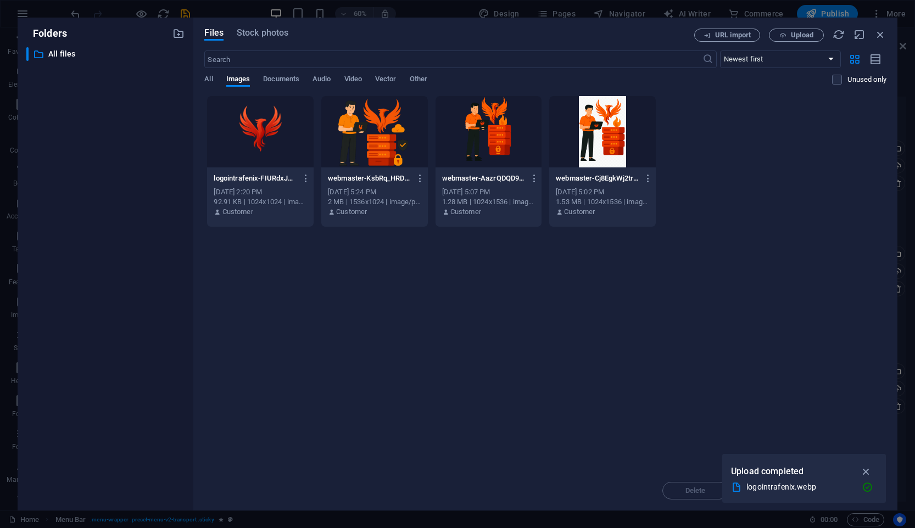
click at [266, 134] on div at bounding box center [260, 131] width 107 height 71
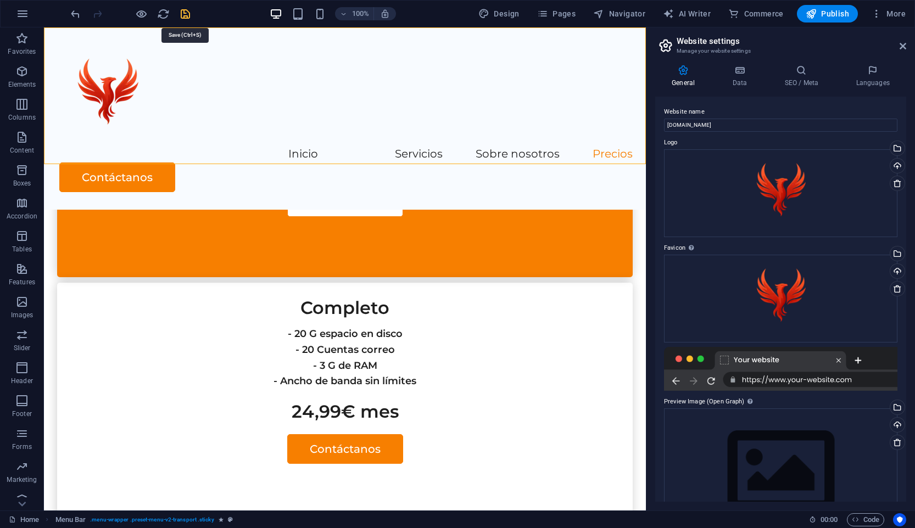
click at [187, 12] on icon "save" at bounding box center [185, 14] width 13 height 13
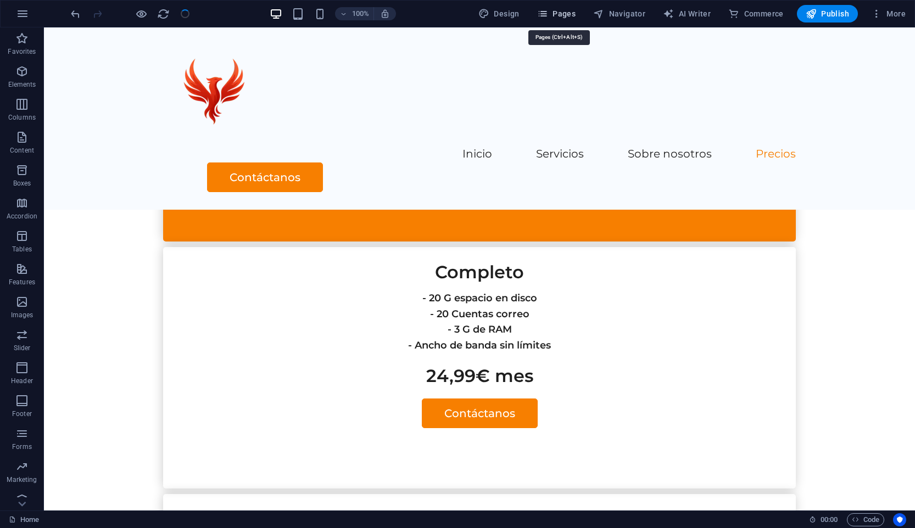
click at [563, 18] on span "Pages" at bounding box center [556, 13] width 38 height 11
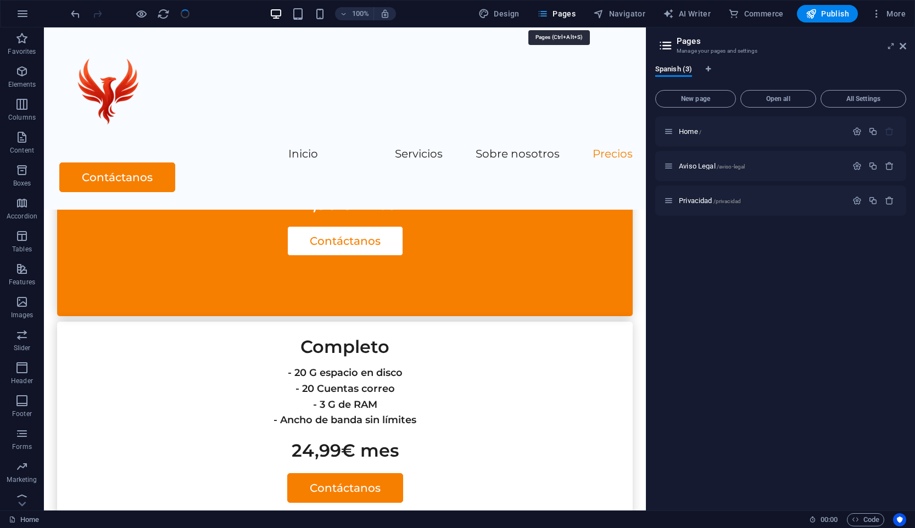
scroll to position [2658, 0]
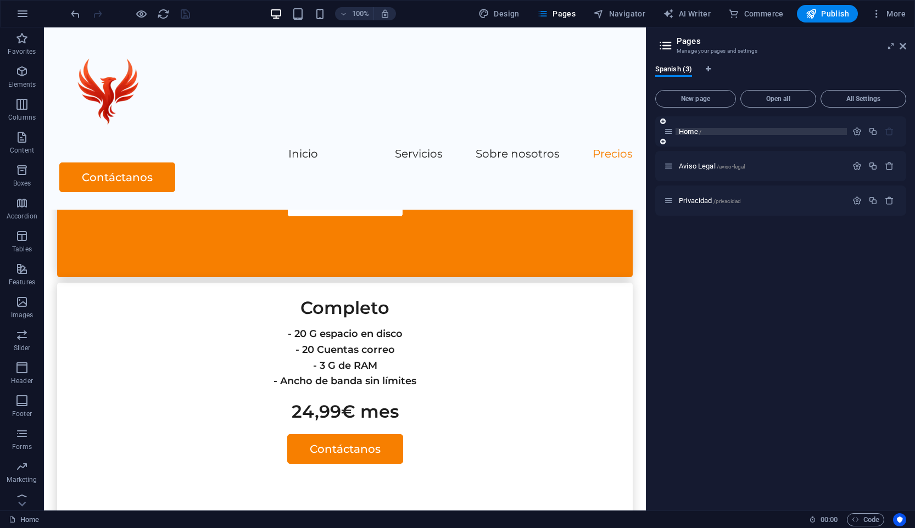
click at [703, 130] on p "Home /" at bounding box center [761, 131] width 165 height 7
click at [752, 136] on div "Home /" at bounding box center [755, 131] width 183 height 13
click at [859, 131] on icon "button" at bounding box center [856, 131] width 9 height 9
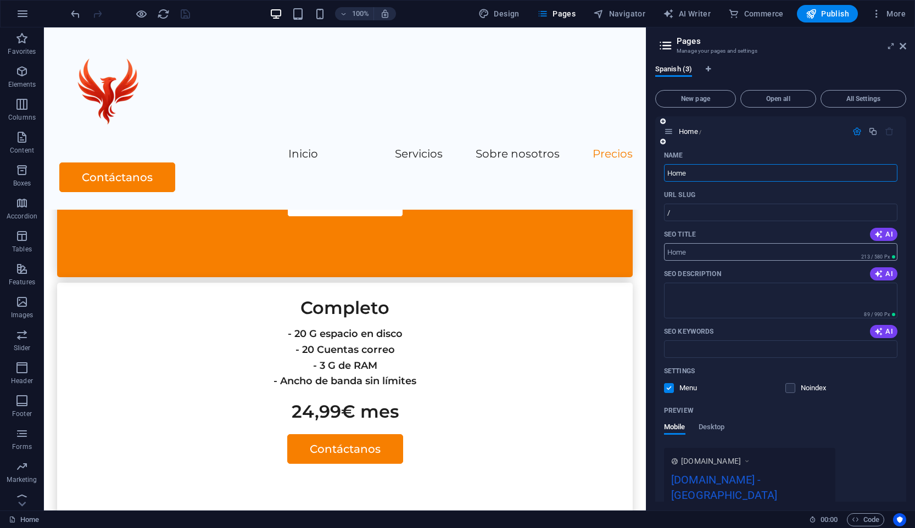
click at [763, 248] on input "SEO Title" at bounding box center [780, 252] width 233 height 18
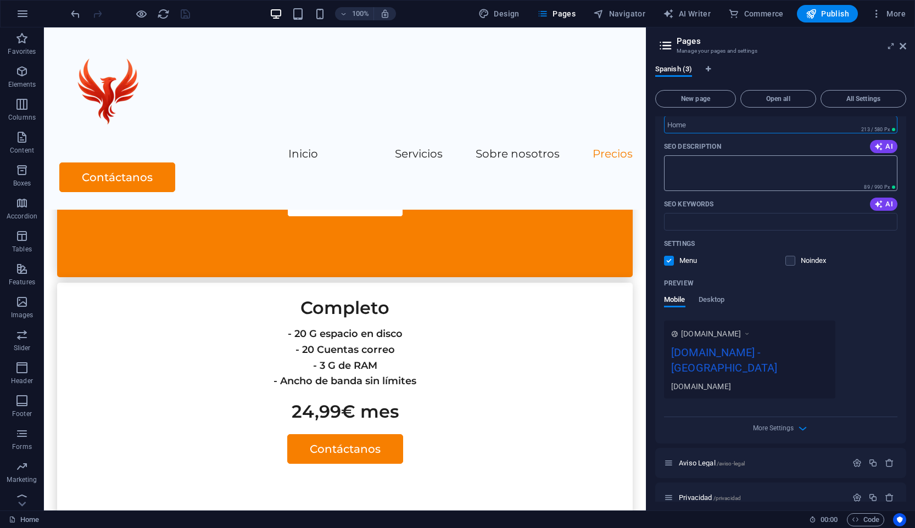
scroll to position [0, 0]
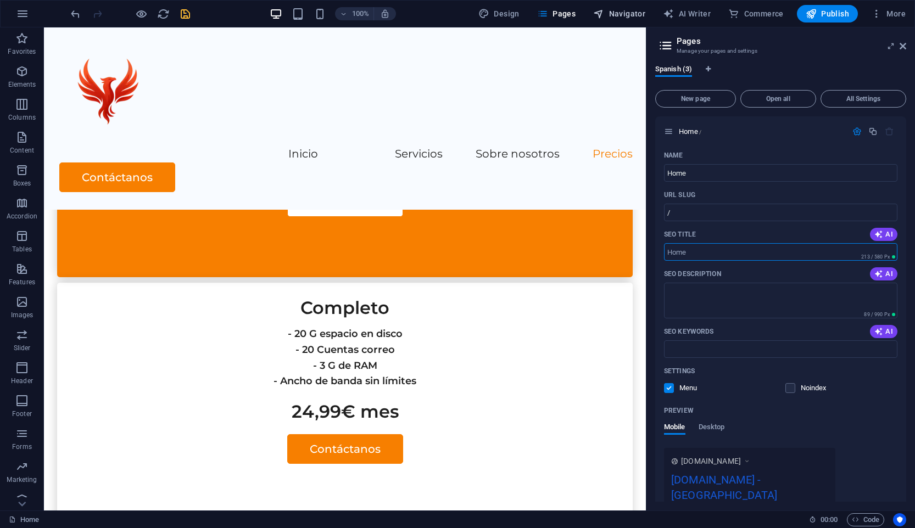
click at [623, 13] on span "Navigator" at bounding box center [619, 13] width 52 height 11
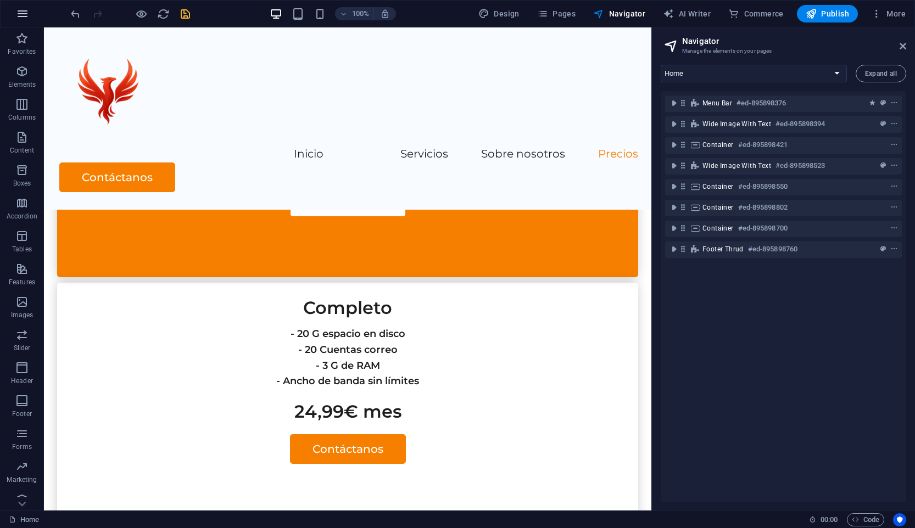
click at [18, 15] on icon "button" at bounding box center [22, 13] width 13 height 13
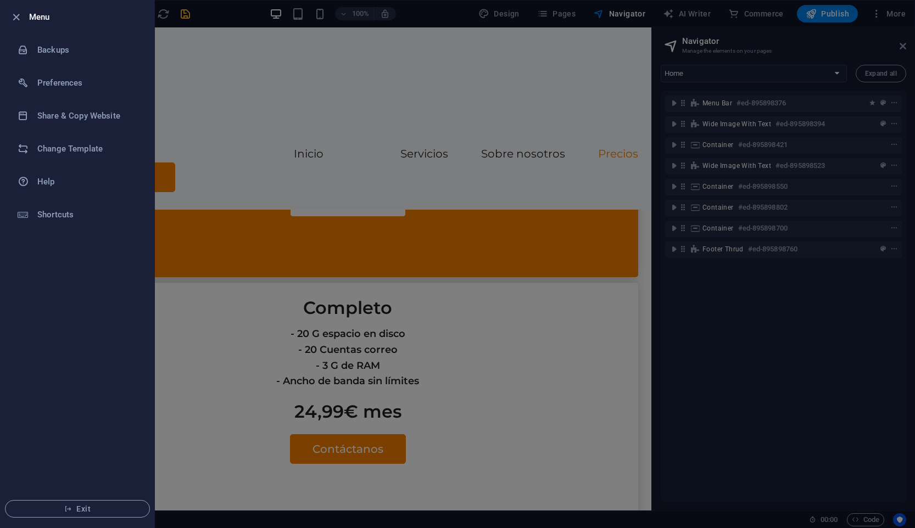
click at [725, 19] on div at bounding box center [457, 264] width 915 height 528
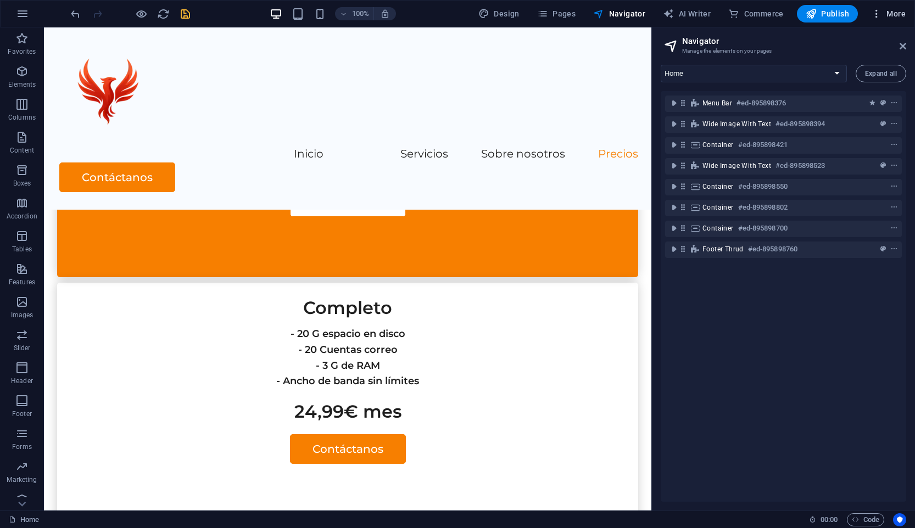
click at [898, 19] on span "More" at bounding box center [888, 13] width 35 height 11
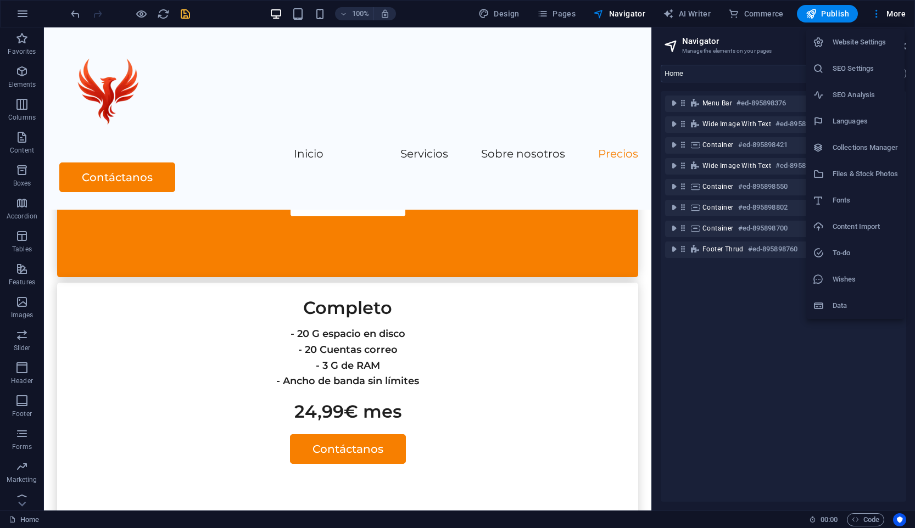
click at [872, 47] on h6 "Website Settings" at bounding box center [864, 42] width 65 height 13
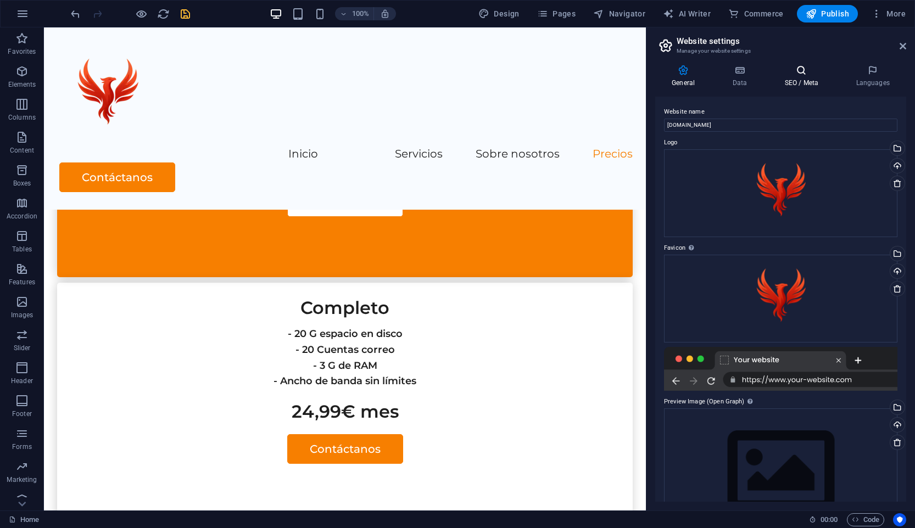
click at [800, 80] on h4 "SEO / Meta" at bounding box center [803, 76] width 71 height 23
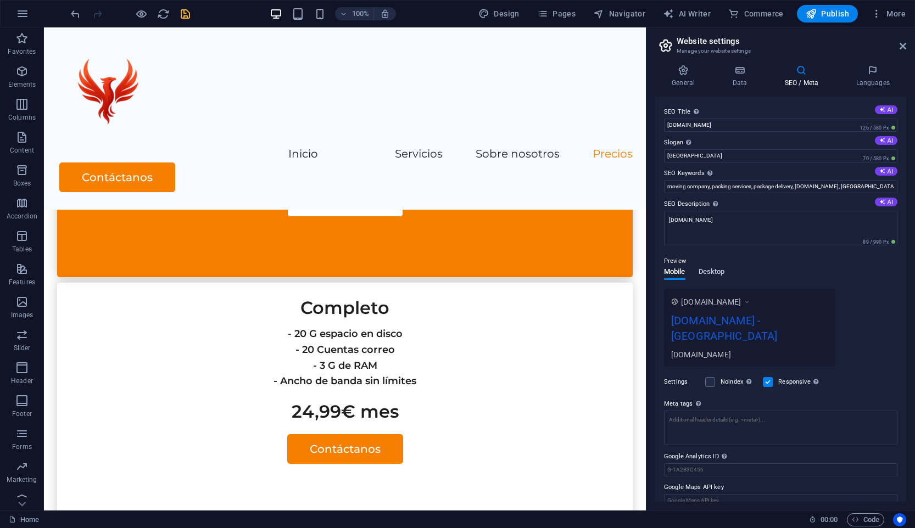
click at [715, 272] on span "Desktop" at bounding box center [711, 272] width 26 height 15
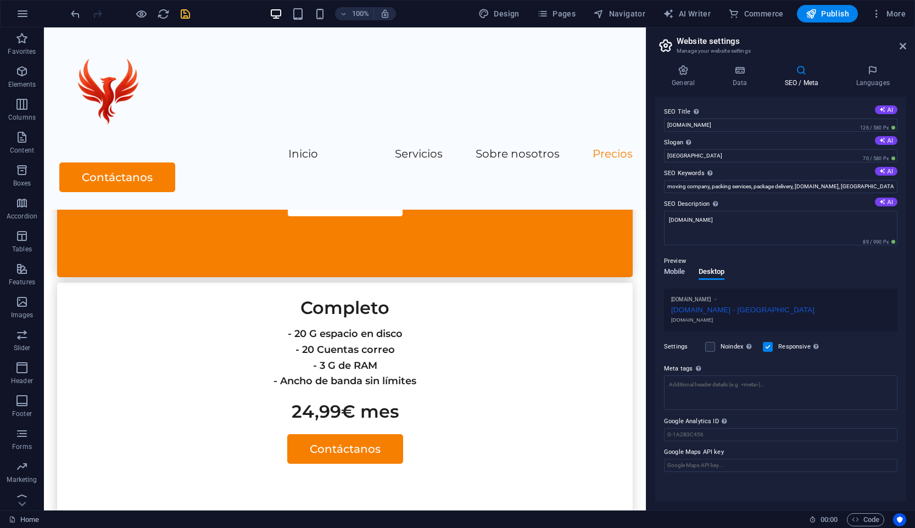
click at [676, 272] on span "Mobile" at bounding box center [674, 272] width 21 height 15
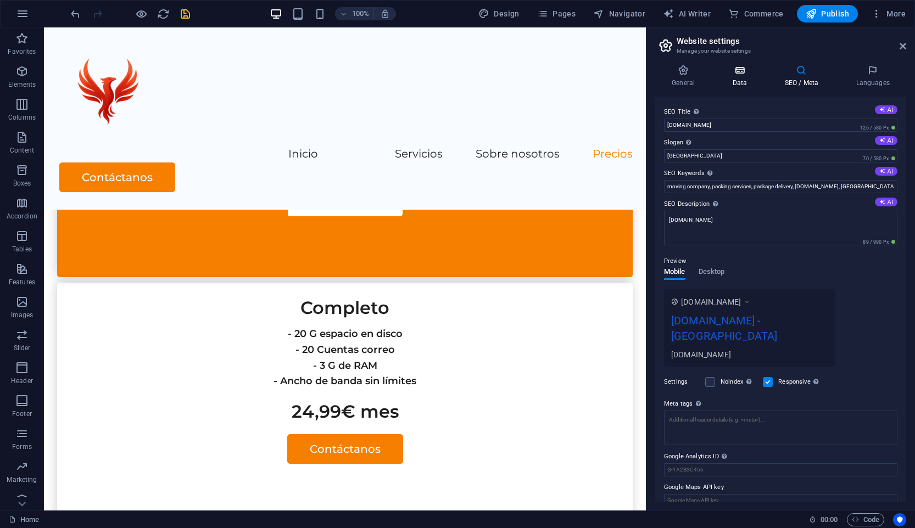
click at [740, 77] on h4 "Data" at bounding box center [741, 76] width 52 height 23
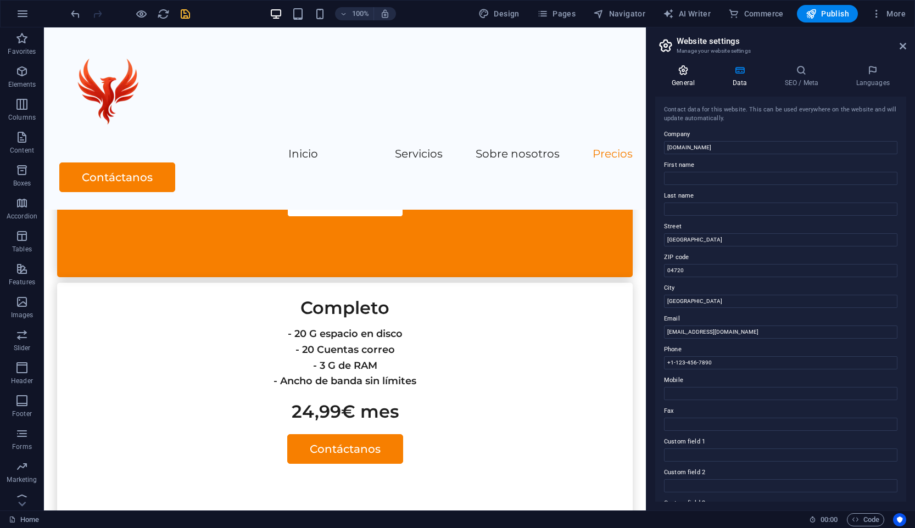
click at [691, 80] on h4 "General" at bounding box center [685, 76] width 60 height 23
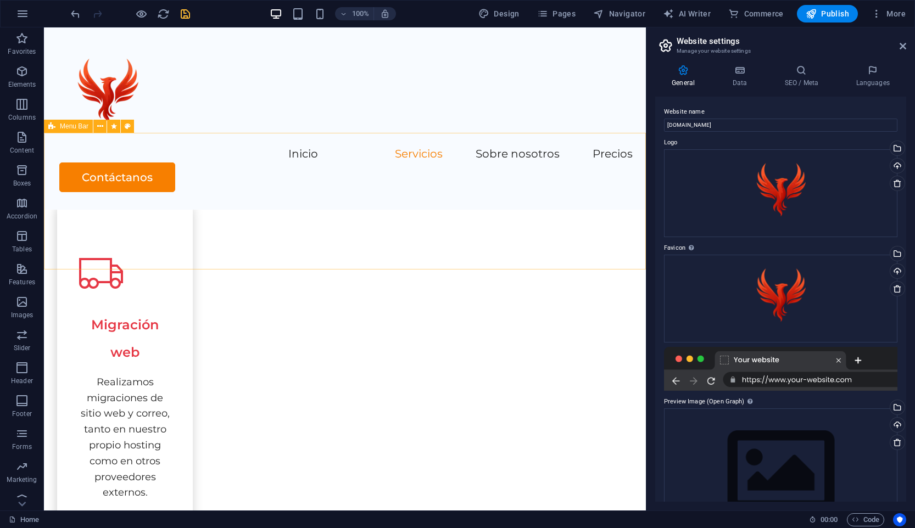
scroll to position [622, 0]
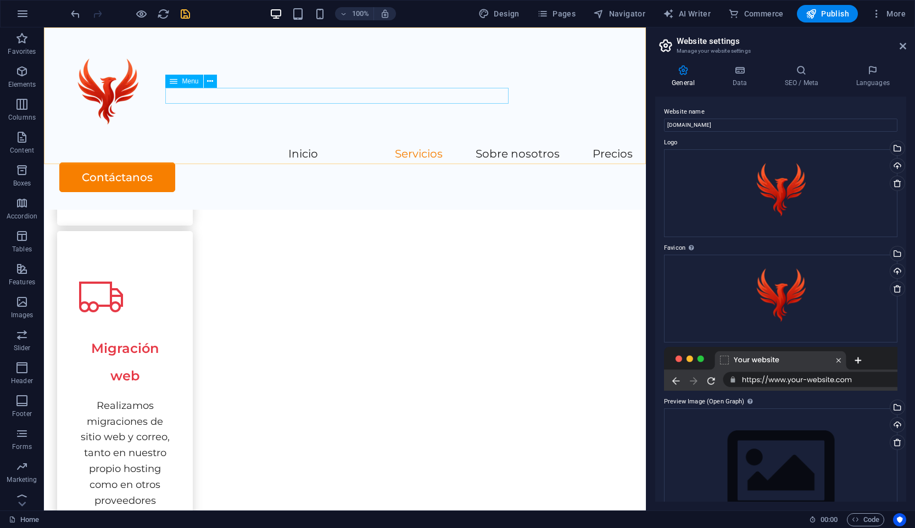
click at [184, 147] on nav "Inicio Servicios Sobre nosotros Precios" at bounding box center [344, 155] width 575 height 16
select select
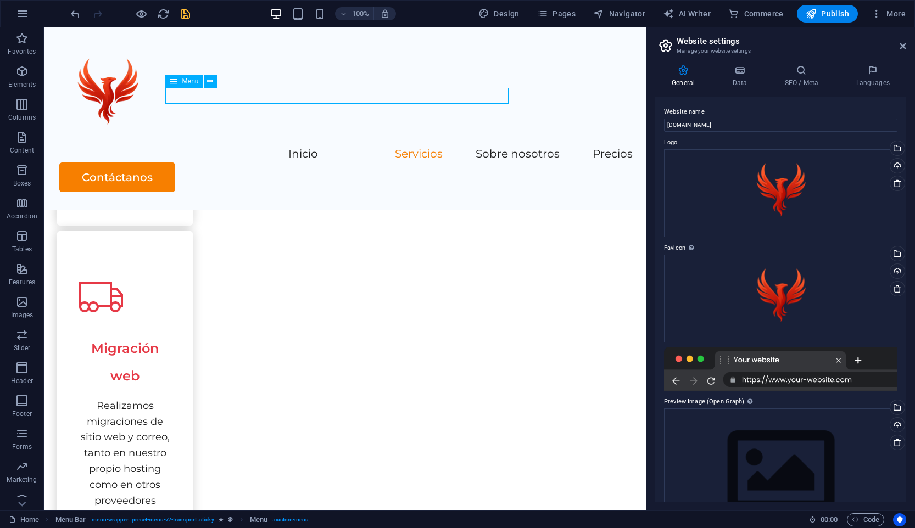
select select
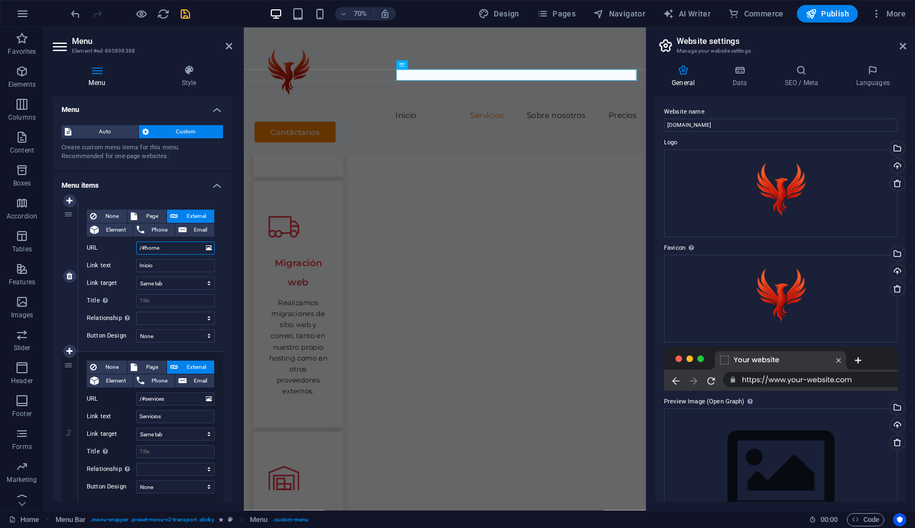
click at [167, 244] on input "/#home" at bounding box center [175, 248] width 79 height 13
type input "/"
select select
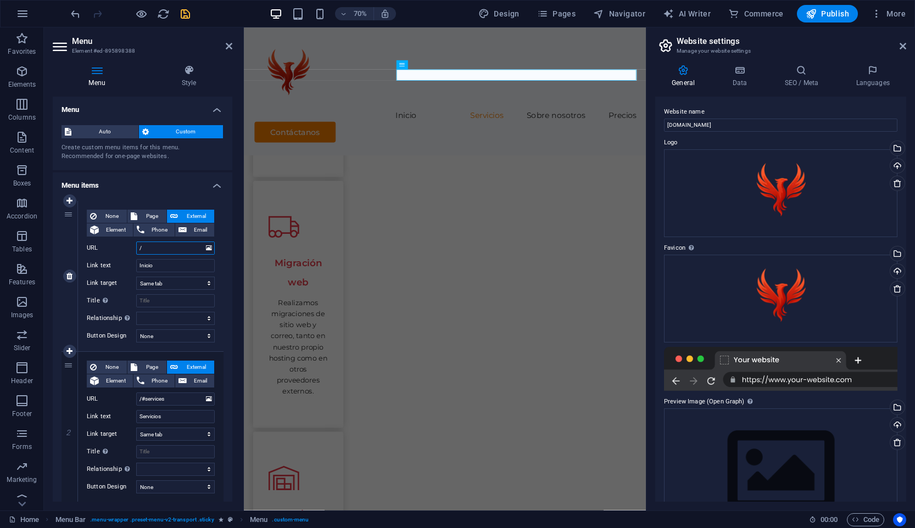
select select
type input "/"
click at [175, 401] on input "/#services" at bounding box center [175, 399] width 79 height 13
type input "/#service"
select select
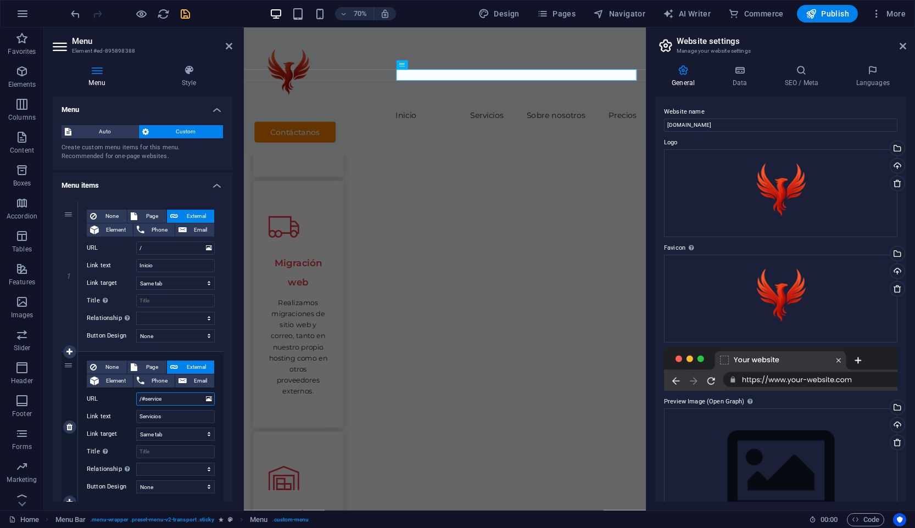
select select
type input "/services"
select select
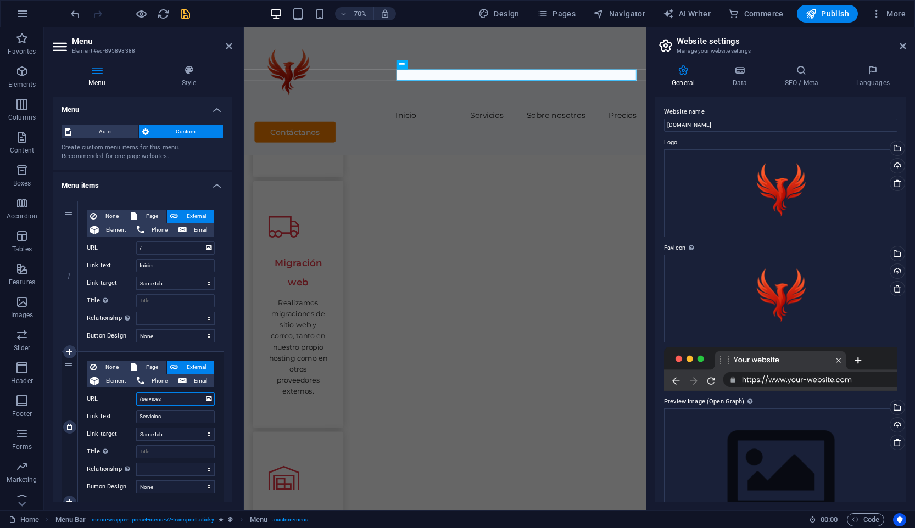
select select
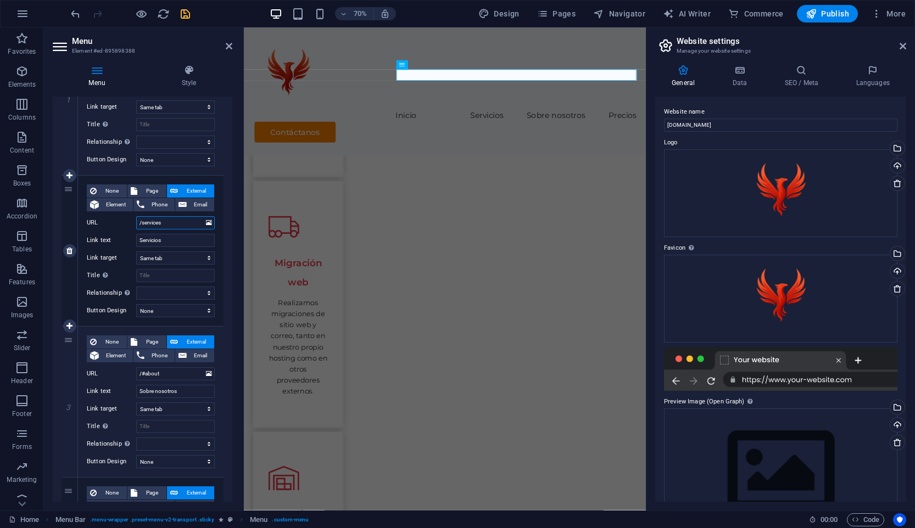
scroll to position [182, 0]
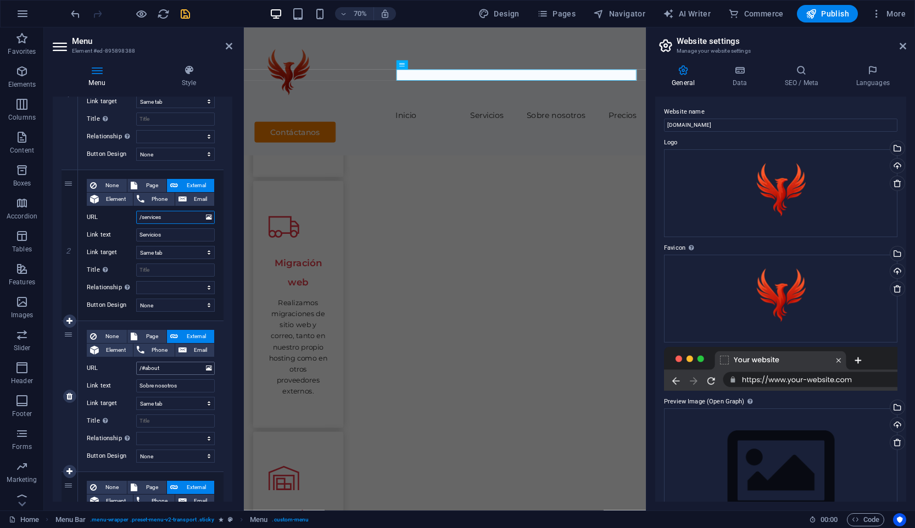
type input "/services"
click at [144, 366] on input "/#about" at bounding box center [175, 368] width 79 height 13
type input "/about"
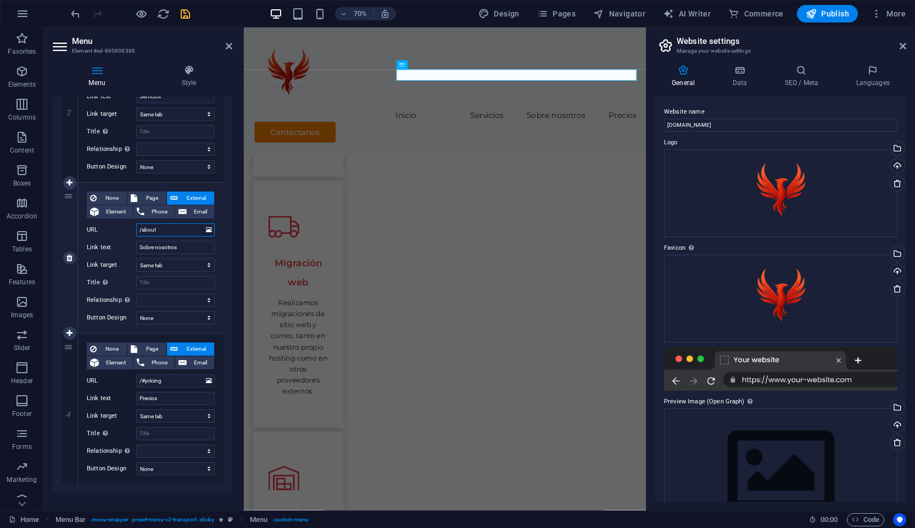
select select
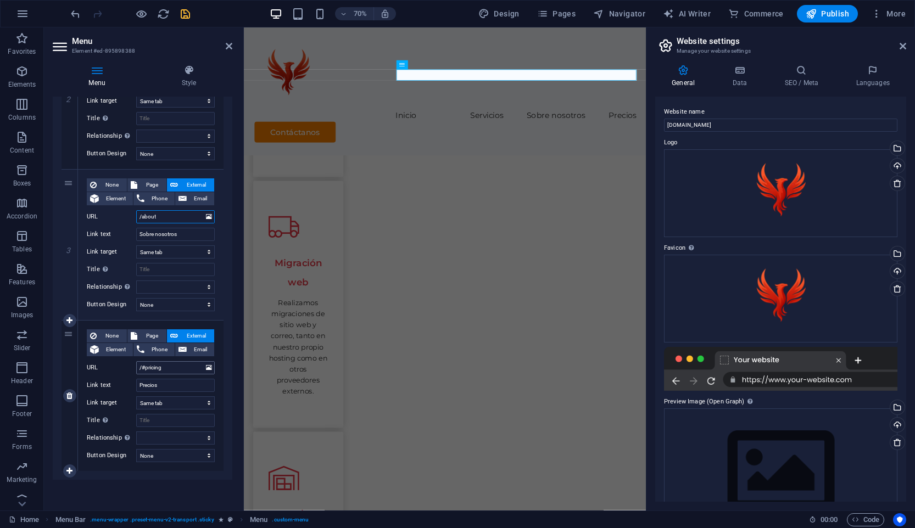
type input "/about"
click at [145, 370] on input "/#pricing" at bounding box center [175, 367] width 79 height 13
type input "/pricing"
select select
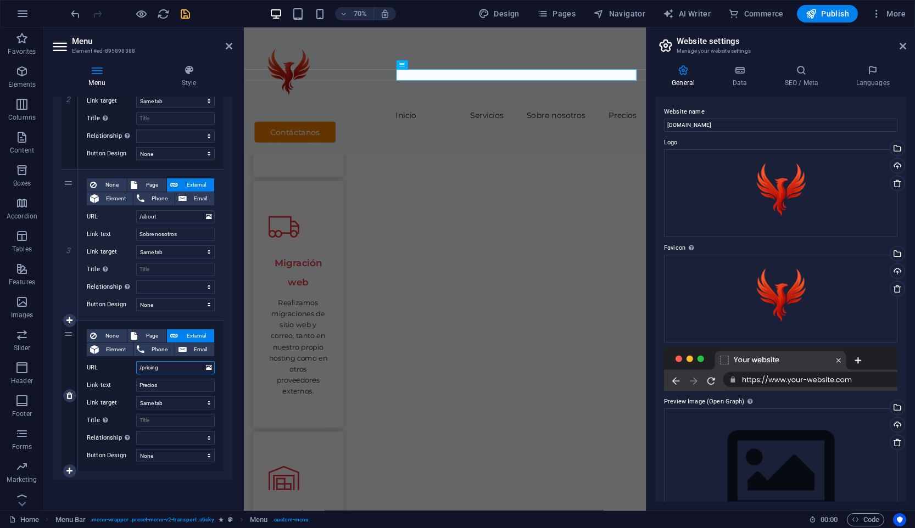
select select
click at [154, 367] on input "/pricing" at bounding box center [175, 367] width 79 height 13
type input "/precios"
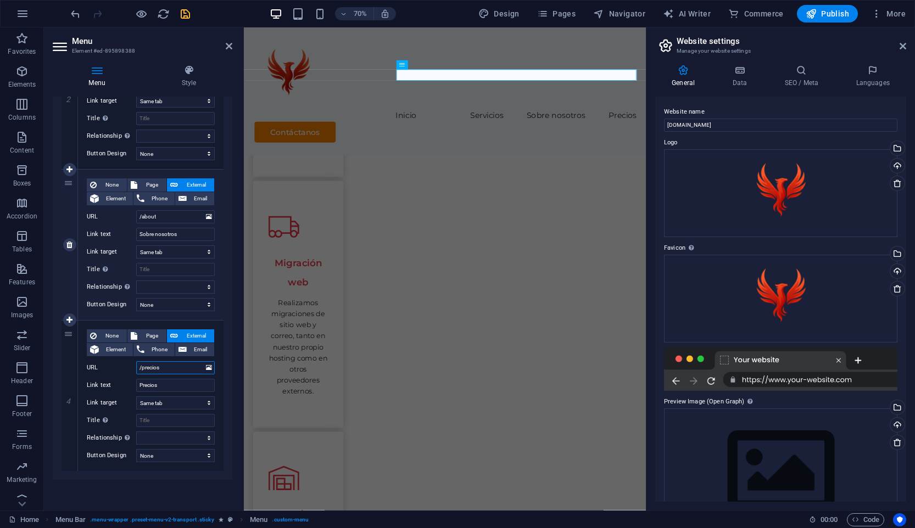
select select
type input "/precios"
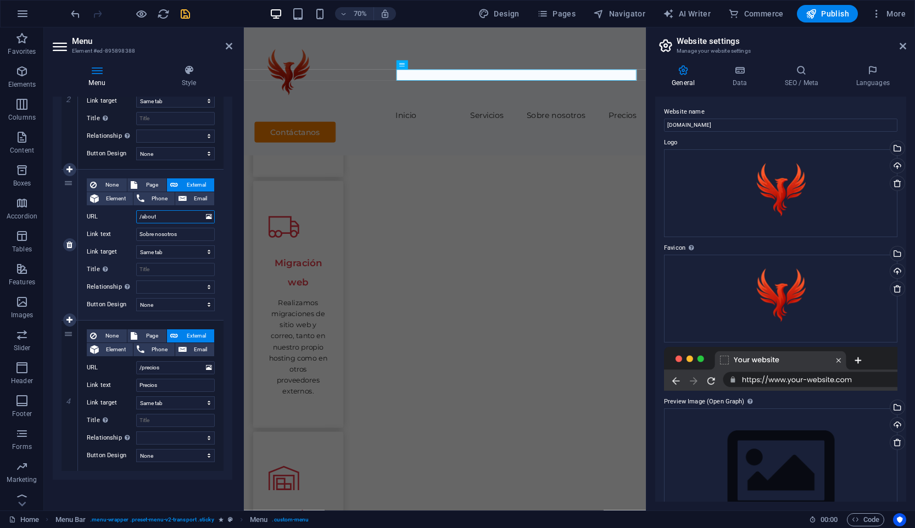
click at [154, 217] on input "/about" at bounding box center [175, 216] width 79 height 13
type input "/sobre"
select select
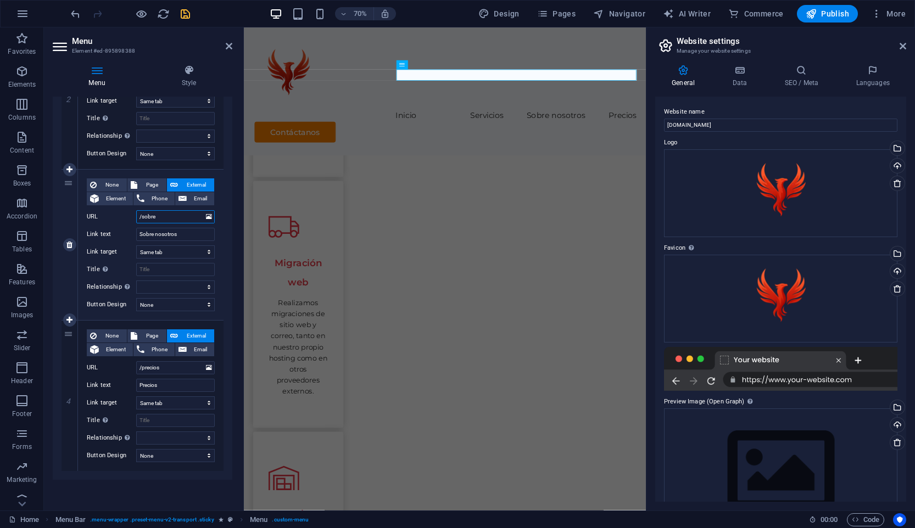
select select
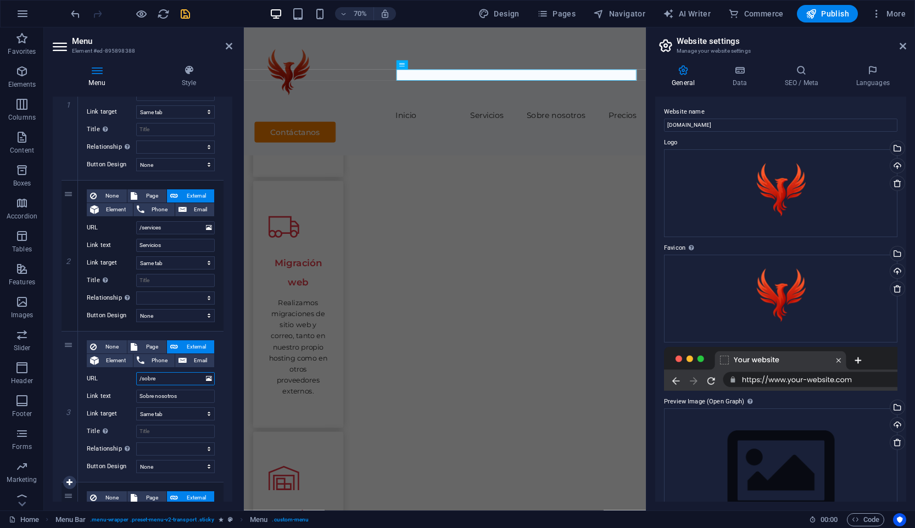
scroll to position [166, 0]
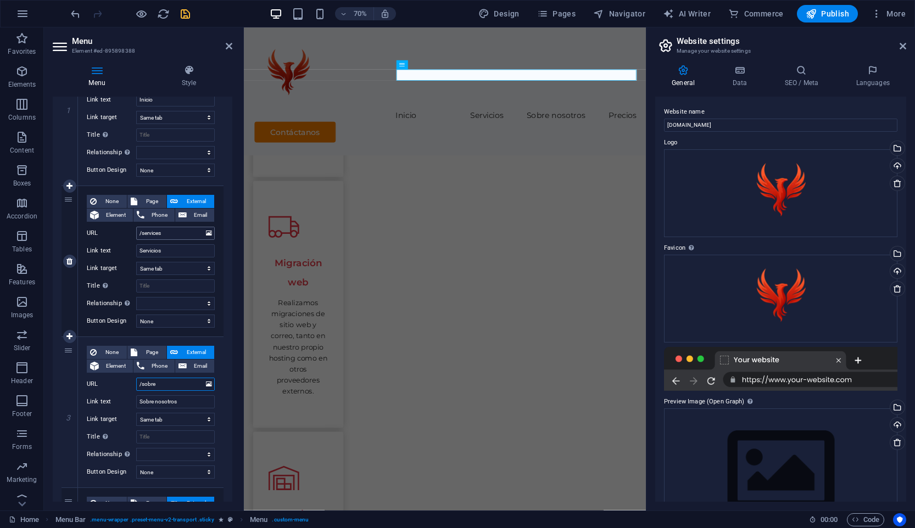
type input "/sobre"
click at [163, 233] on input "/services" at bounding box center [175, 233] width 79 height 13
type input "/servicios"
select select
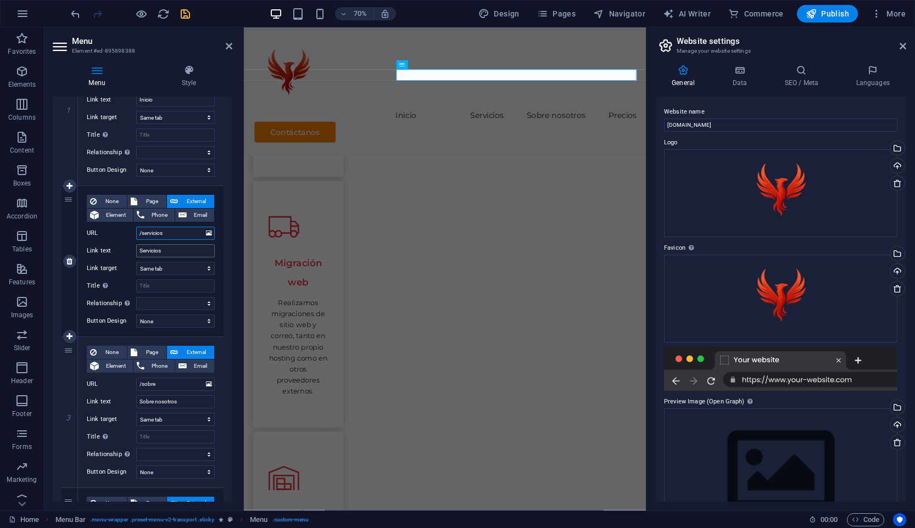
select select
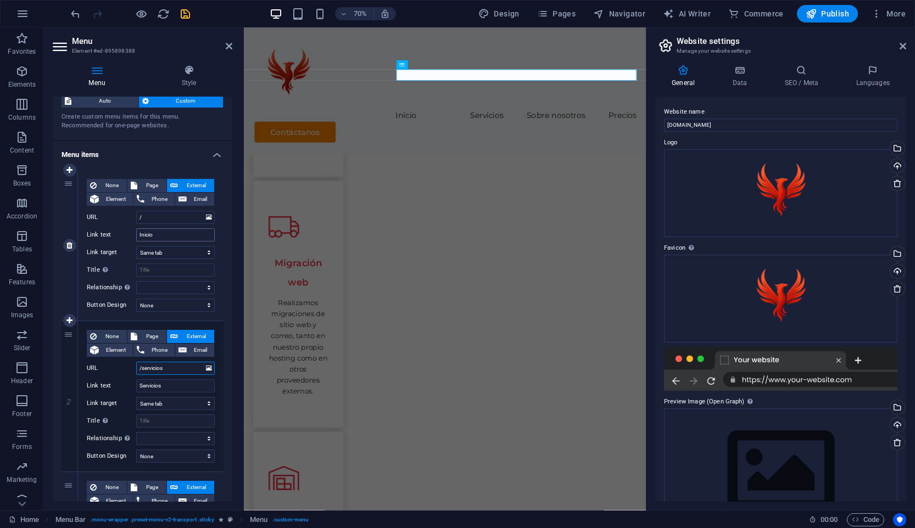
scroll to position [0, 0]
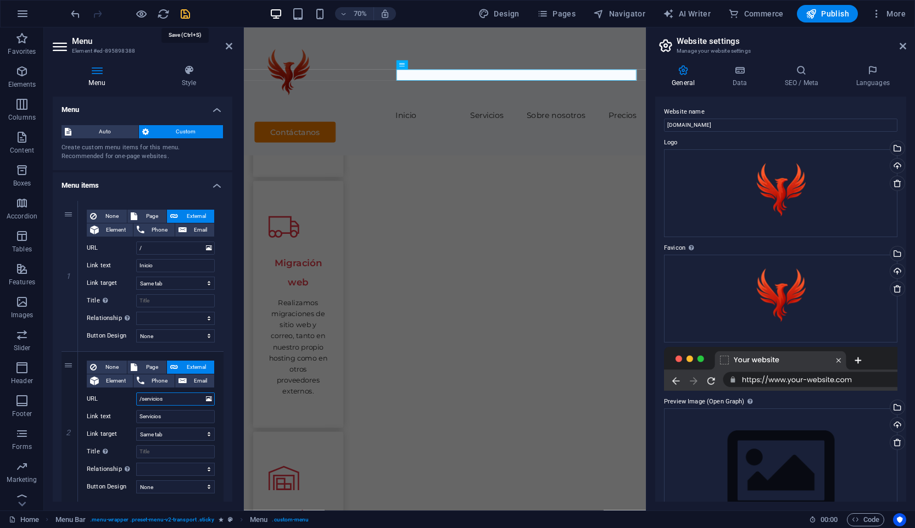
type input "/servicios"
click at [188, 12] on icon "save" at bounding box center [185, 14] width 13 height 13
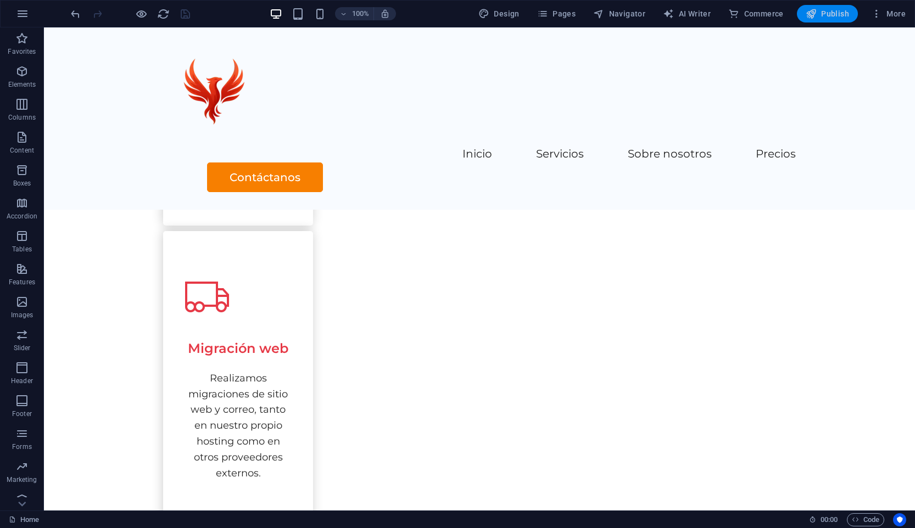
click at [833, 15] on span "Publish" at bounding box center [826, 13] width 43 height 11
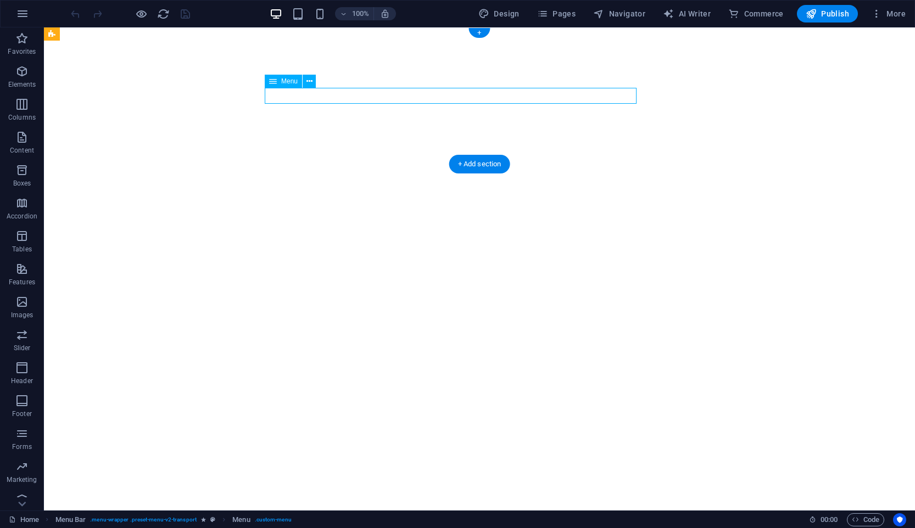
select select
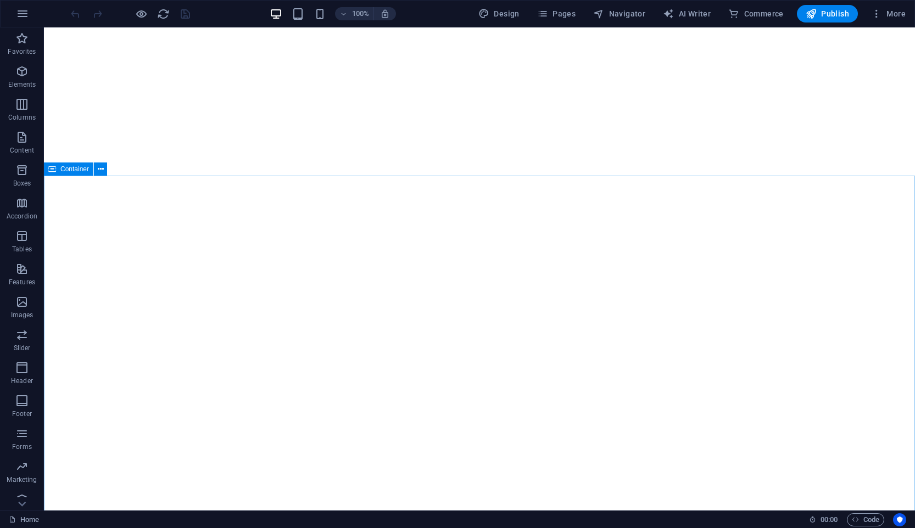
click at [81, 172] on span "Container" at bounding box center [74, 169] width 29 height 7
click at [96, 172] on button at bounding box center [100, 169] width 13 height 13
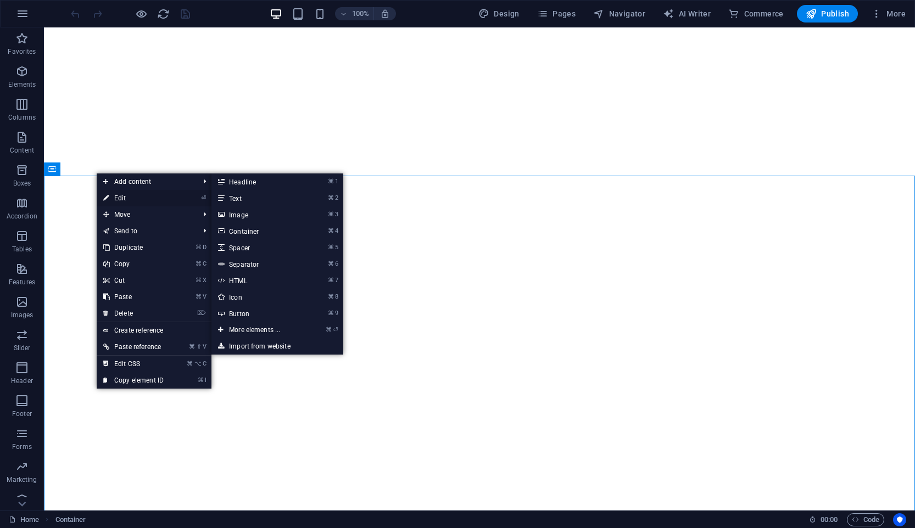
click at [133, 197] on link "⏎ Edit" at bounding box center [134, 198] width 74 height 16
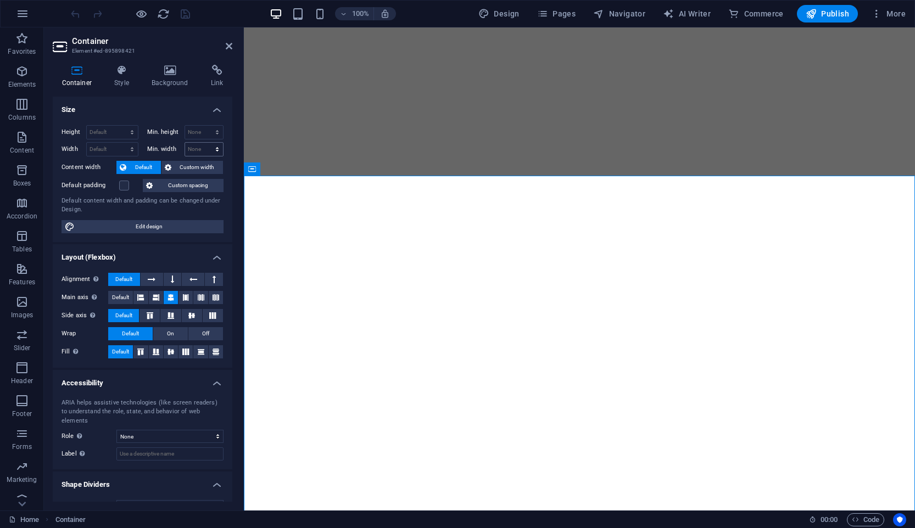
scroll to position [11, 0]
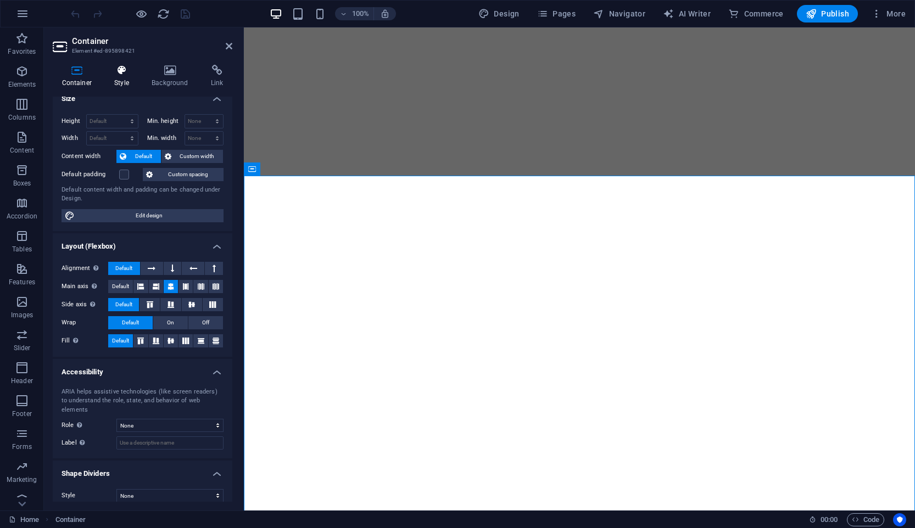
click at [127, 72] on icon at bounding box center [121, 70] width 33 height 11
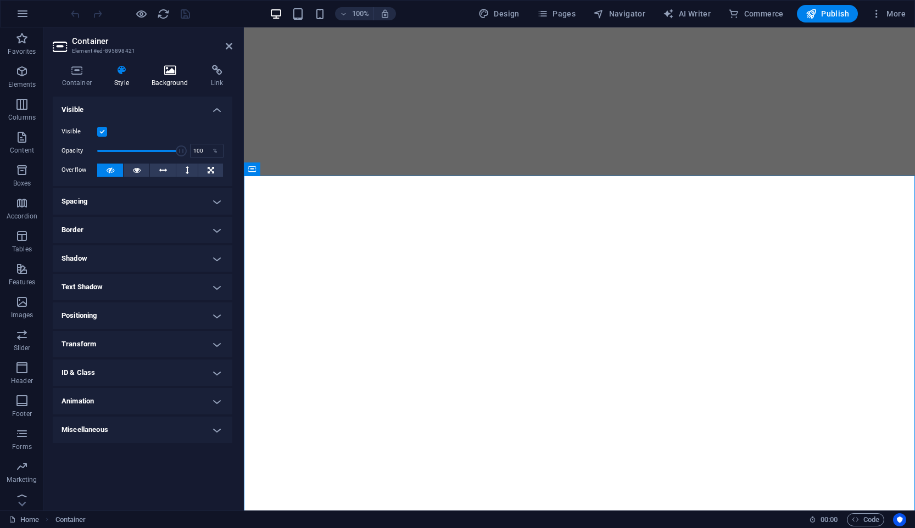
click at [173, 76] on h4 "Background" at bounding box center [172, 76] width 59 height 23
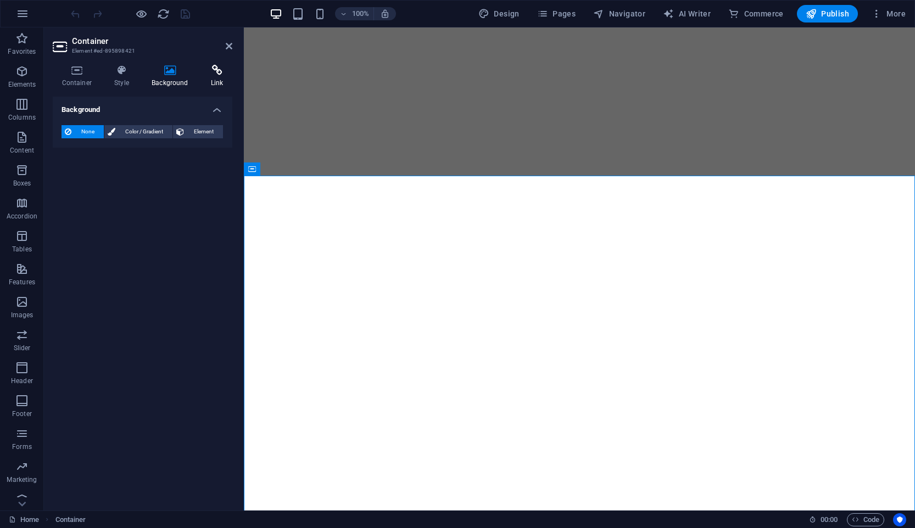
click at [202, 76] on h4 "Link" at bounding box center [217, 76] width 31 height 23
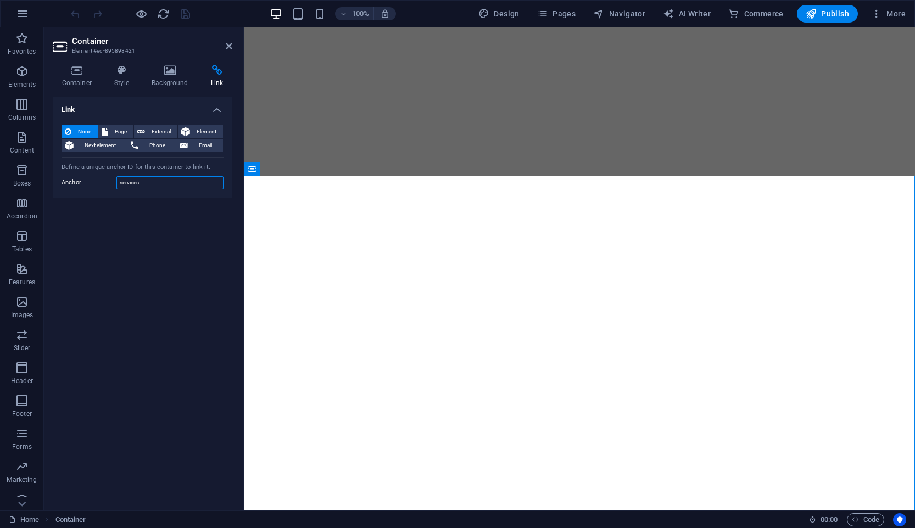
click at [163, 185] on input "services" at bounding box center [169, 182] width 107 height 13
click at [121, 128] on span "Page" at bounding box center [120, 131] width 19 height 13
select select
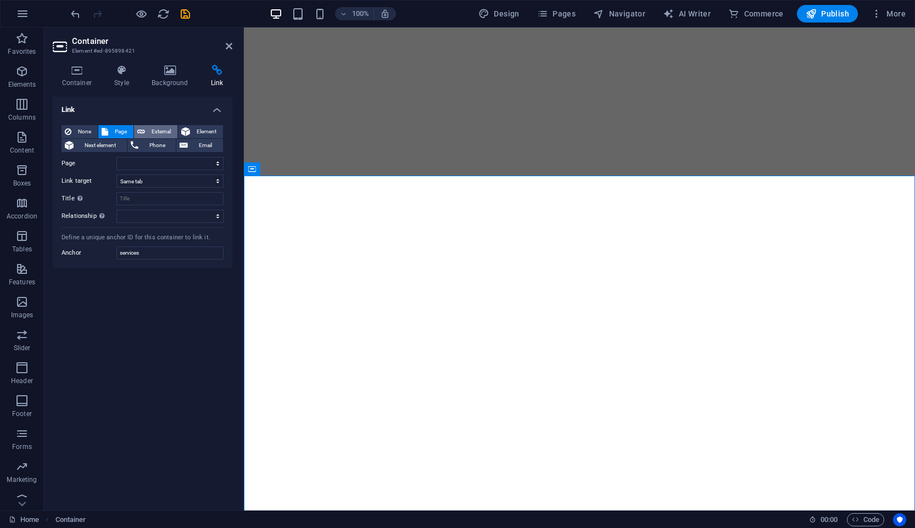
click at [155, 128] on span "External" at bounding box center [161, 131] width 26 height 13
select select "blank"
click at [189, 127] on icon at bounding box center [185, 131] width 9 height 13
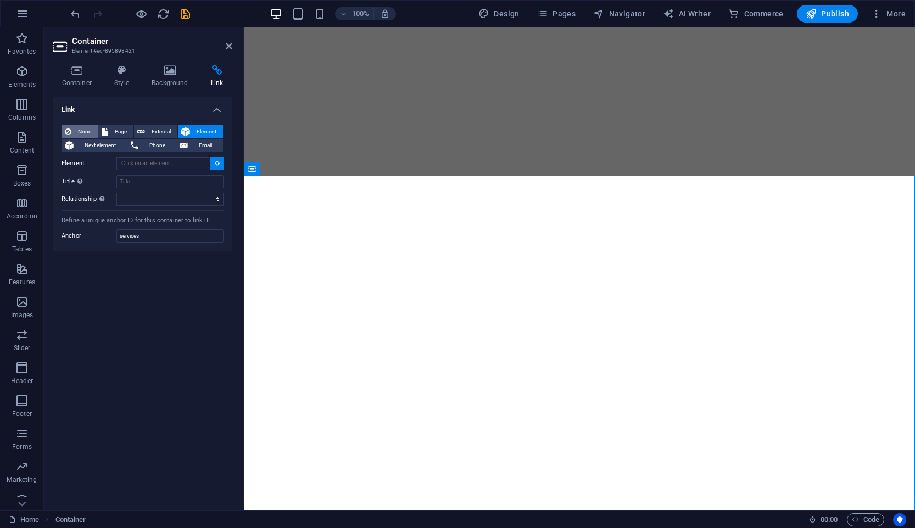
click at [79, 128] on span "None" at bounding box center [85, 131] width 20 height 13
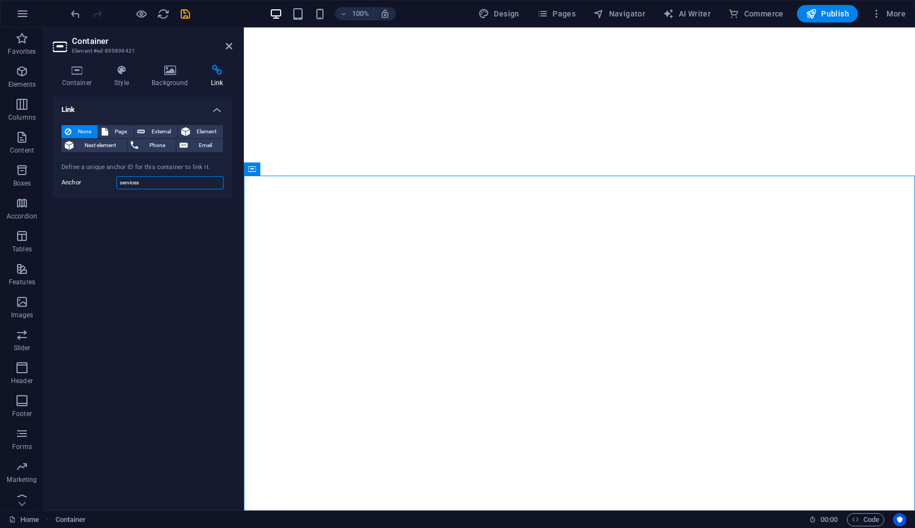
click at [176, 184] on input "services" at bounding box center [169, 182] width 107 height 13
click at [195, 185] on input "services" at bounding box center [169, 182] width 107 height 13
type input "servicios"
click at [182, 10] on icon "save" at bounding box center [185, 14] width 13 height 13
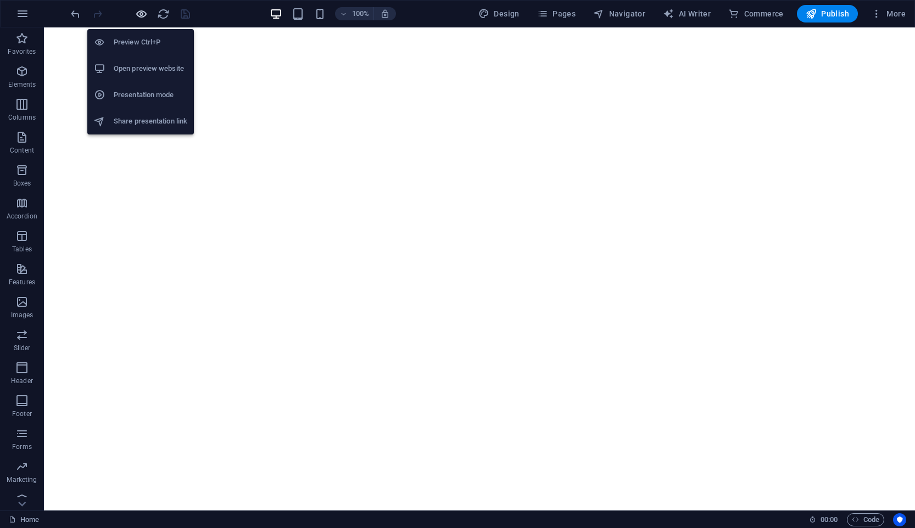
click at [143, 12] on icon "button" at bounding box center [141, 14] width 13 height 13
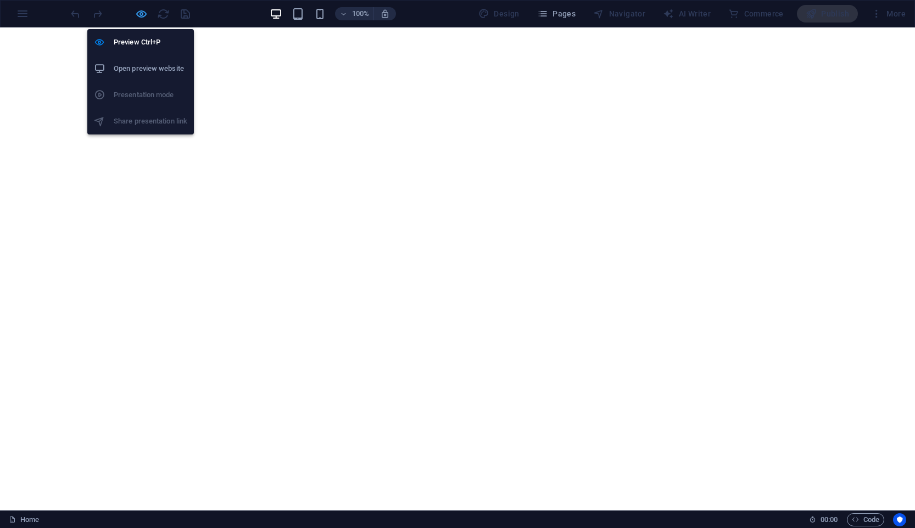
click at [139, 9] on icon "button" at bounding box center [141, 14] width 13 height 13
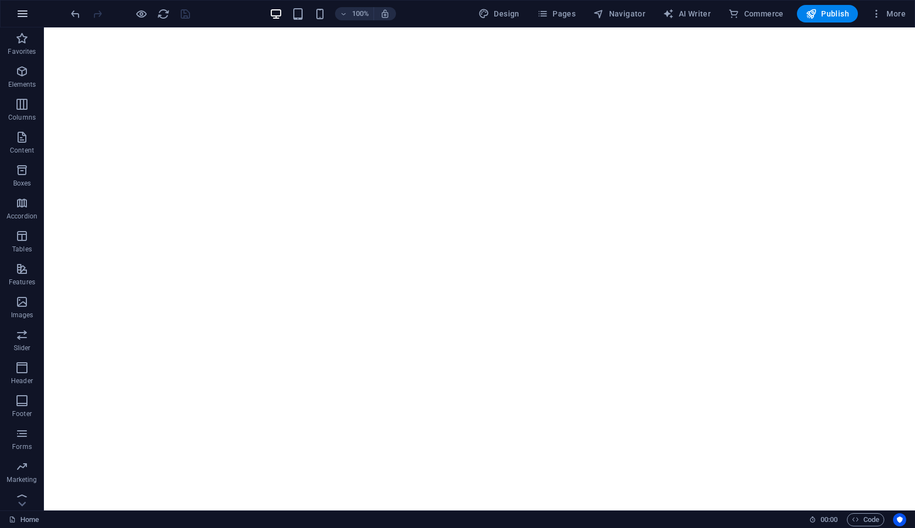
click at [28, 16] on icon "button" at bounding box center [22, 13] width 13 height 13
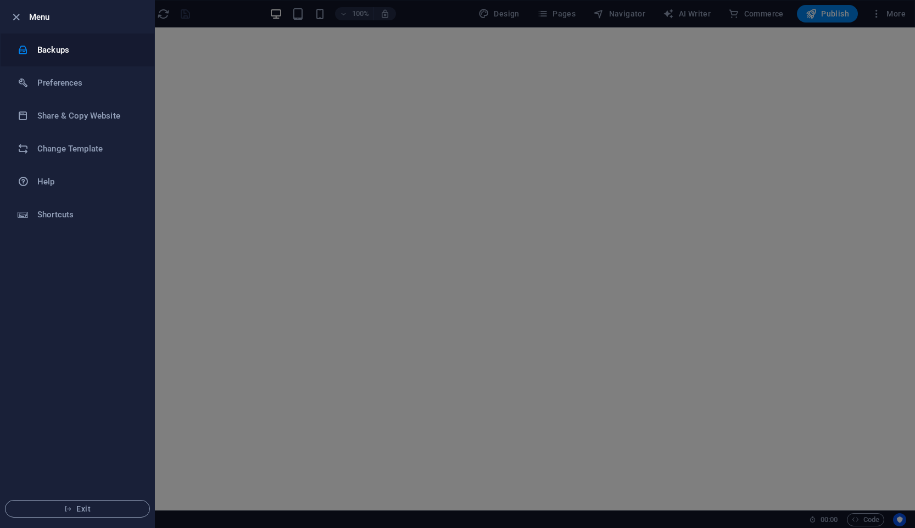
click at [77, 60] on li "Backups" at bounding box center [78, 49] width 154 height 33
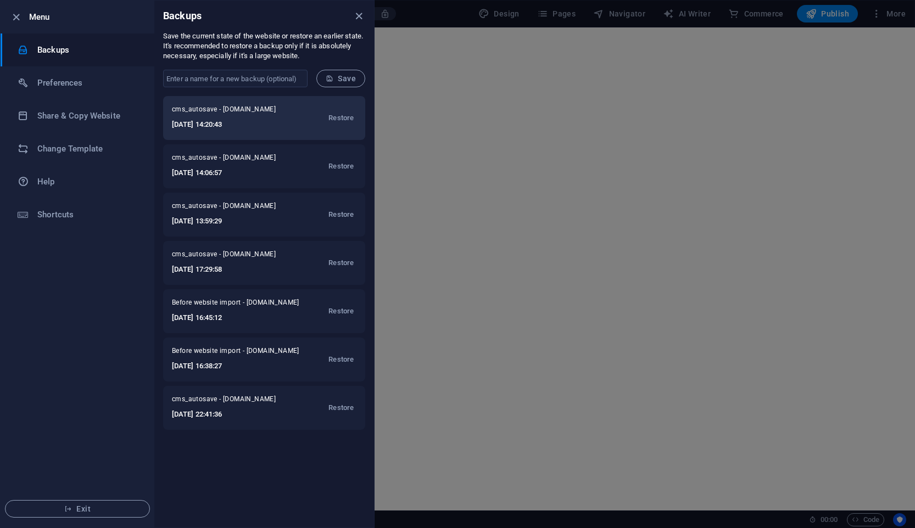
click at [292, 119] on div "cms_autosave - intrafenix.com 2025-09-02 14:20:43 Restore" at bounding box center [264, 118] width 202 height 44
click at [351, 117] on span "Restore" at bounding box center [340, 117] width 25 height 13
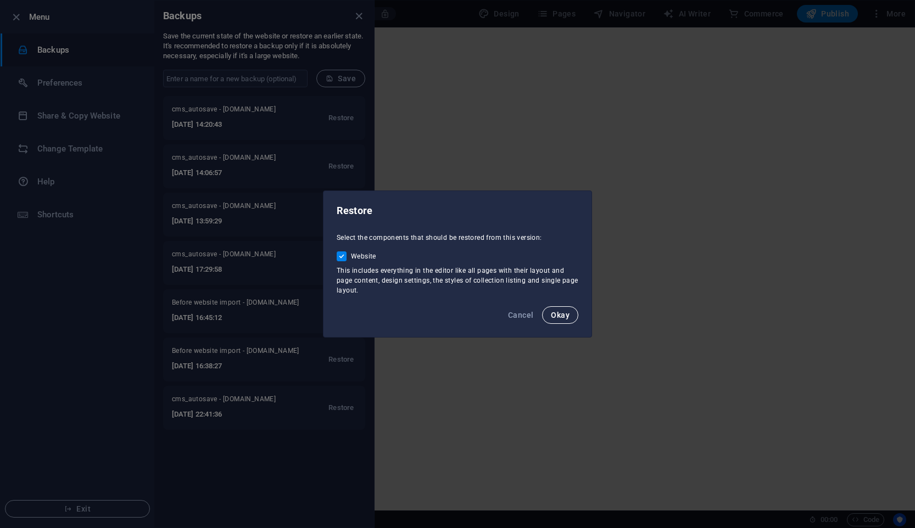
click at [561, 318] on span "Okay" at bounding box center [560, 315] width 19 height 9
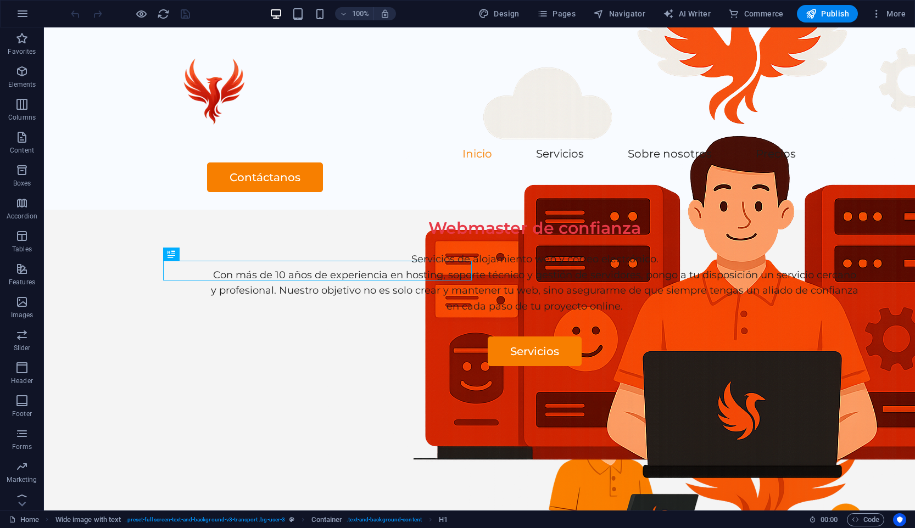
click at [139, 7] on div at bounding box center [130, 14] width 123 height 18
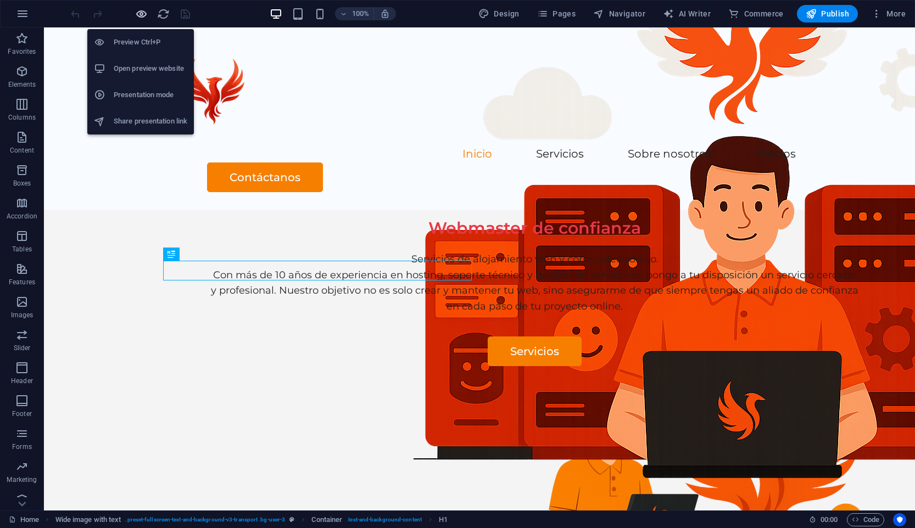
click at [139, 9] on icon "button" at bounding box center [141, 14] width 13 height 13
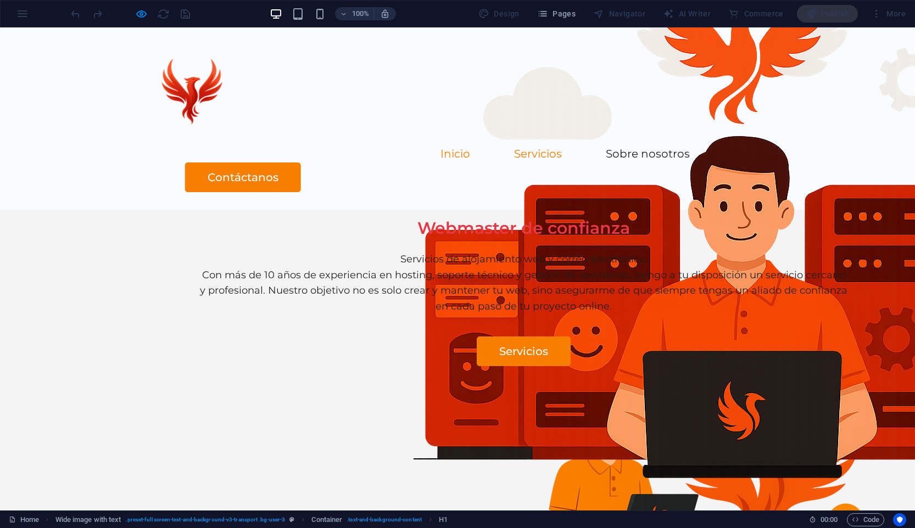
click at [514, 148] on link "Servicios" at bounding box center [538, 153] width 48 height 11
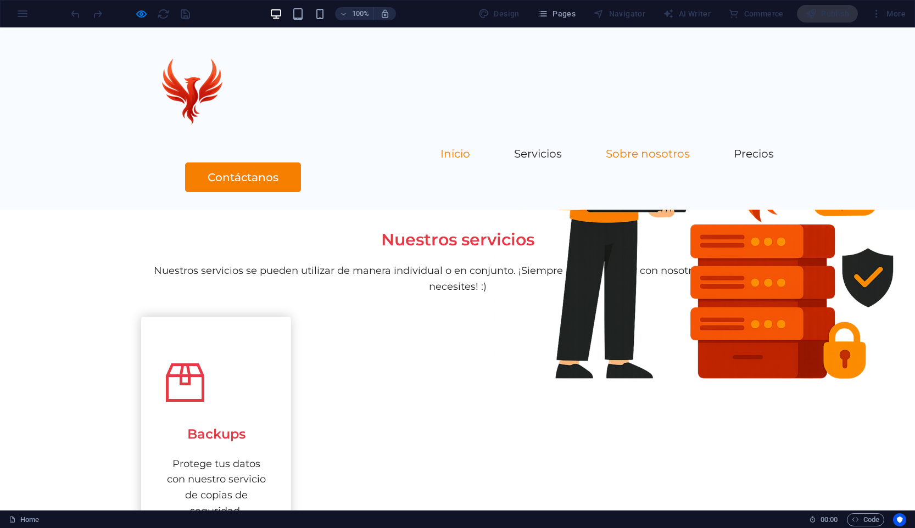
click at [606, 148] on link "Sobre nosotros" at bounding box center [648, 153] width 84 height 11
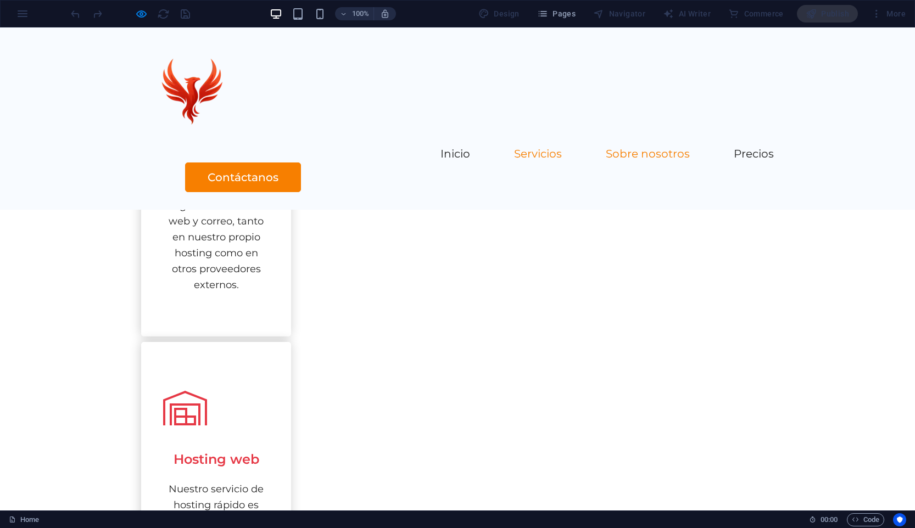
scroll to position [811, 0]
click at [573, 147] on ul "Inicio Servicios Sobre nosotros Precios" at bounding box center [457, 155] width 633 height 16
click at [734, 148] on link "Precios" at bounding box center [754, 153] width 40 height 11
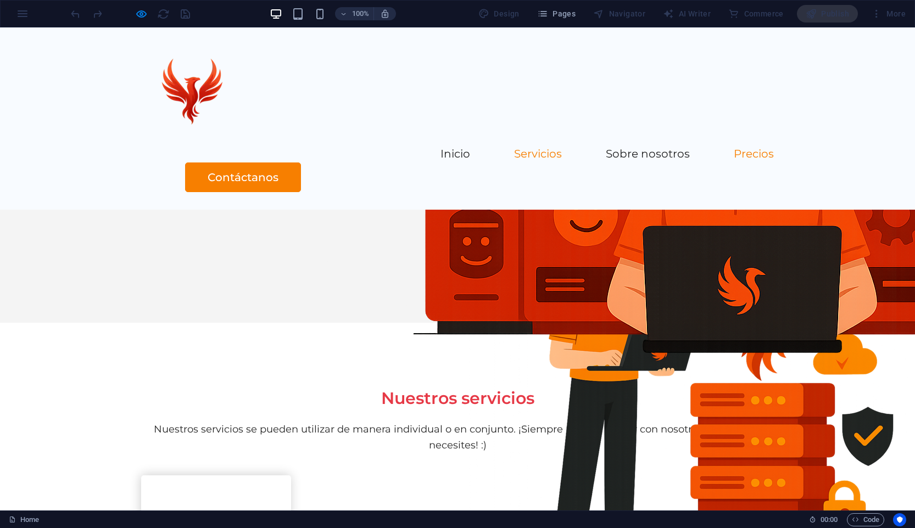
scroll to position [0, 0]
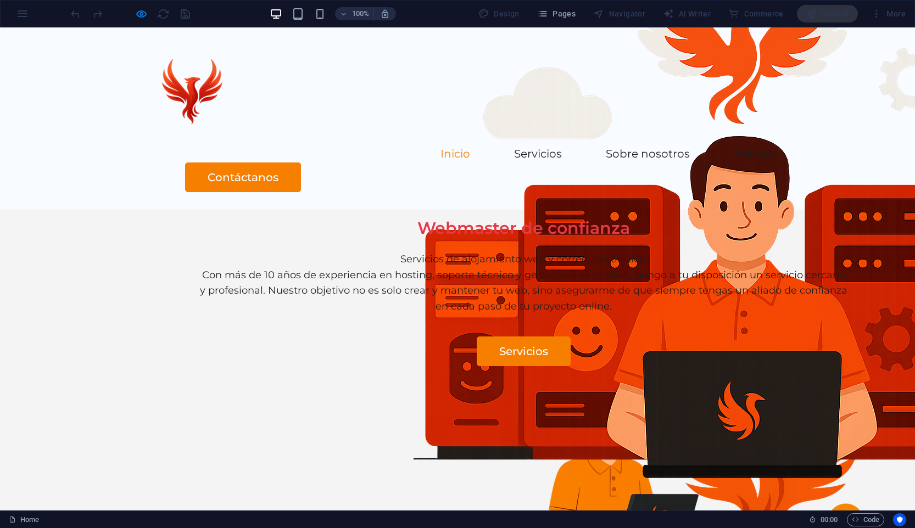
click at [282, 20] on div "100%" at bounding box center [332, 14] width 127 height 18
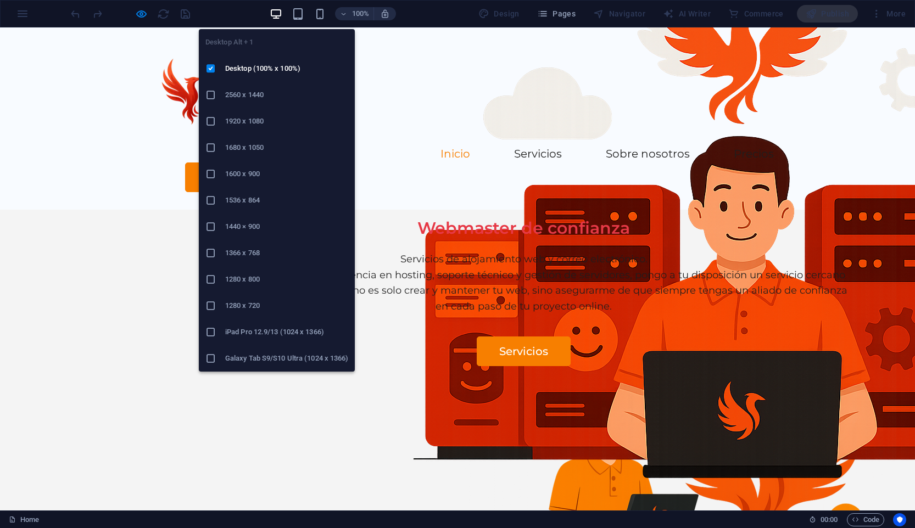
click at [280, 18] on icon "button" at bounding box center [276, 14] width 13 height 13
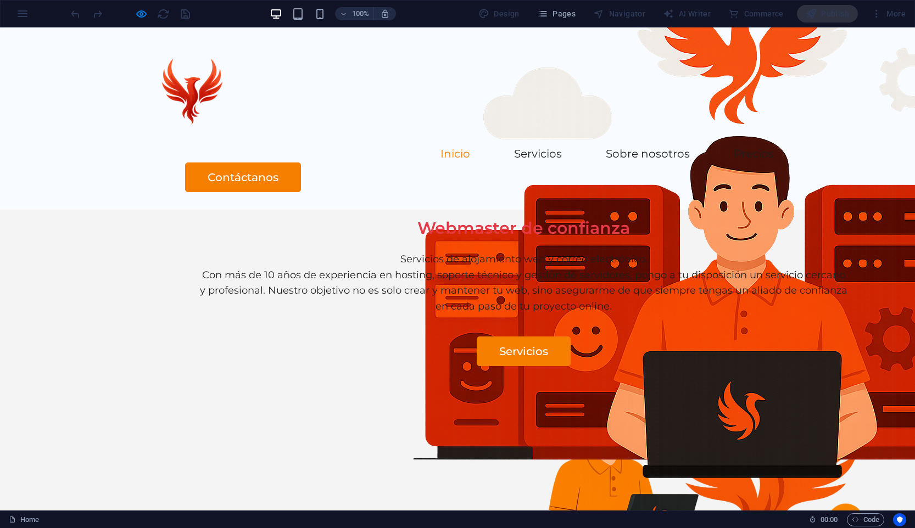
click at [405, 69] on header "Inicio Servicios Sobre nosotros Precios Contáctanos" at bounding box center [457, 118] width 659 height 182
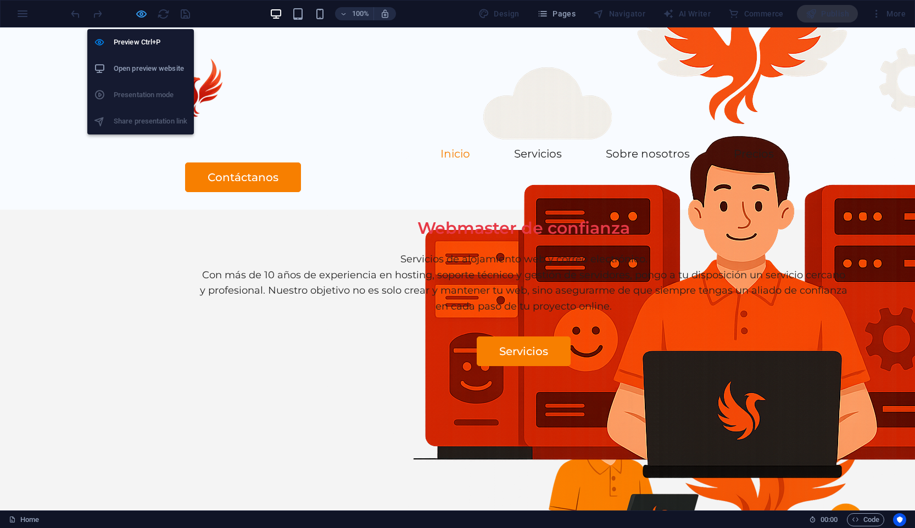
click at [141, 15] on icon "button" at bounding box center [141, 14] width 13 height 13
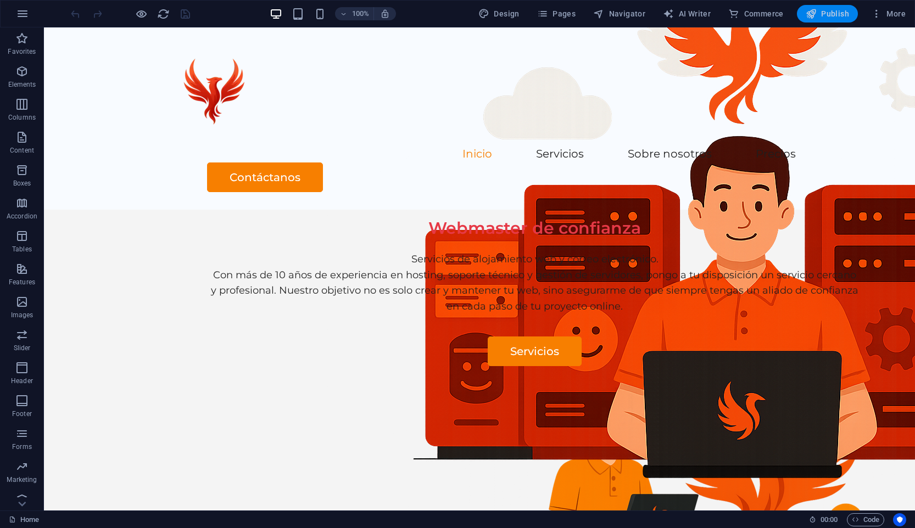
click at [850, 10] on button "Publish" at bounding box center [827, 14] width 61 height 18
